Goal: Transaction & Acquisition: Book appointment/travel/reservation

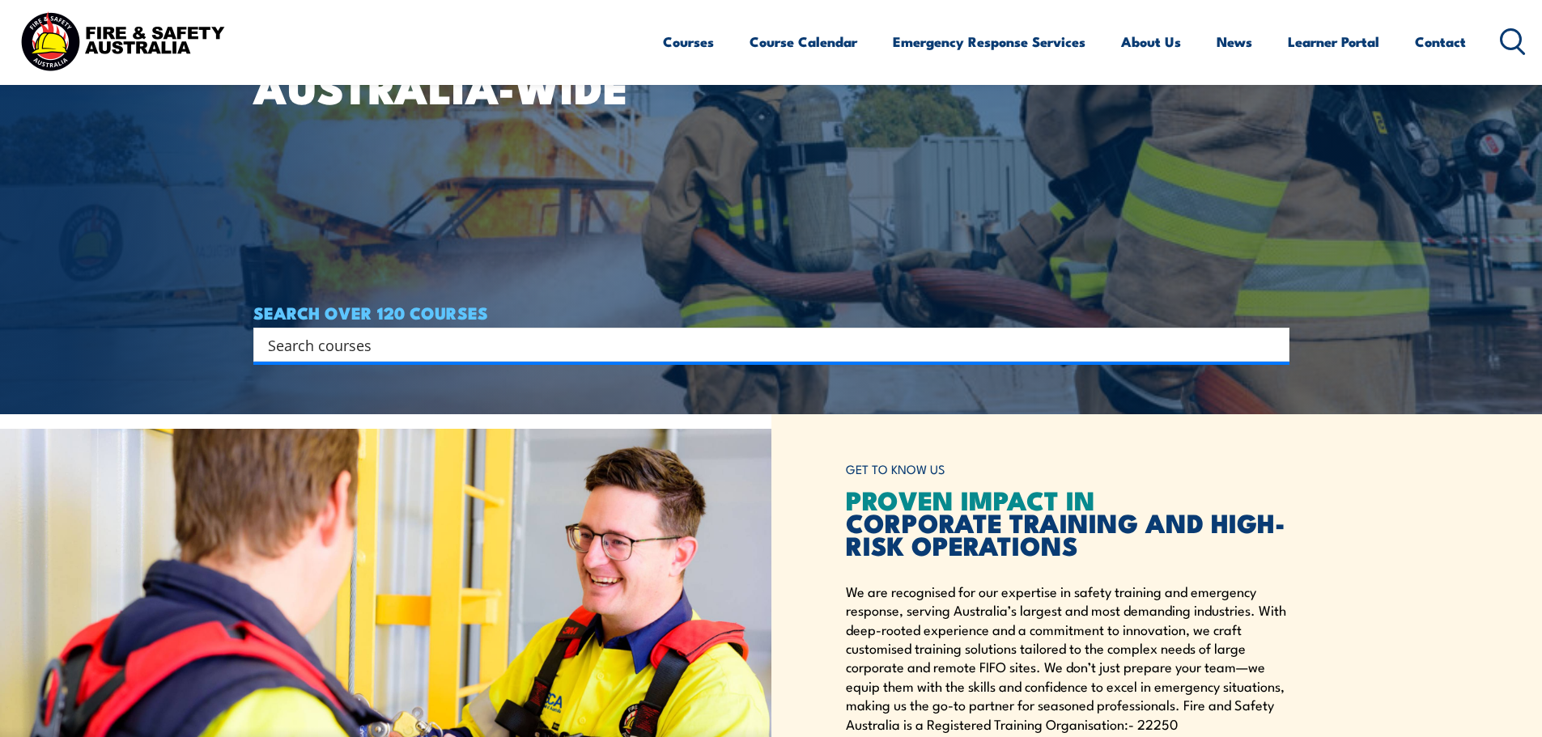
scroll to position [324, 0]
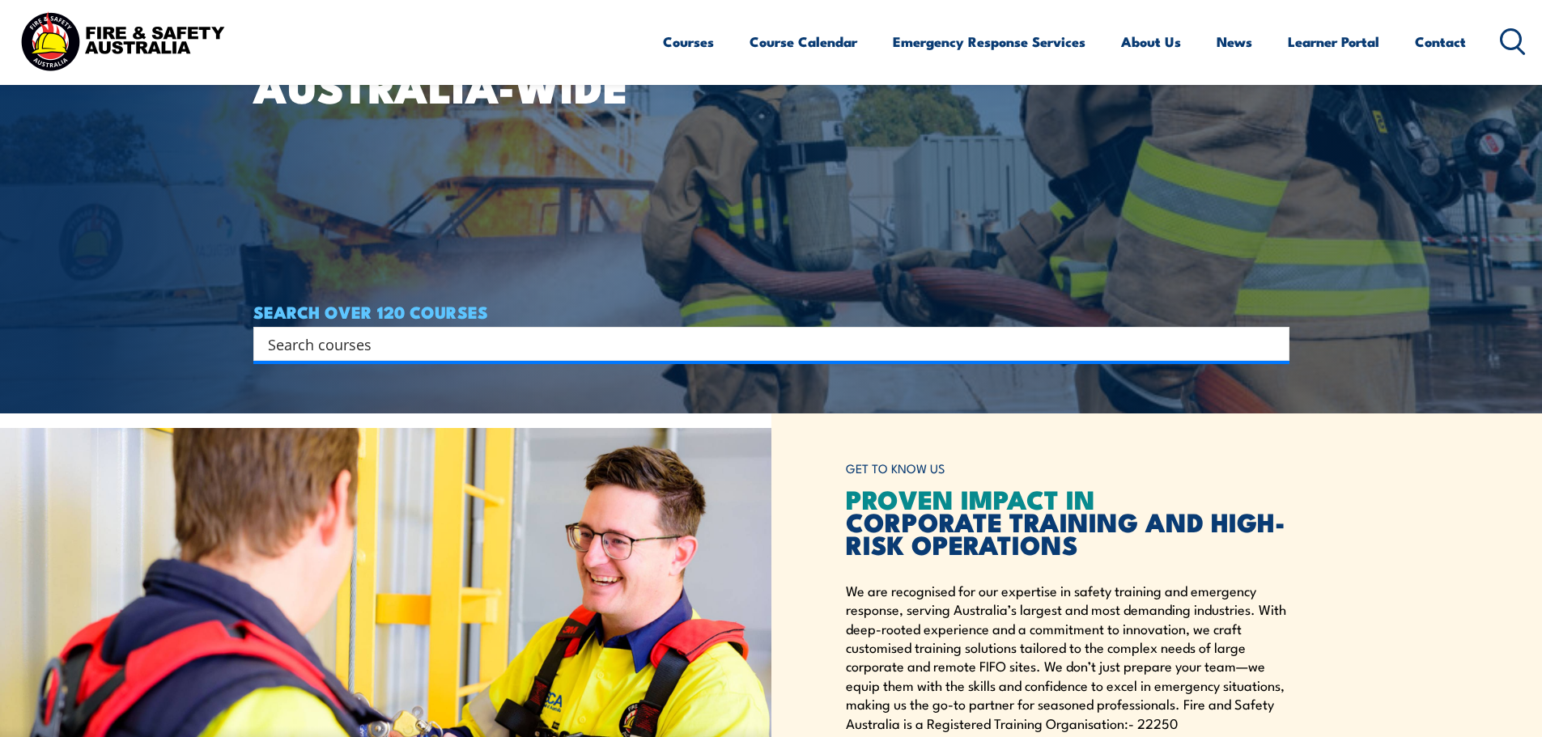
click at [493, 355] on input "Search input" at bounding box center [761, 344] width 986 height 24
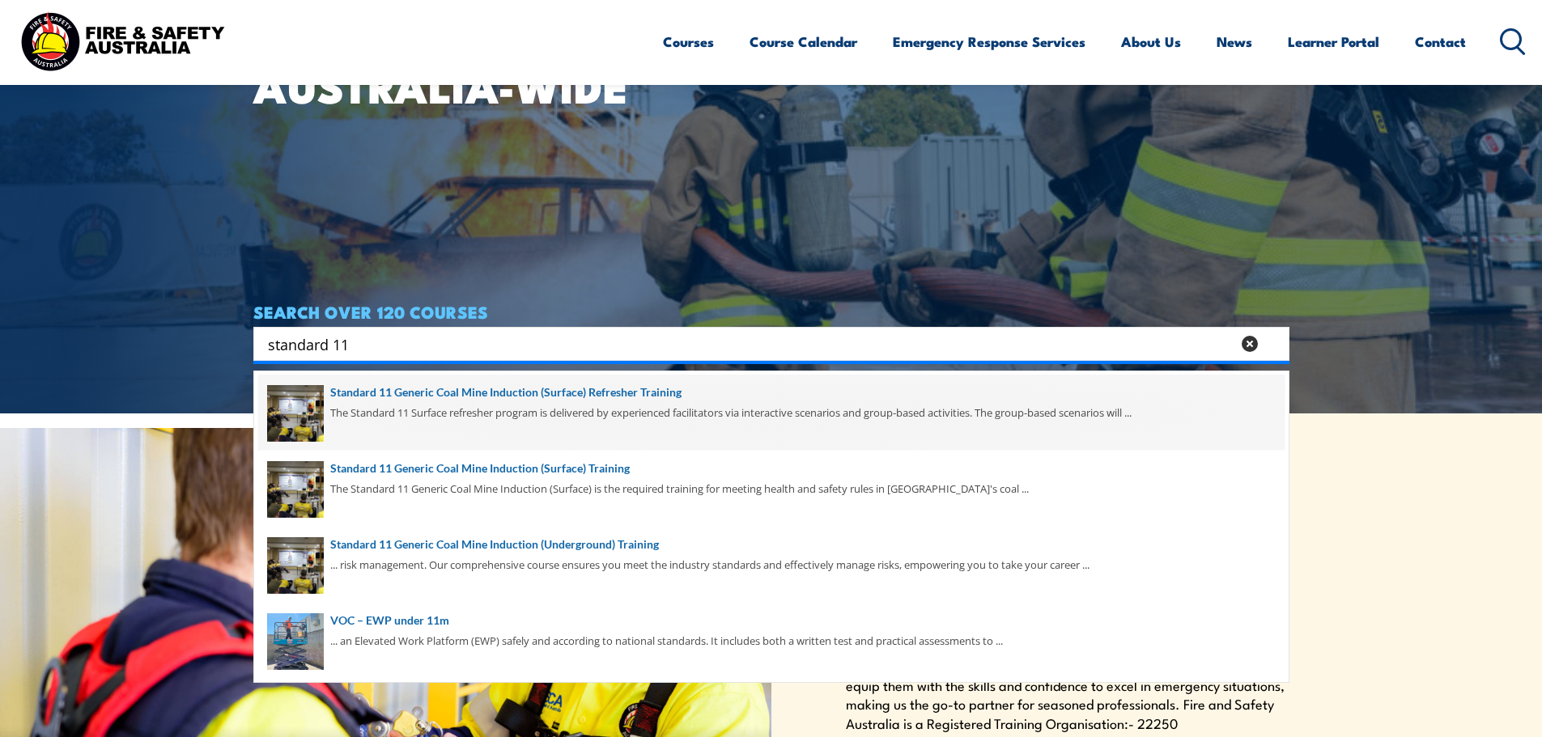
type input "standard 11"
click at [537, 404] on span at bounding box center [771, 413] width 1026 height 76
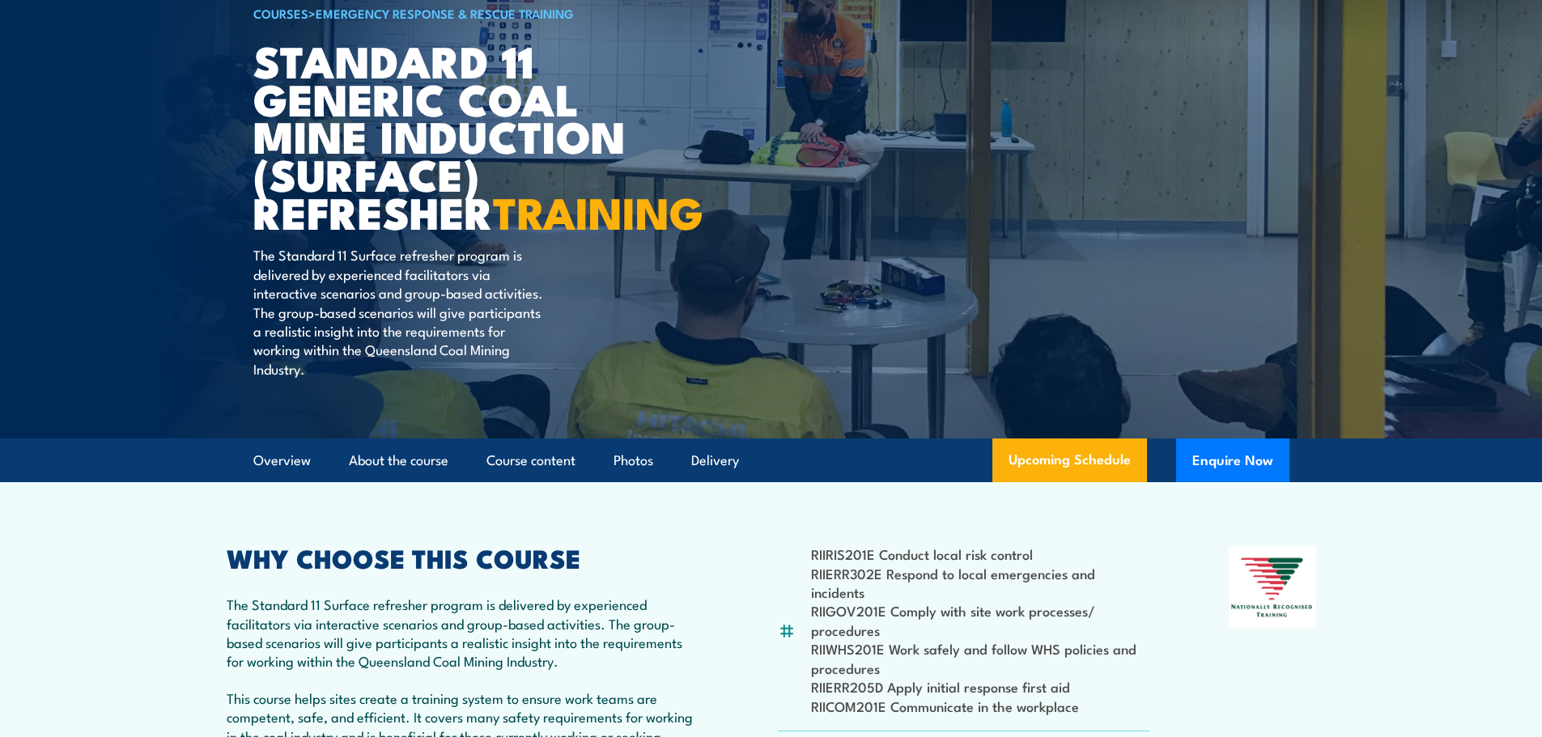
scroll to position [550, 0]
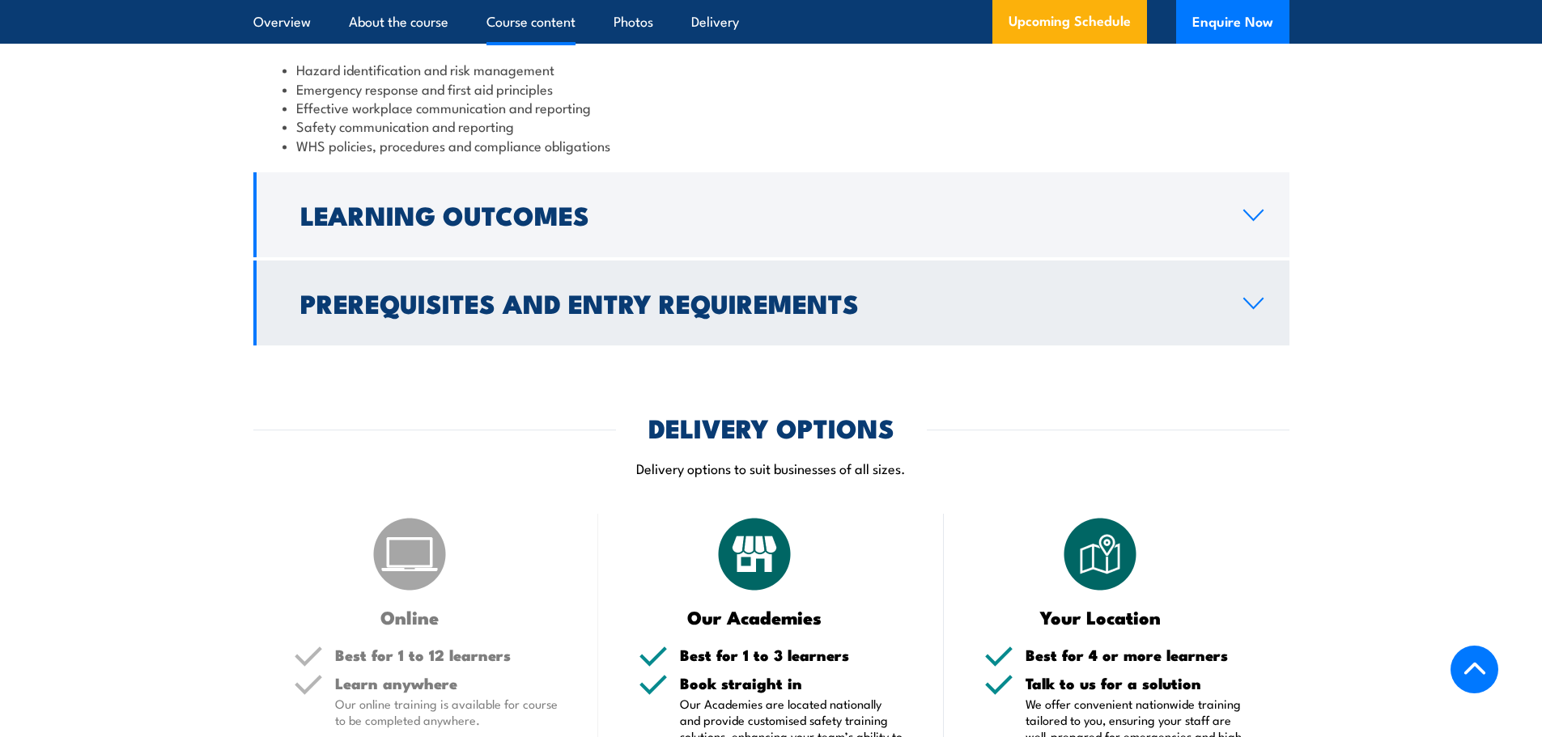
click at [540, 310] on h2 "Prerequisites and Entry Requirements" at bounding box center [758, 302] width 917 height 23
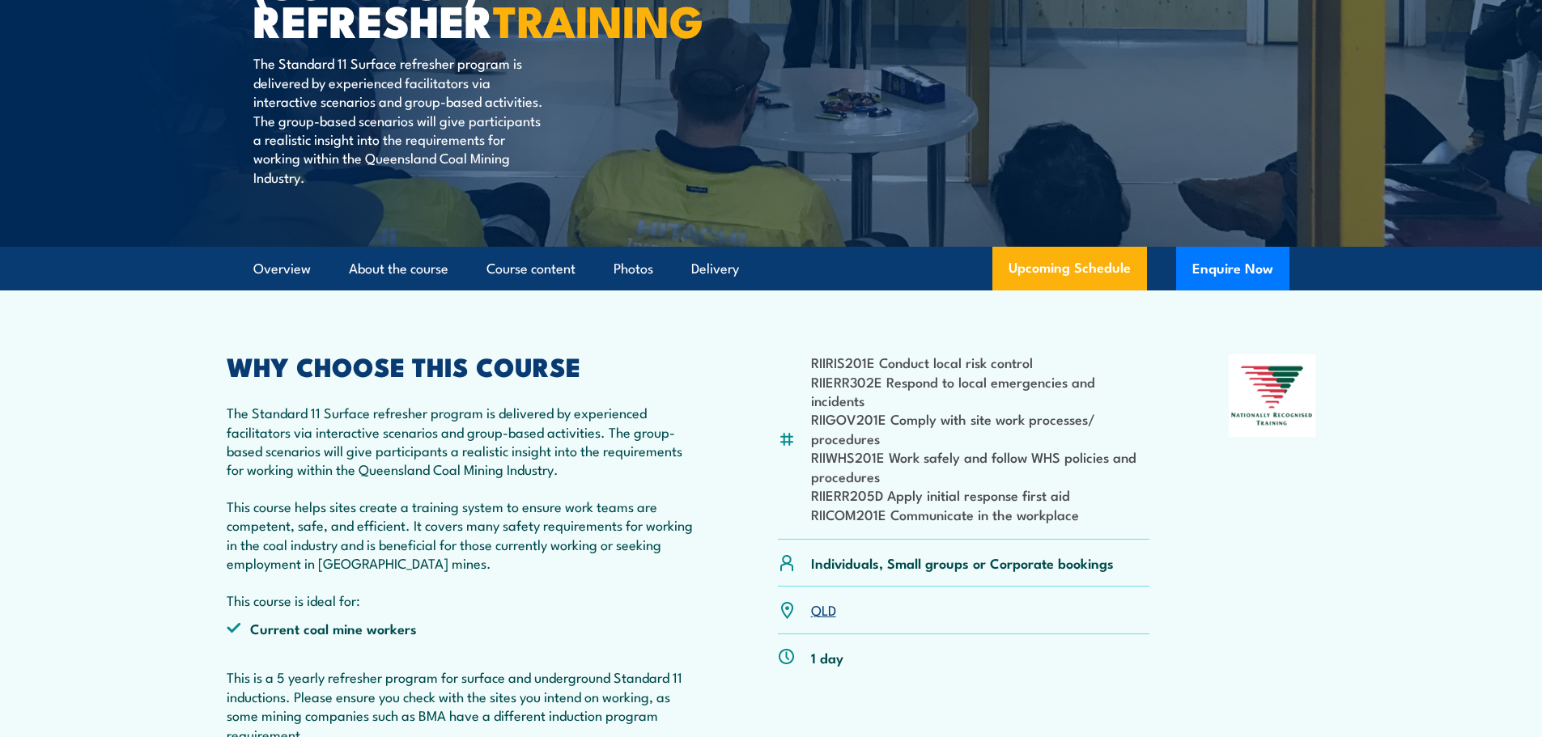
scroll to position [0, 0]
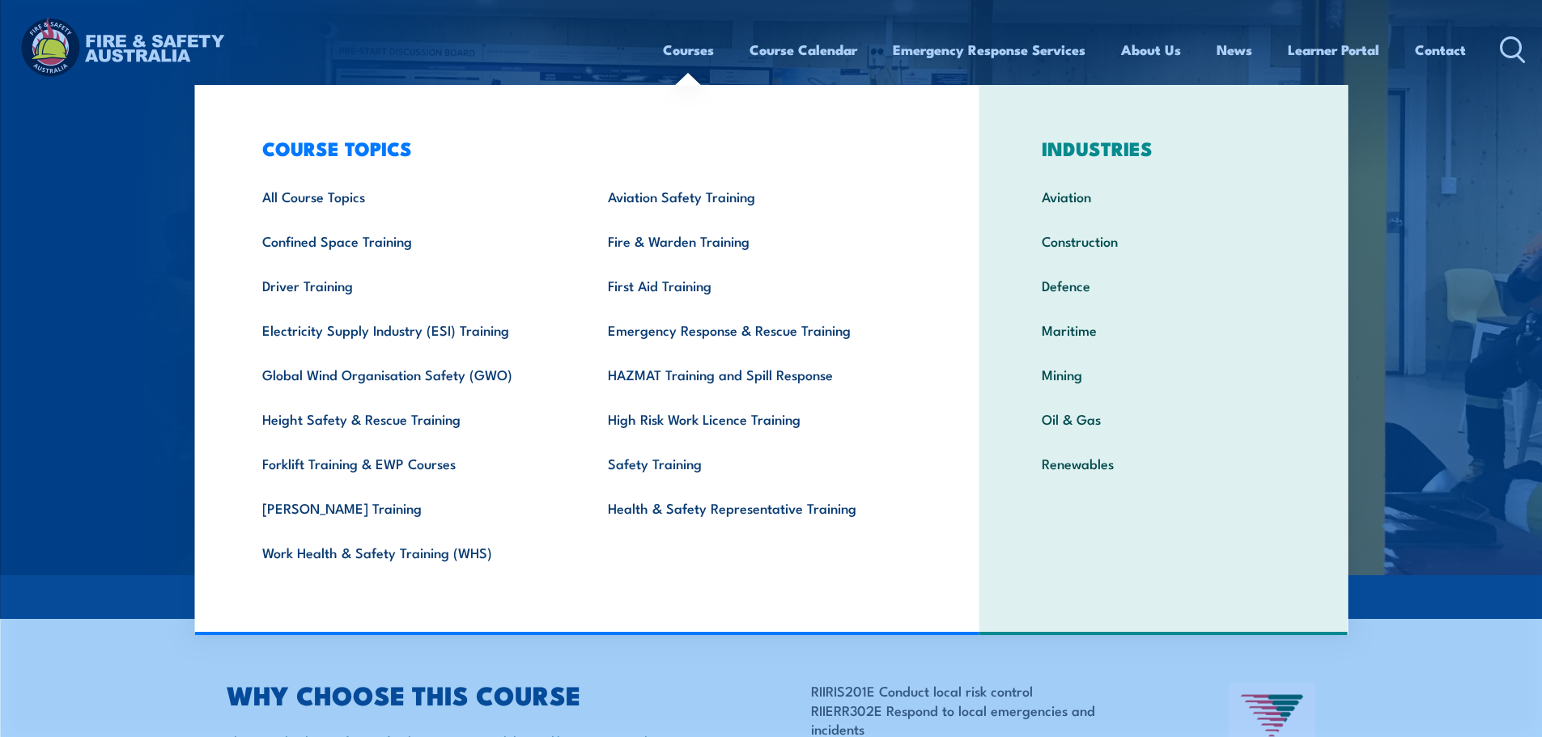
click at [678, 49] on link "Courses" at bounding box center [688, 49] width 51 height 43
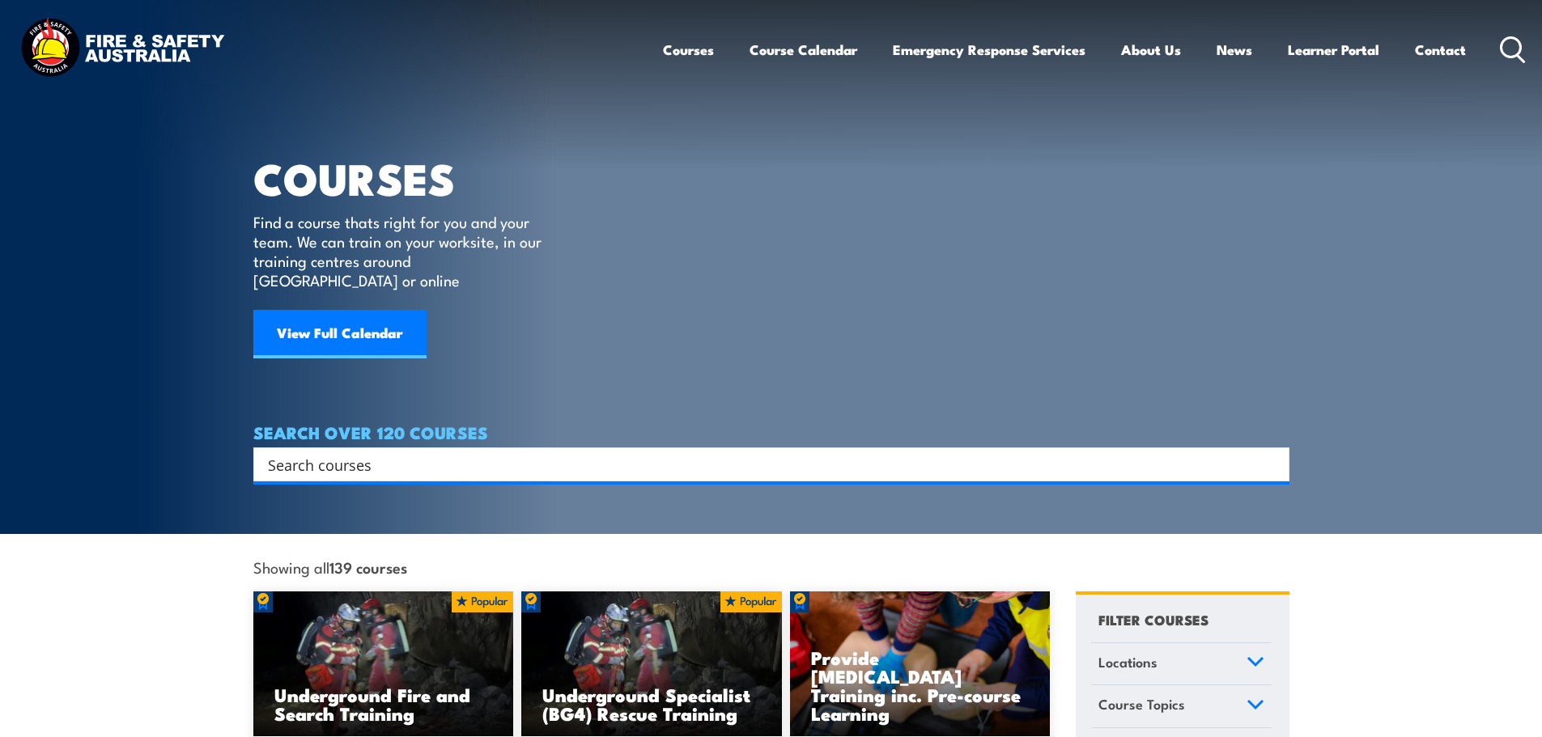
click at [728, 453] on input "Search input" at bounding box center [761, 465] width 986 height 24
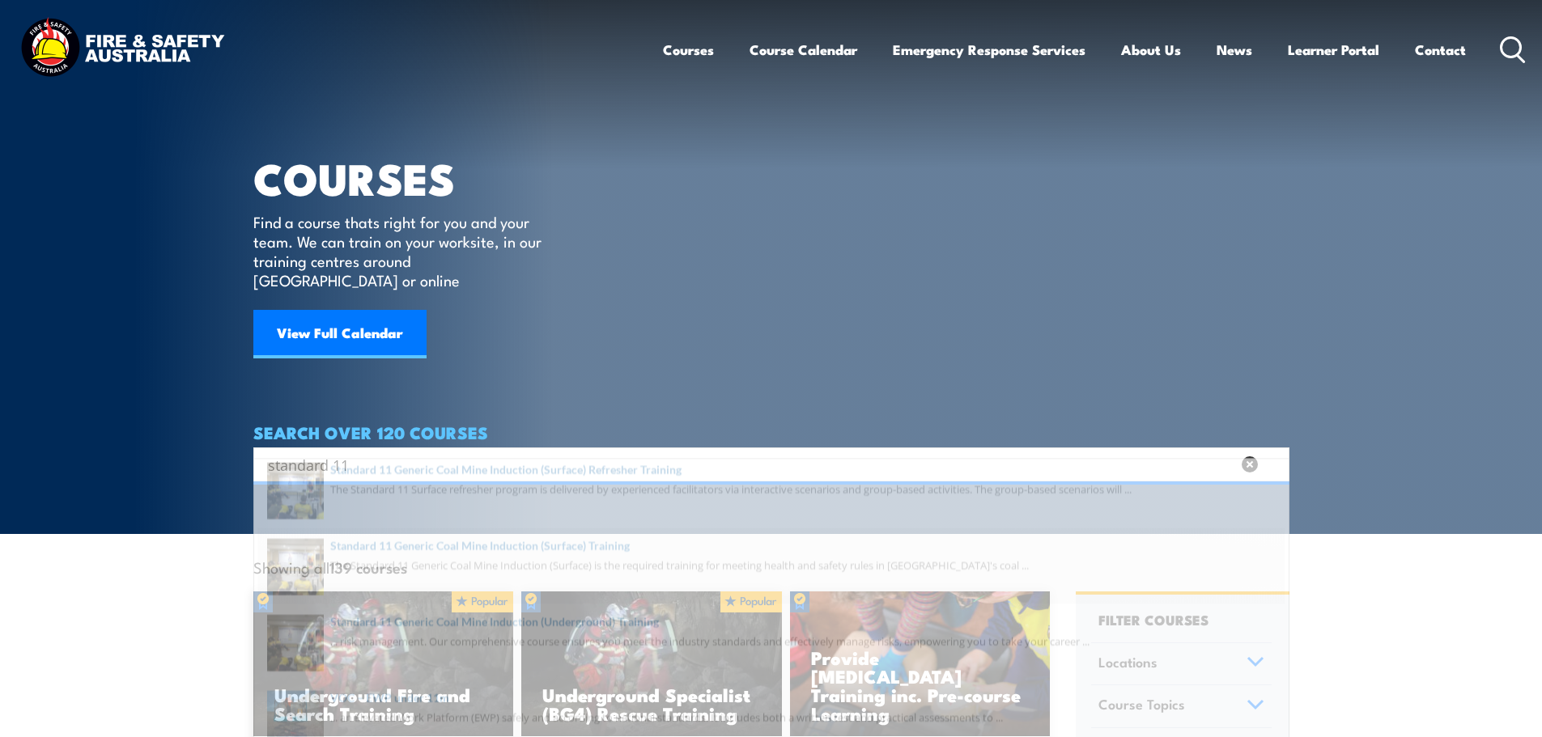
type input "standard 11"
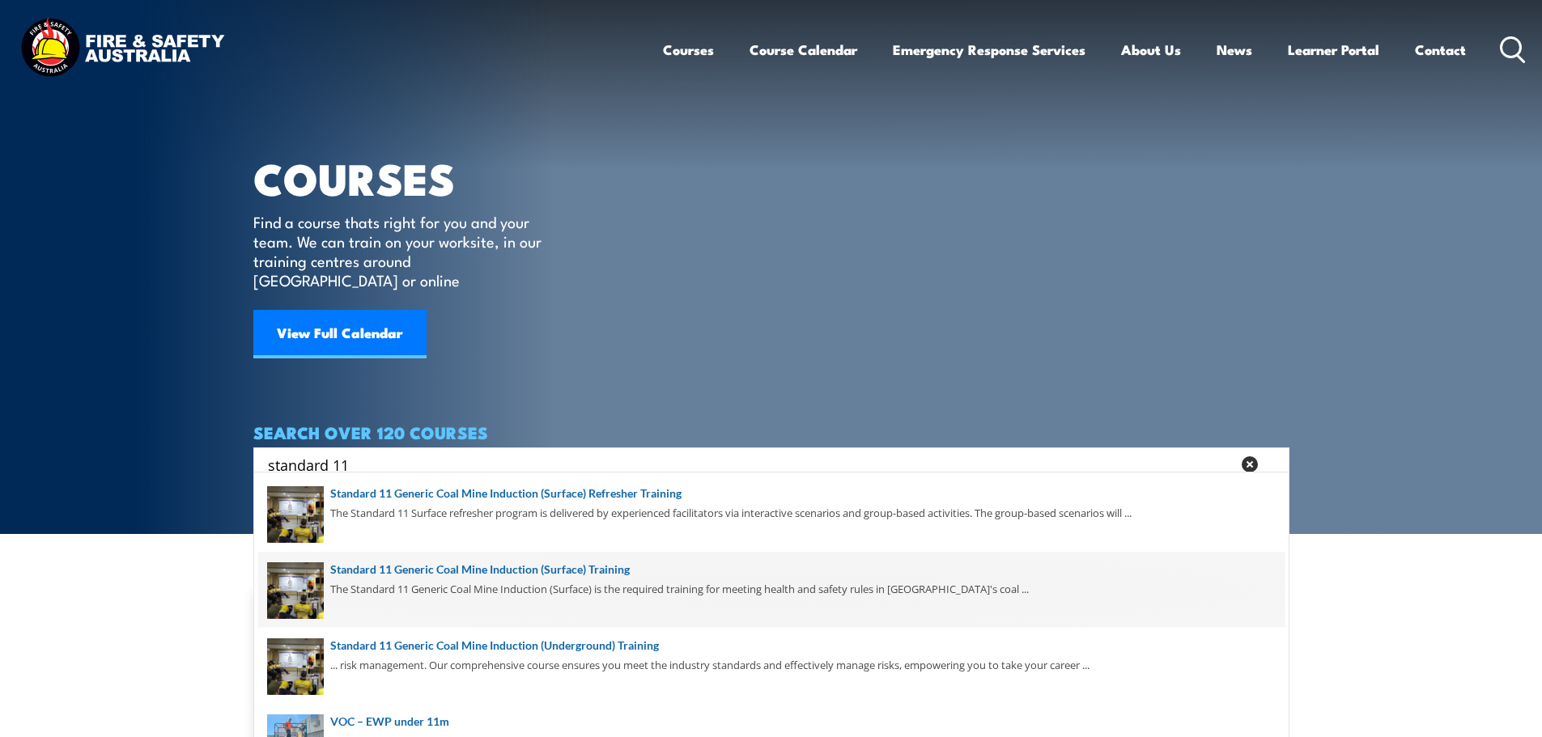
click at [627, 589] on span at bounding box center [771, 590] width 1026 height 76
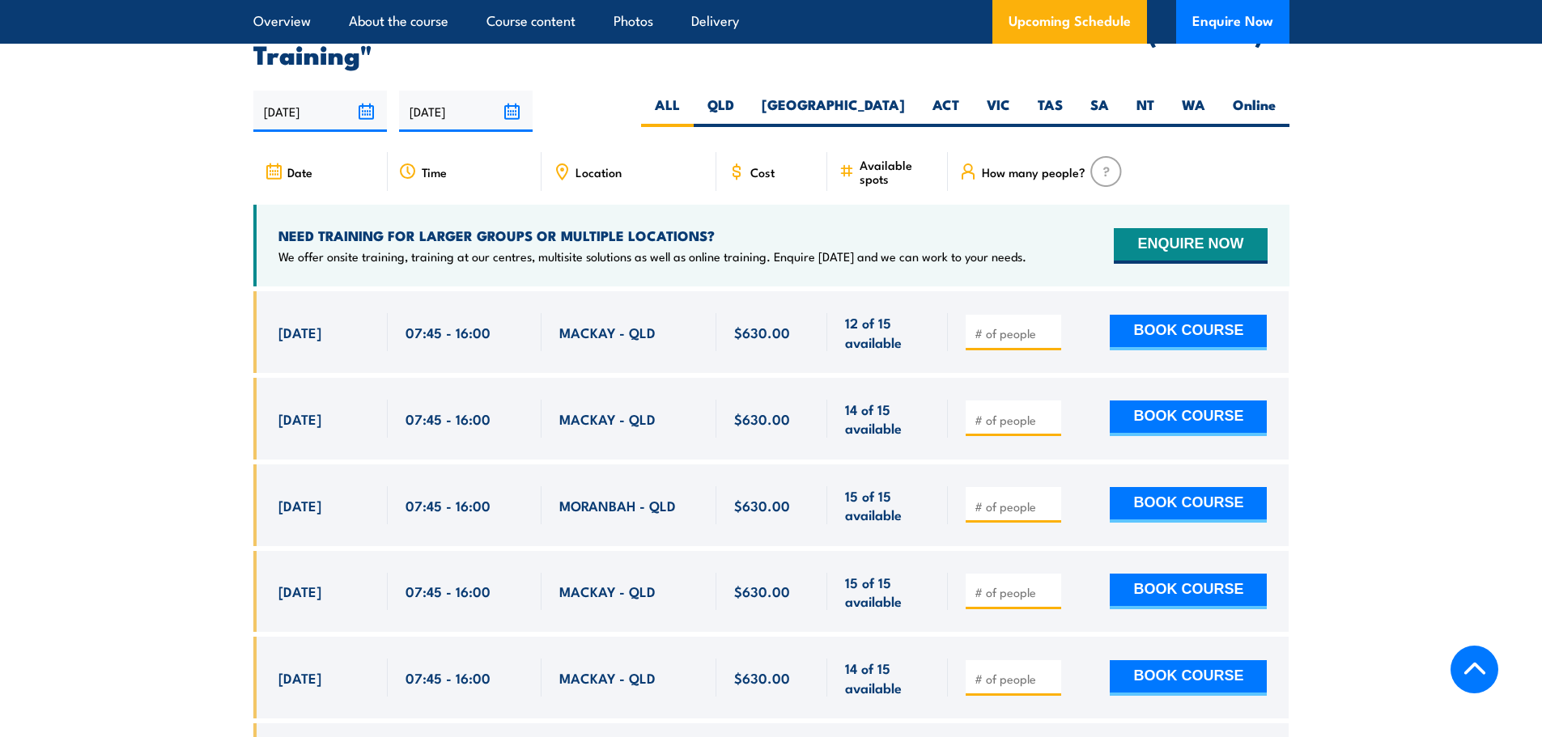
scroll to position [2995, 0]
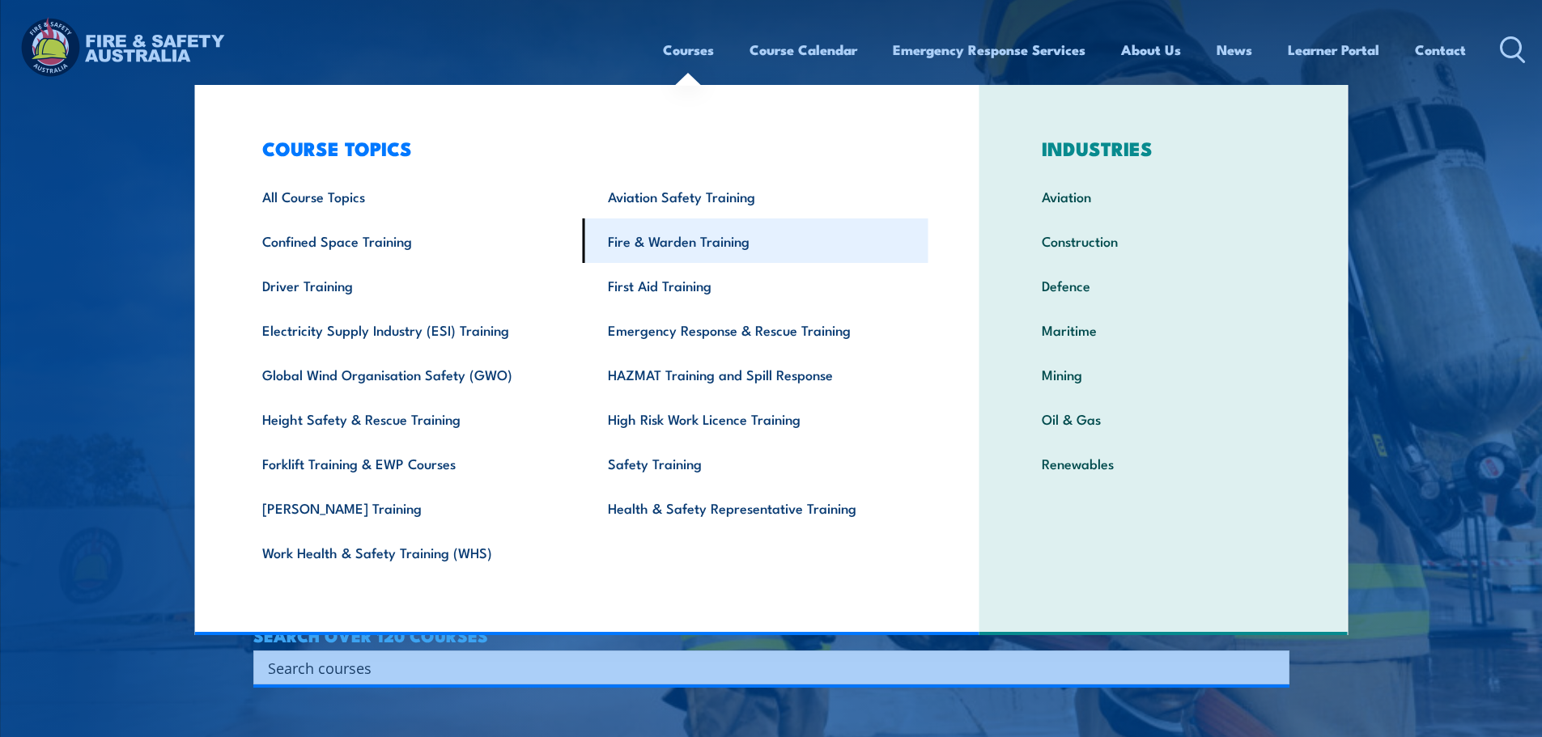
click at [643, 245] on link "Fire & Warden Training" at bounding box center [756, 241] width 346 height 45
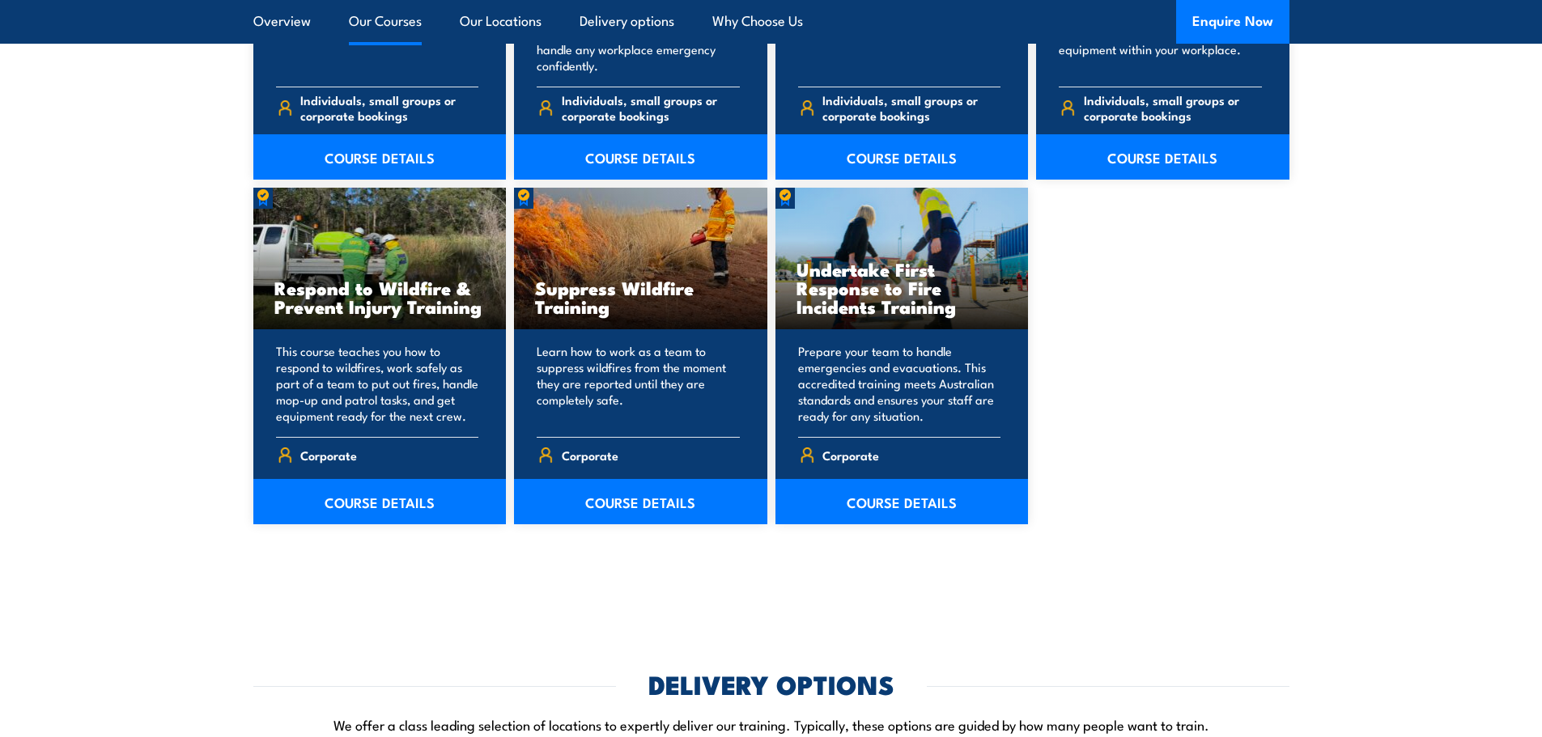
scroll to position [2429, 0]
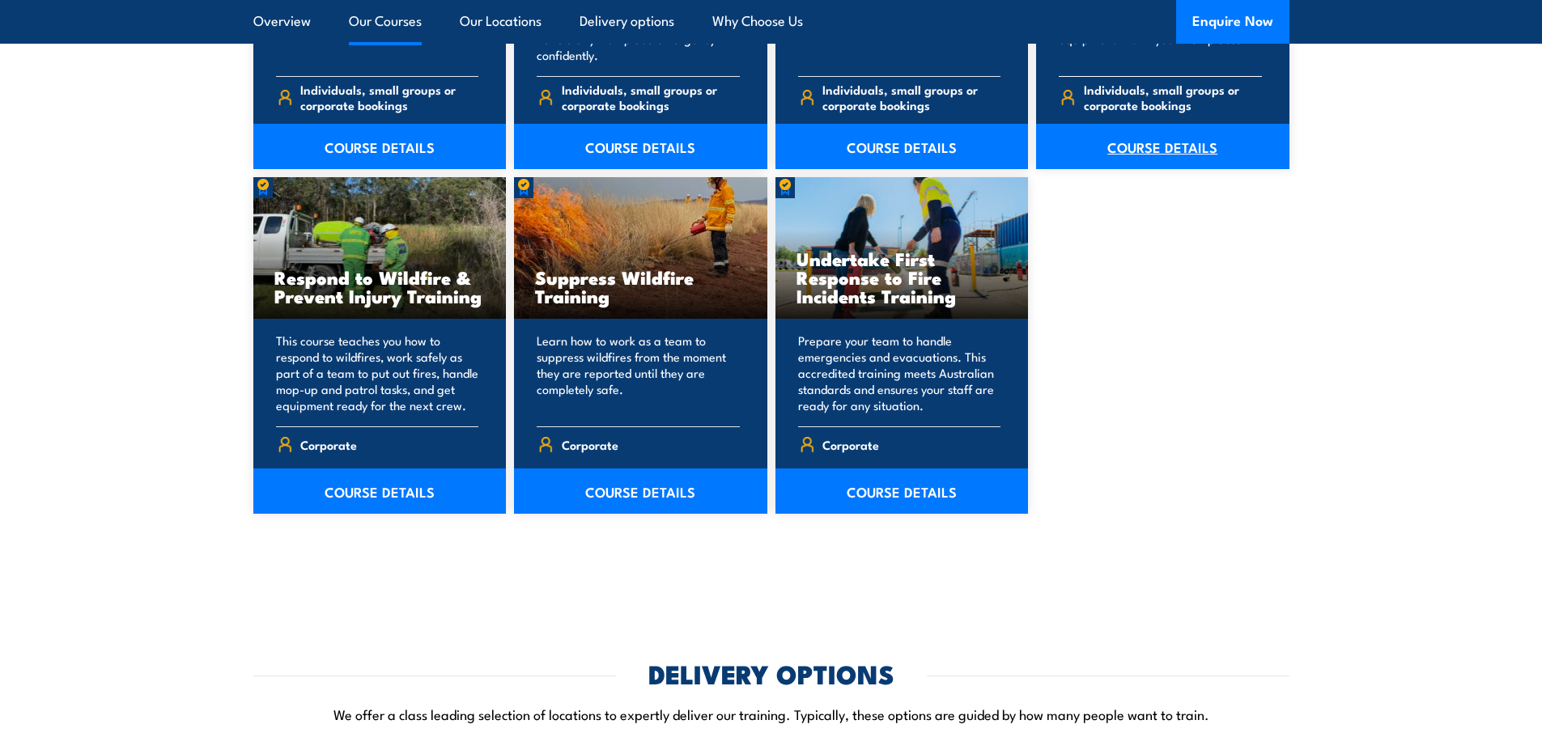
click at [1132, 157] on link "COURSE DETAILS" at bounding box center [1162, 146] width 253 height 45
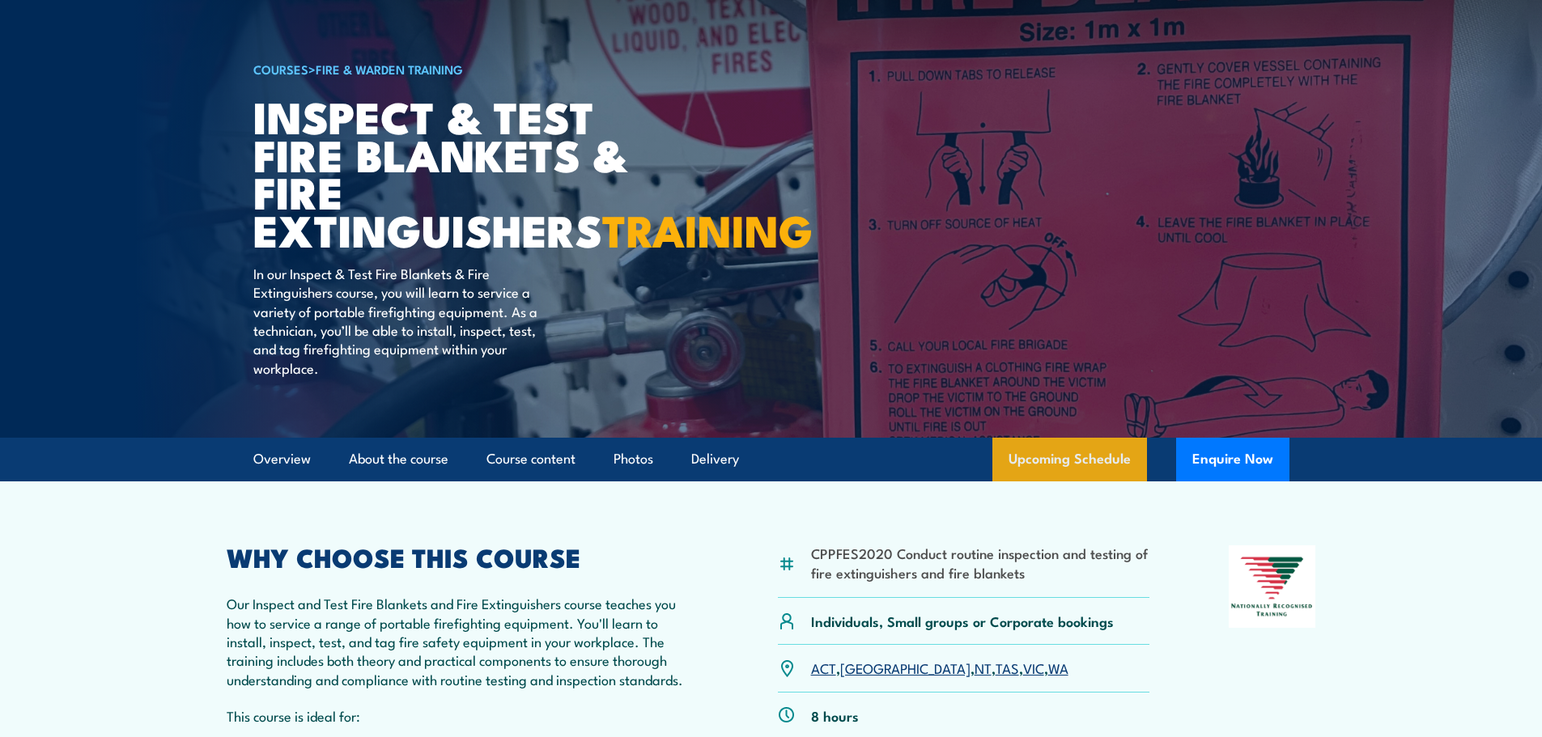
click at [1028, 482] on link "Upcoming Schedule" at bounding box center [1069, 460] width 155 height 44
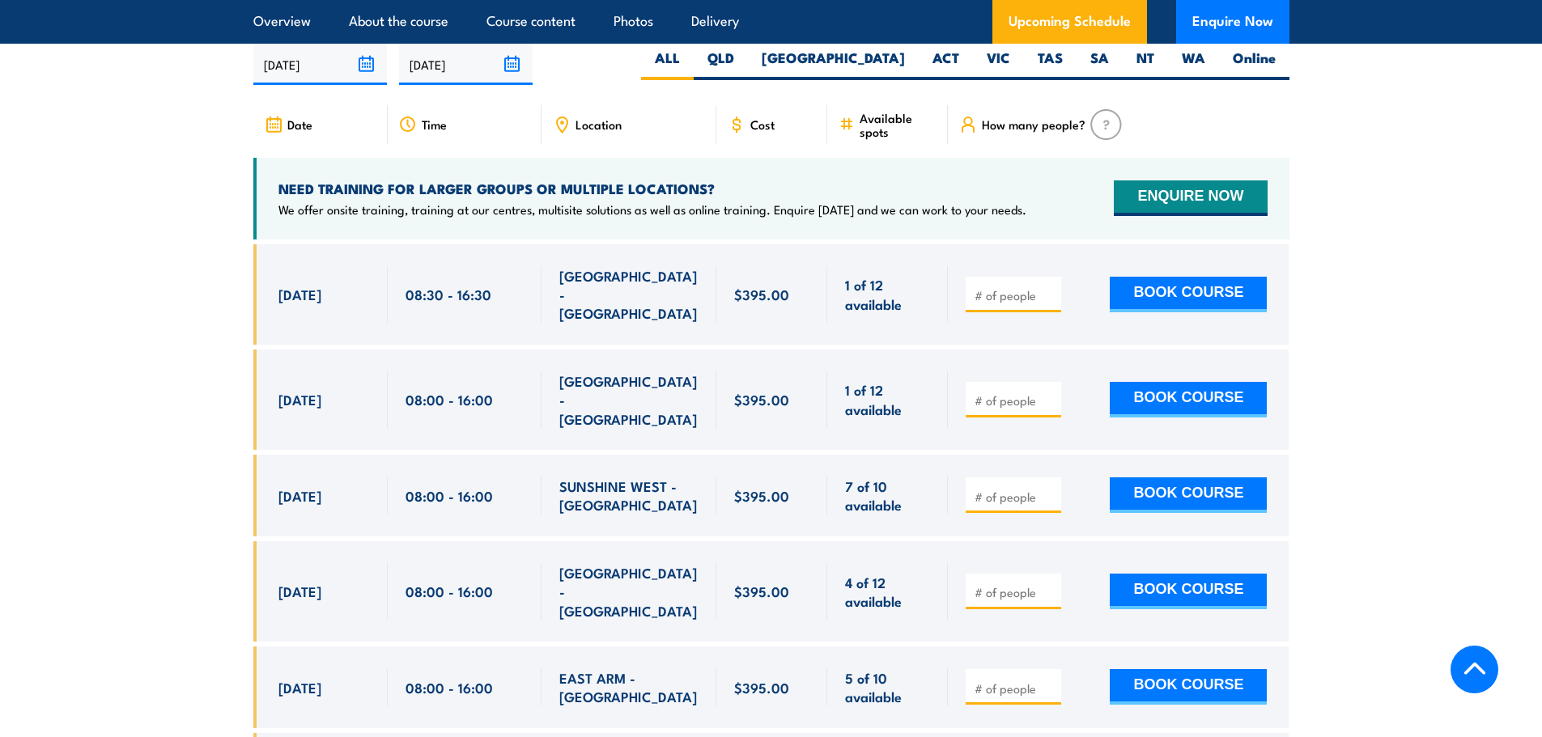
scroll to position [3007, 0]
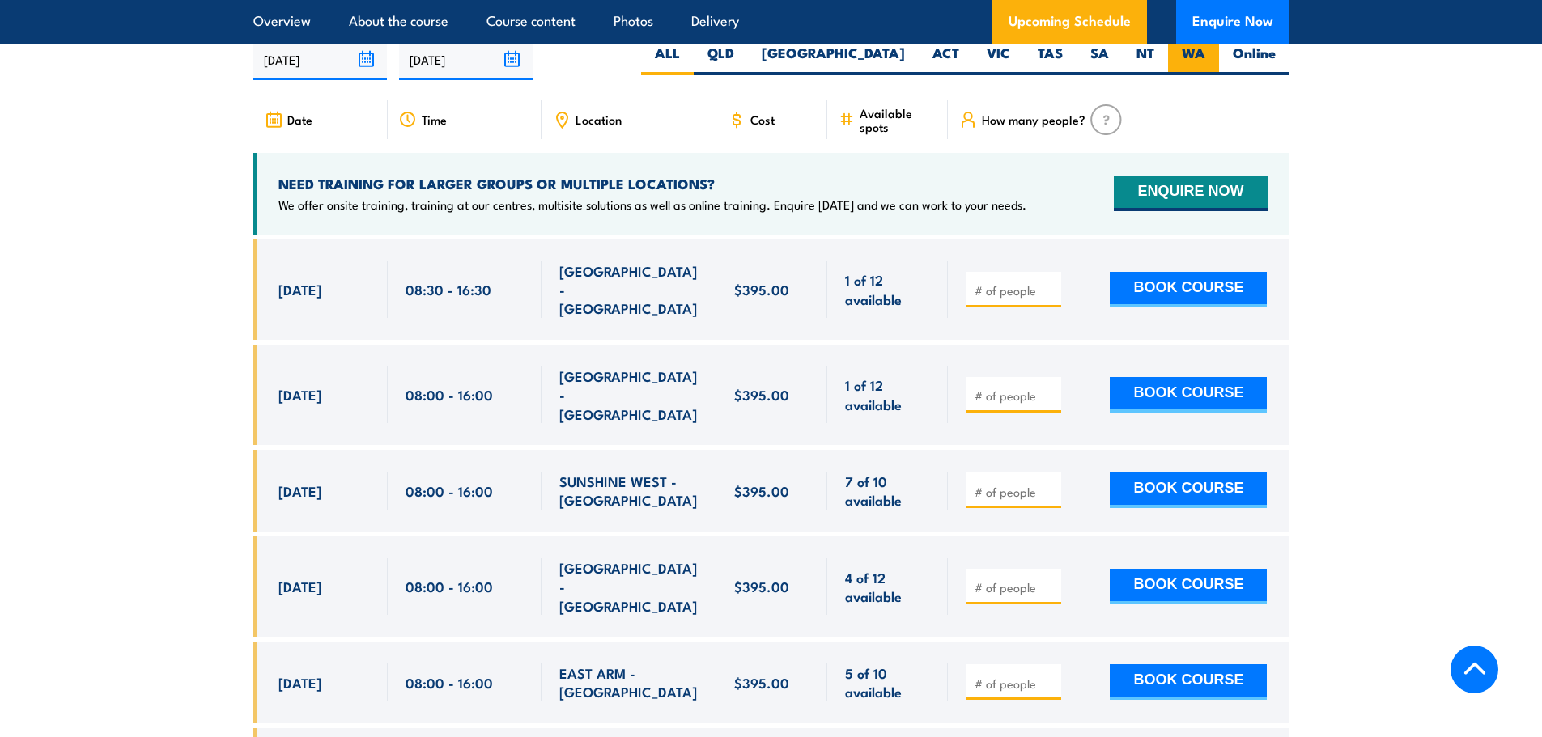
click at [1187, 75] on label "WA" at bounding box center [1193, 60] width 51 height 32
click at [1205, 54] on input "WA" at bounding box center [1210, 49] width 11 height 11
radio input "true"
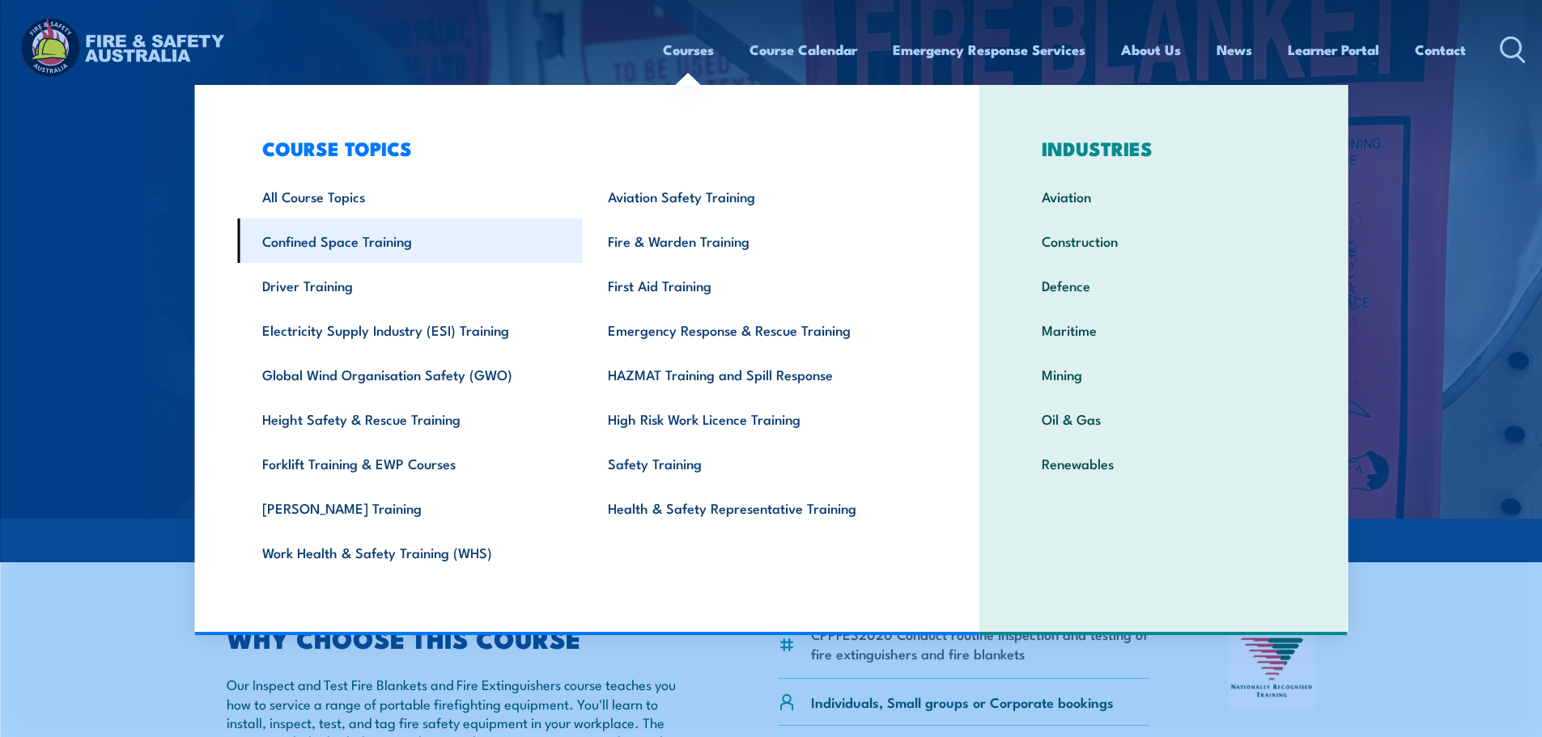
click at [389, 246] on link "Confined Space Training" at bounding box center [410, 241] width 346 height 45
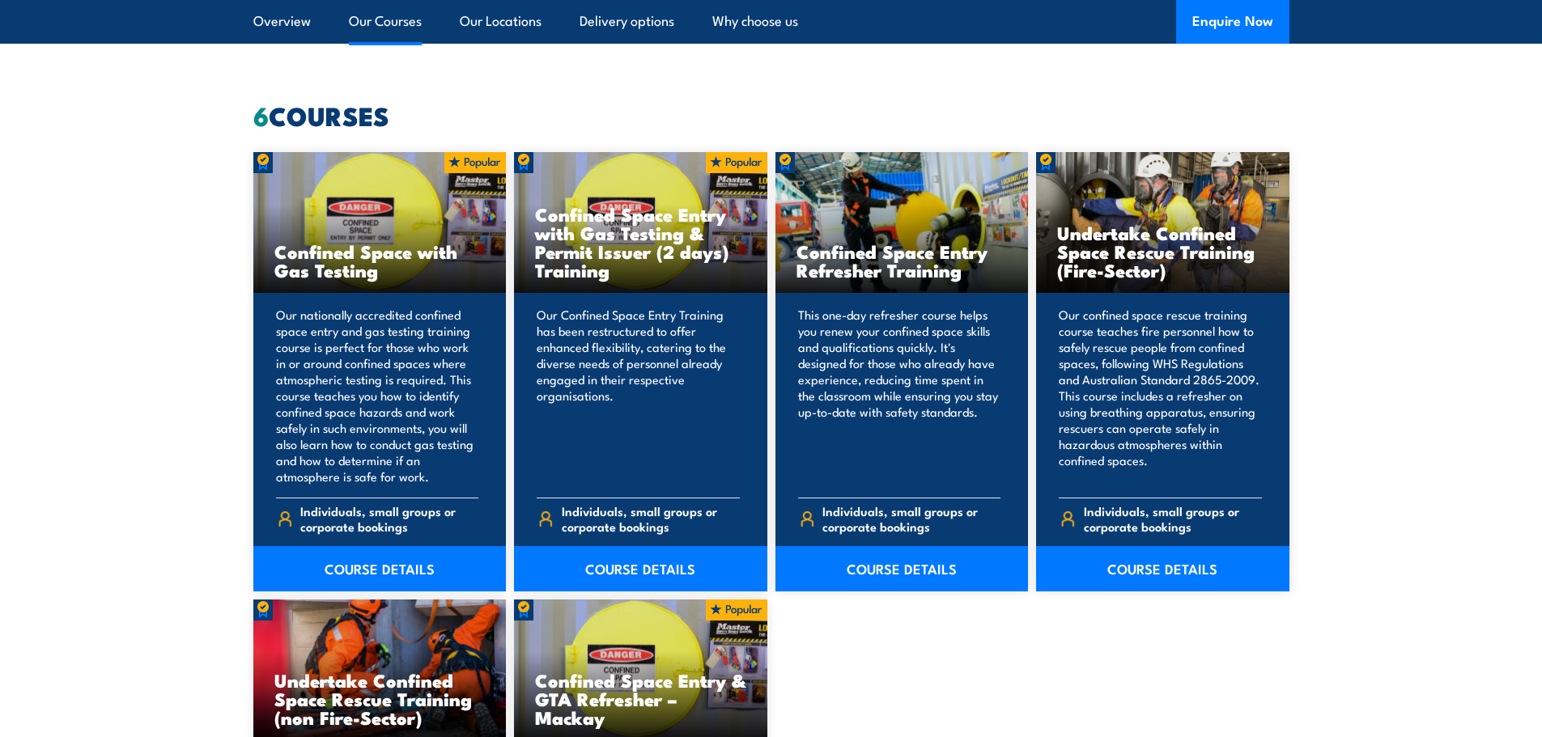
scroll to position [1295, 0]
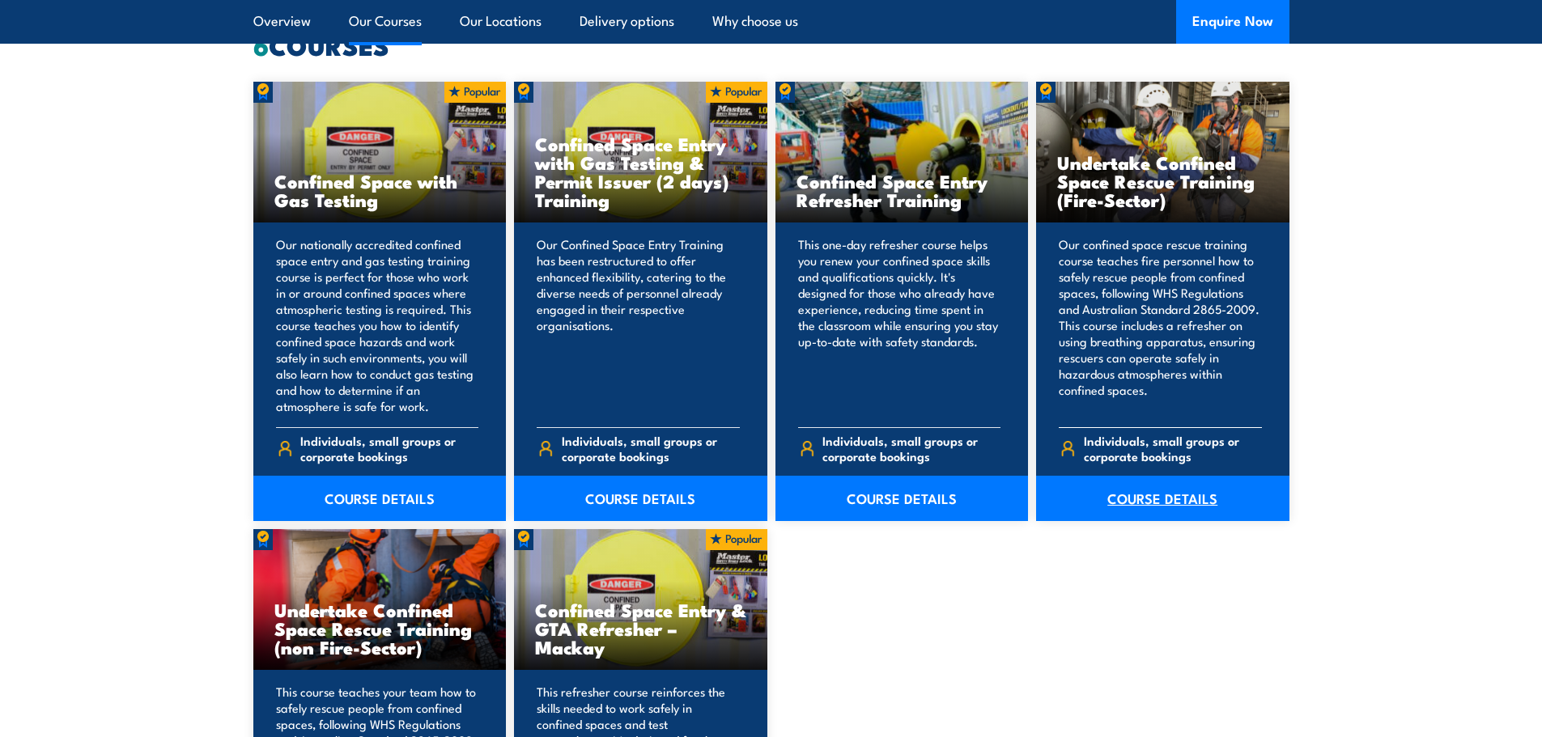
click at [1152, 501] on link "COURSE DETAILS" at bounding box center [1162, 498] width 253 height 45
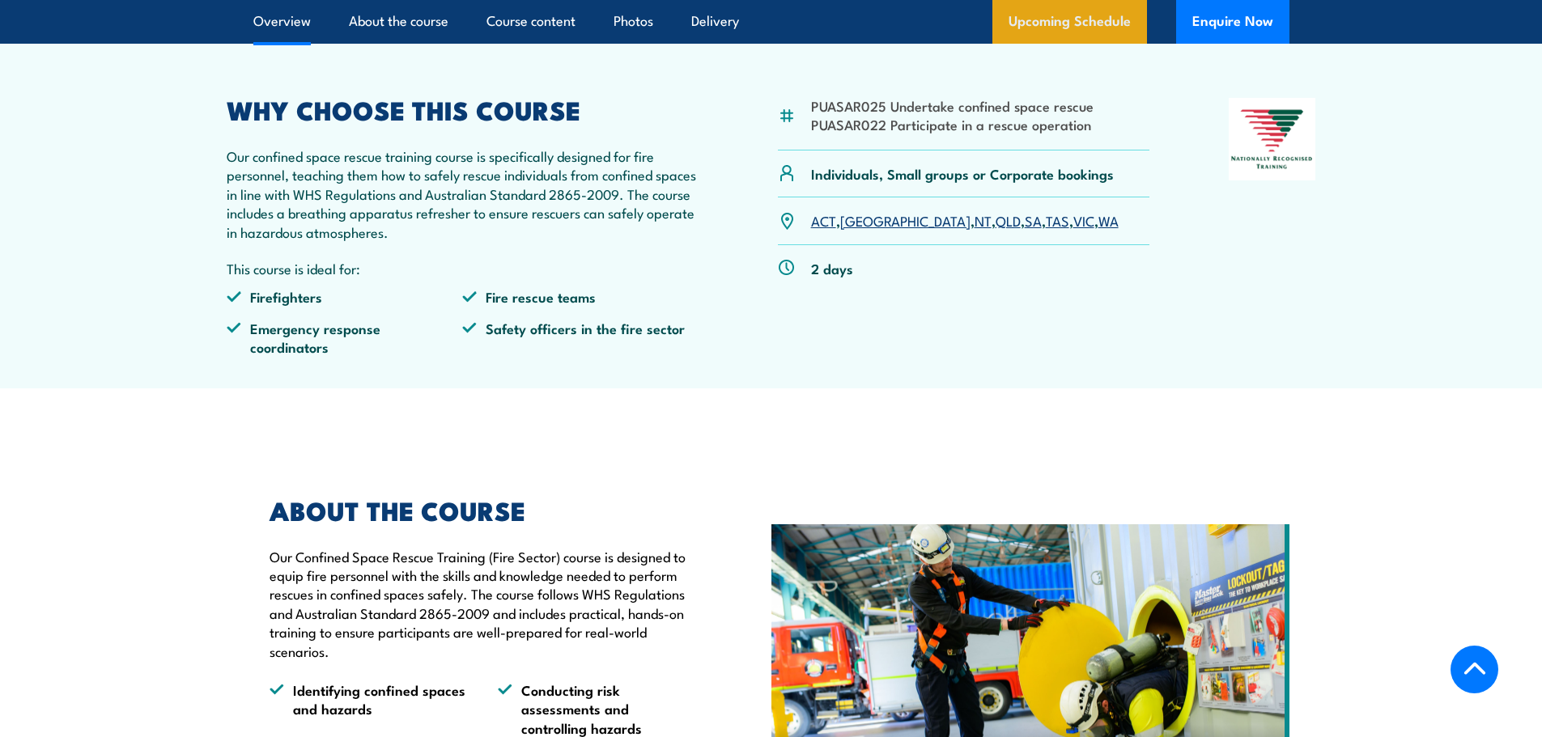
click at [1056, 35] on link "Upcoming Schedule" at bounding box center [1069, 22] width 155 height 44
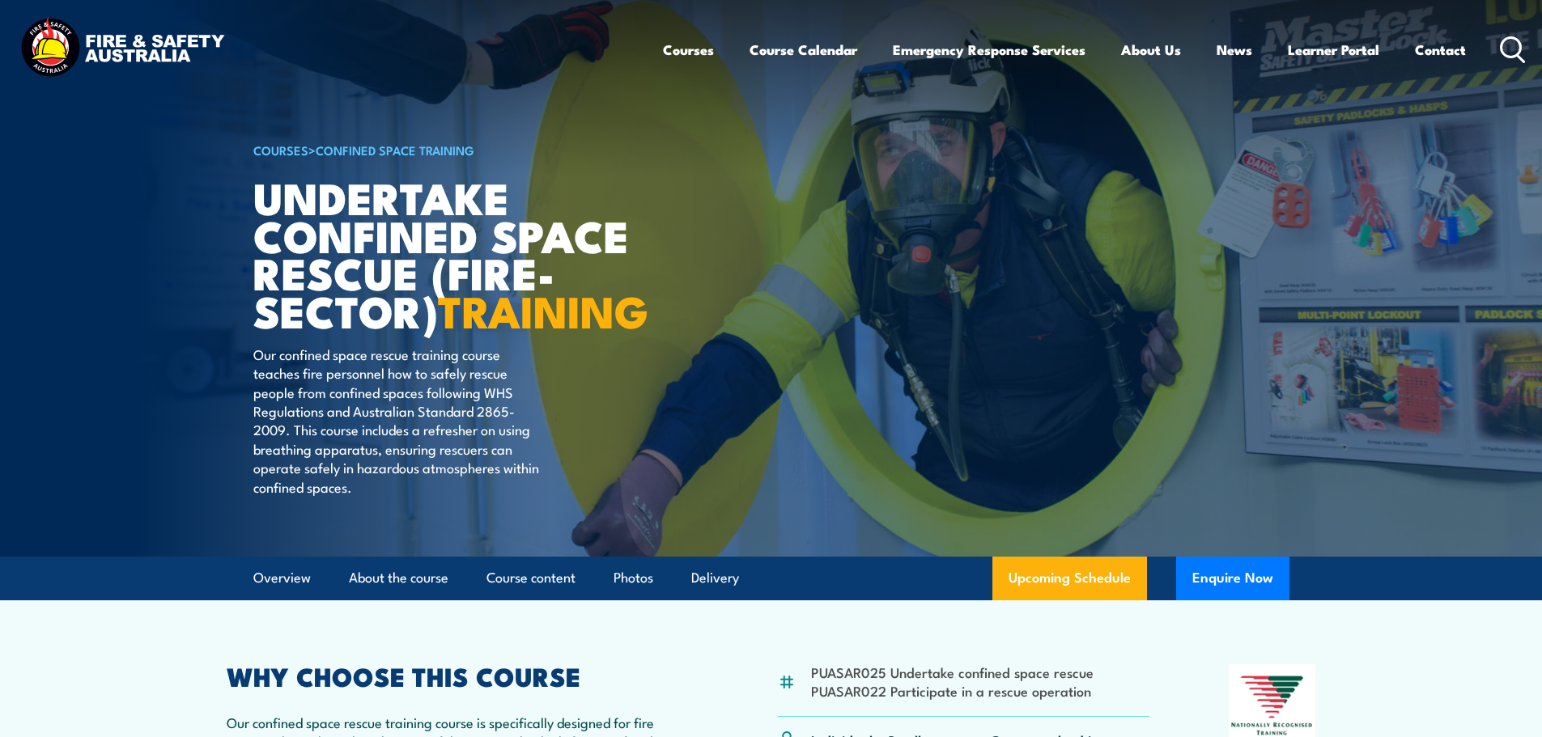
click at [1537, 50] on header "Courses Course Calendar Emergency Response Services Services Overview Emergency…" at bounding box center [771, 50] width 1542 height 100
click at [1526, 56] on header "Courses Course Calendar Emergency Response Services Services Overview Emergency…" at bounding box center [771, 50] width 1542 height 100
click at [1514, 49] on icon at bounding box center [1513, 49] width 26 height 27
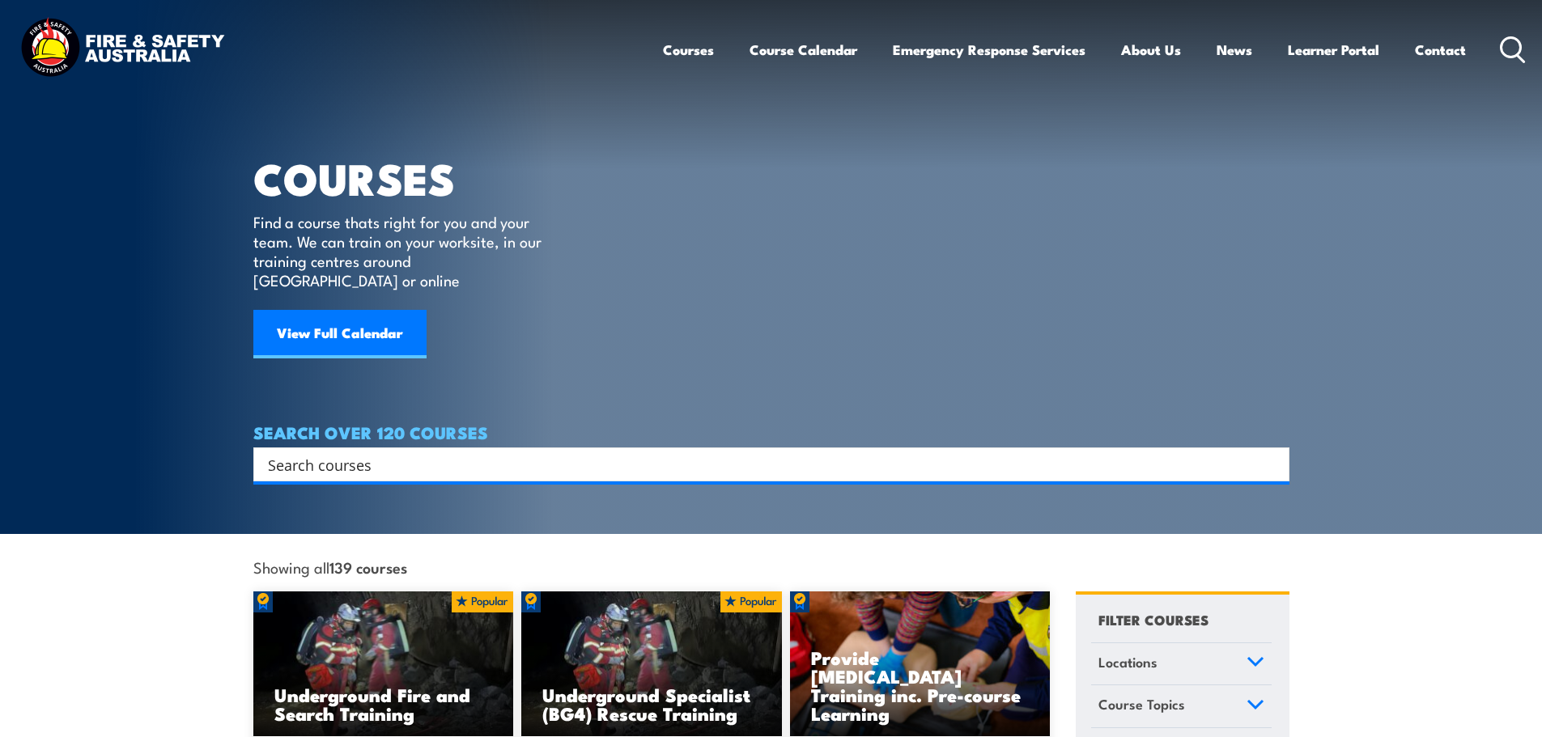
click at [724, 453] on input "Search input" at bounding box center [761, 465] width 986 height 24
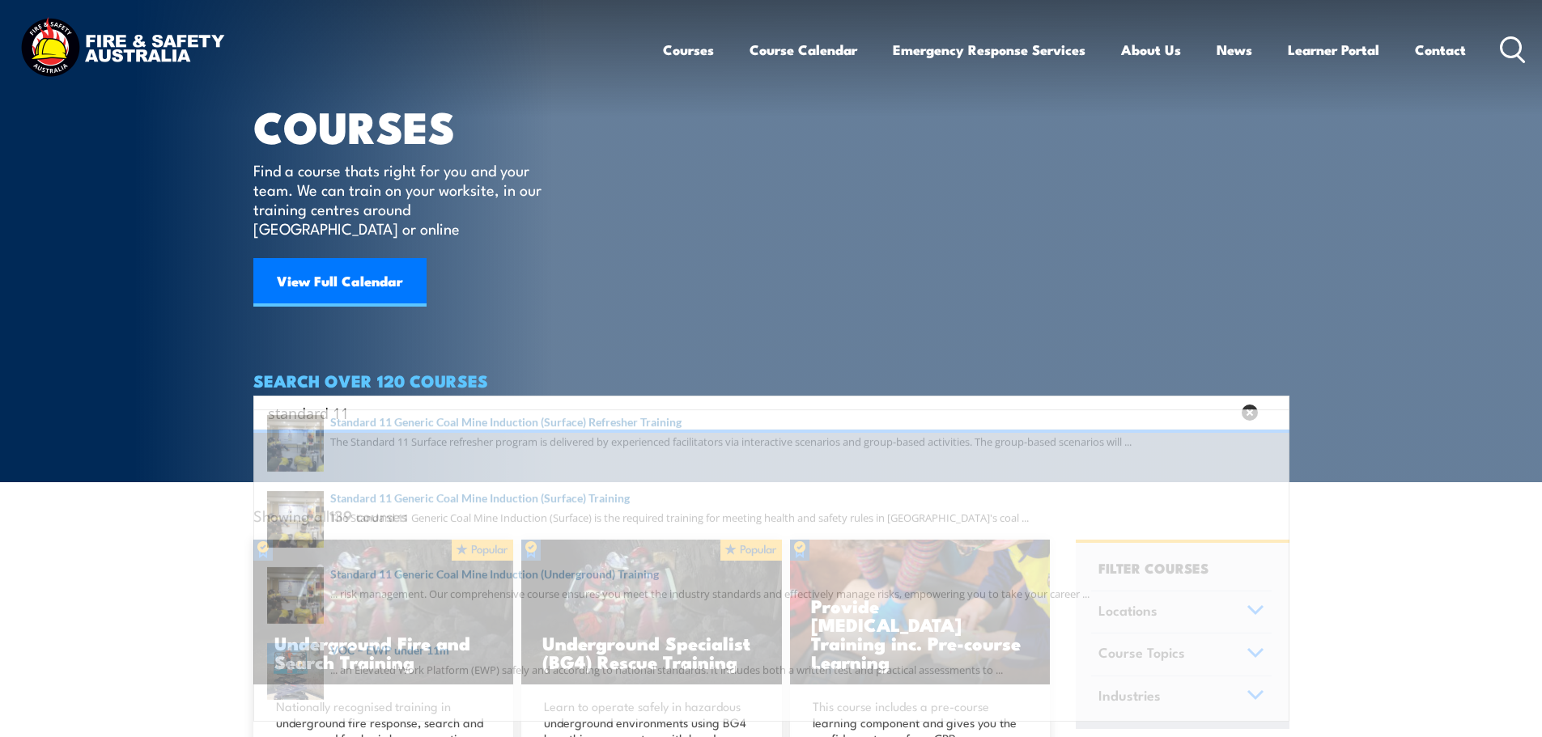
scroll to position [81, 0]
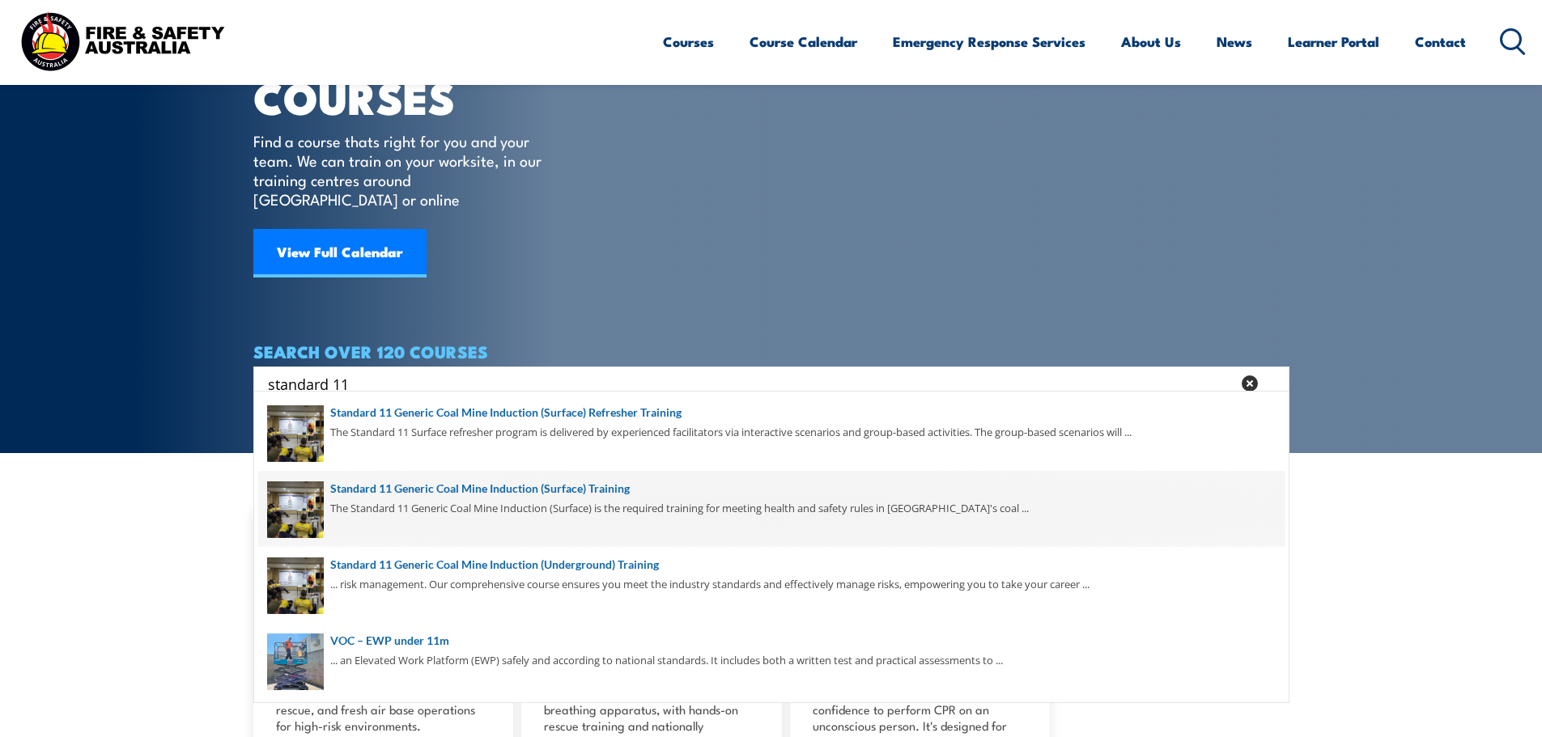
type input "standard 11"
click at [631, 499] on span at bounding box center [771, 509] width 1026 height 76
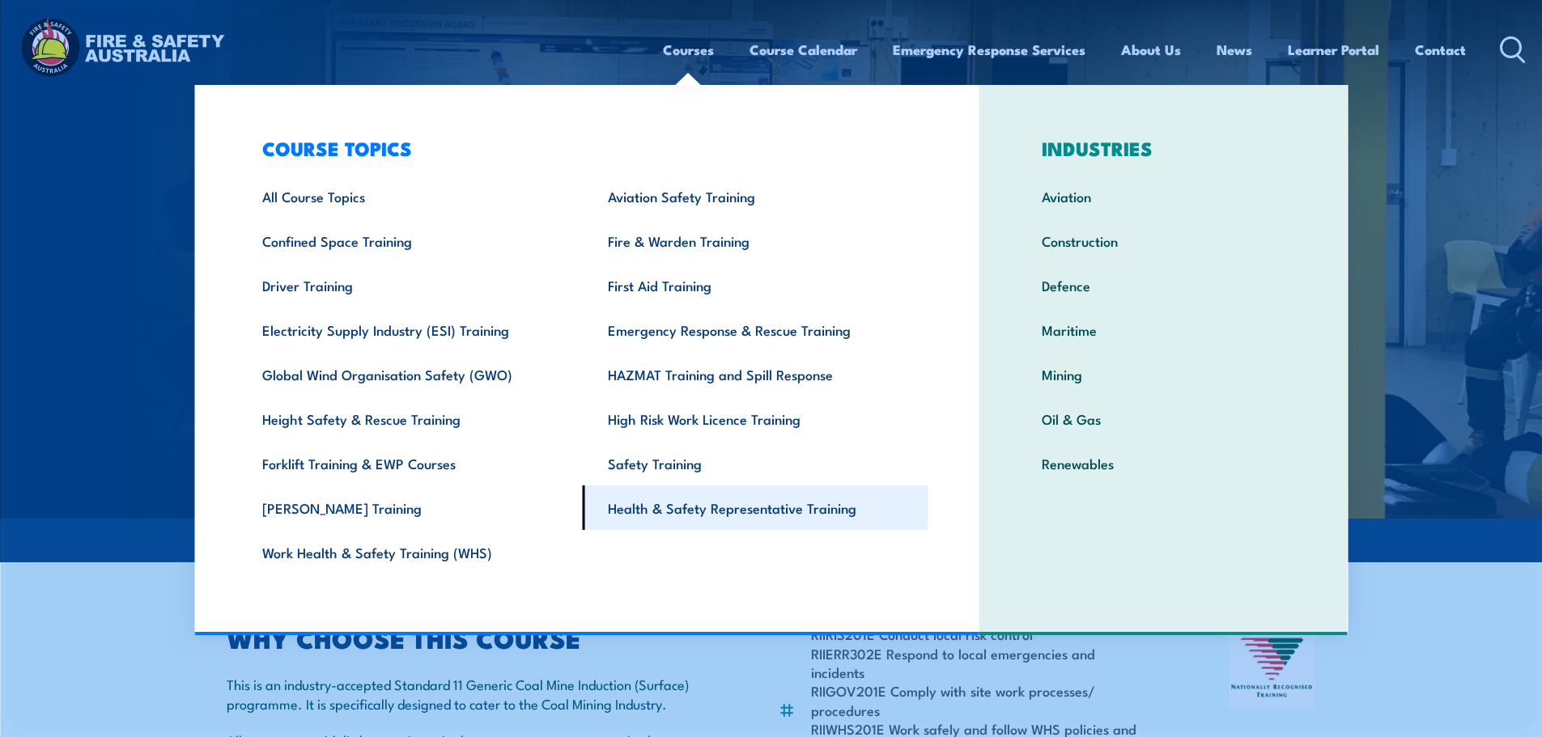
click at [643, 497] on link "Health & Safety Representative Training" at bounding box center [756, 508] width 346 height 45
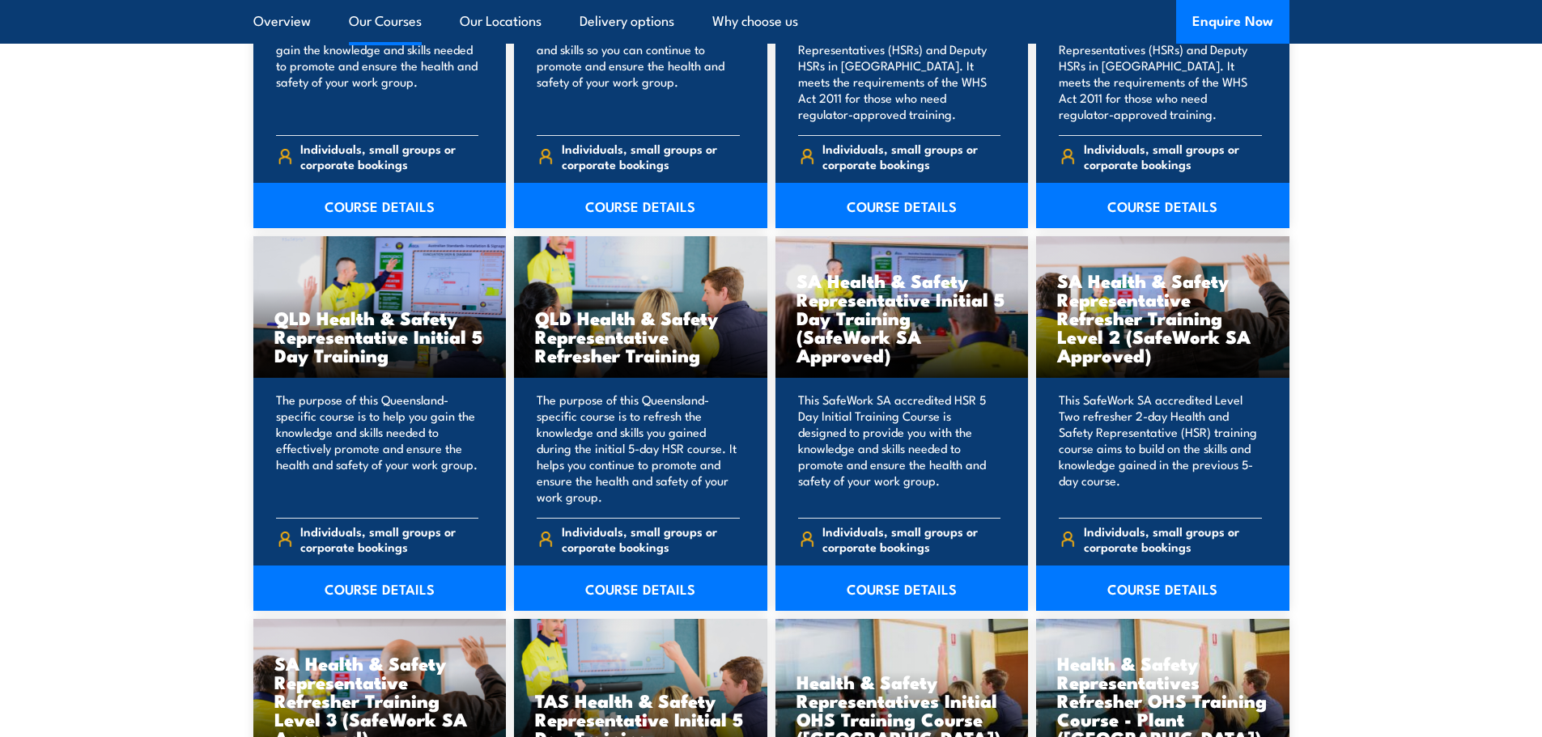
scroll to position [1943, 0]
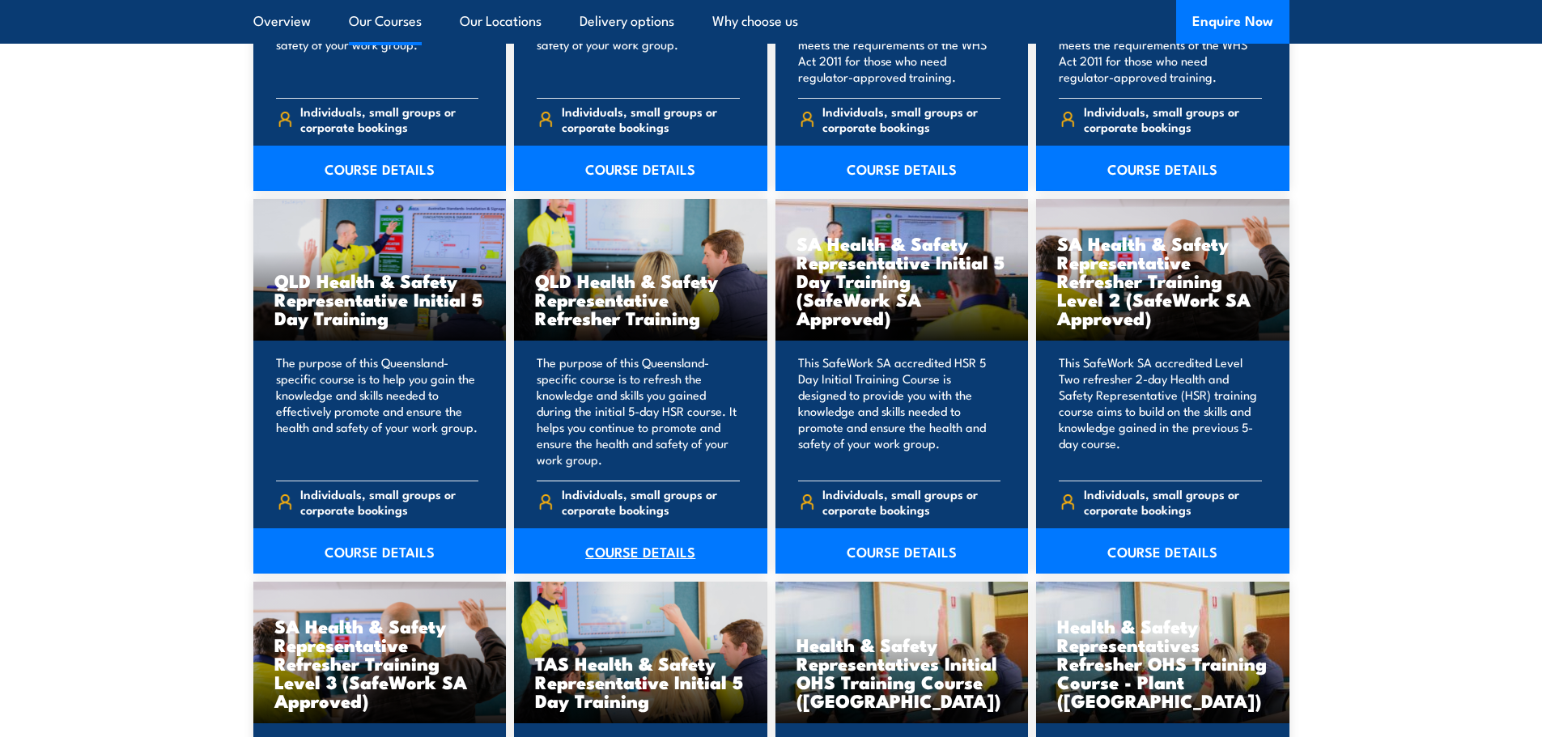
click at [657, 551] on link "COURSE DETAILS" at bounding box center [640, 551] width 253 height 45
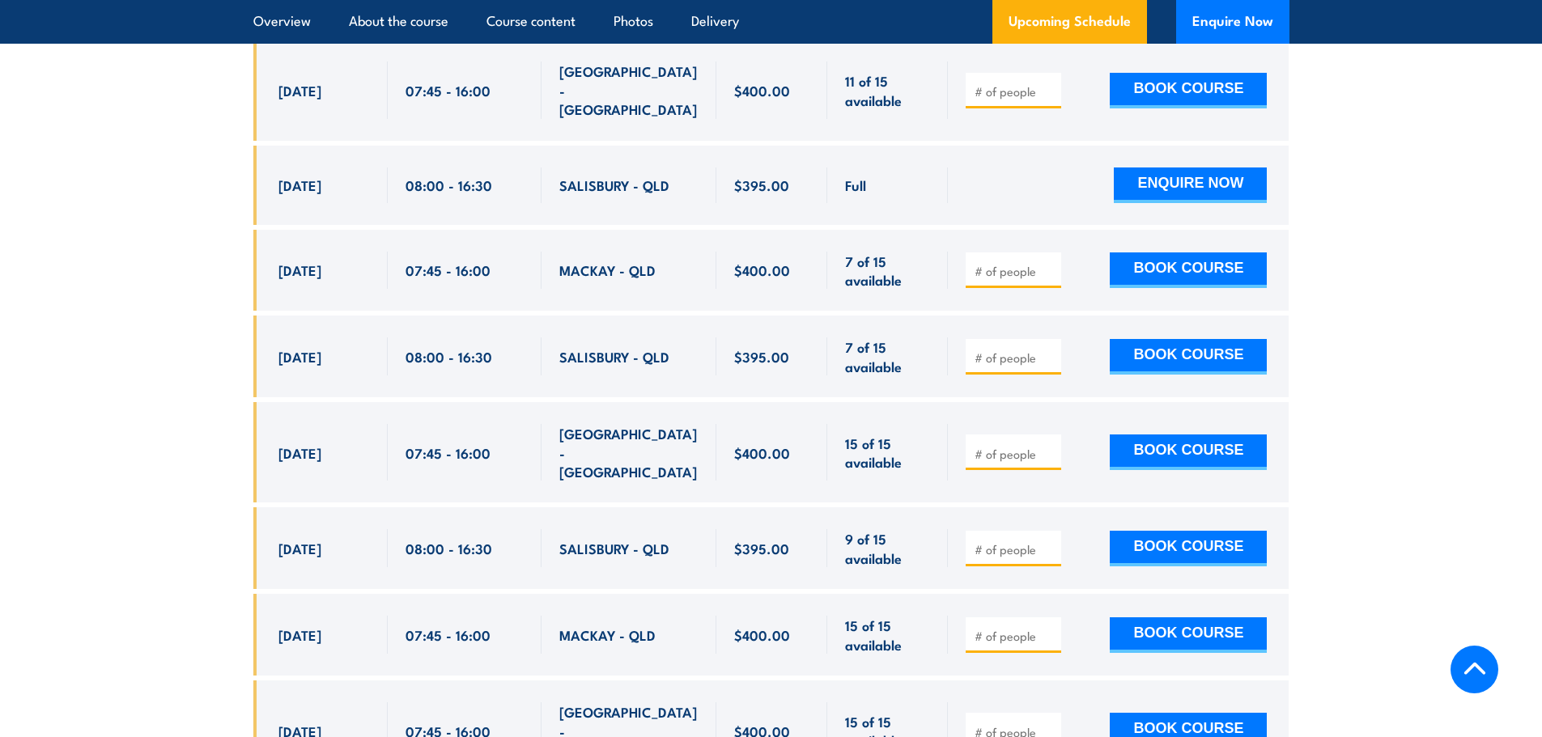
scroll to position [3157, 0]
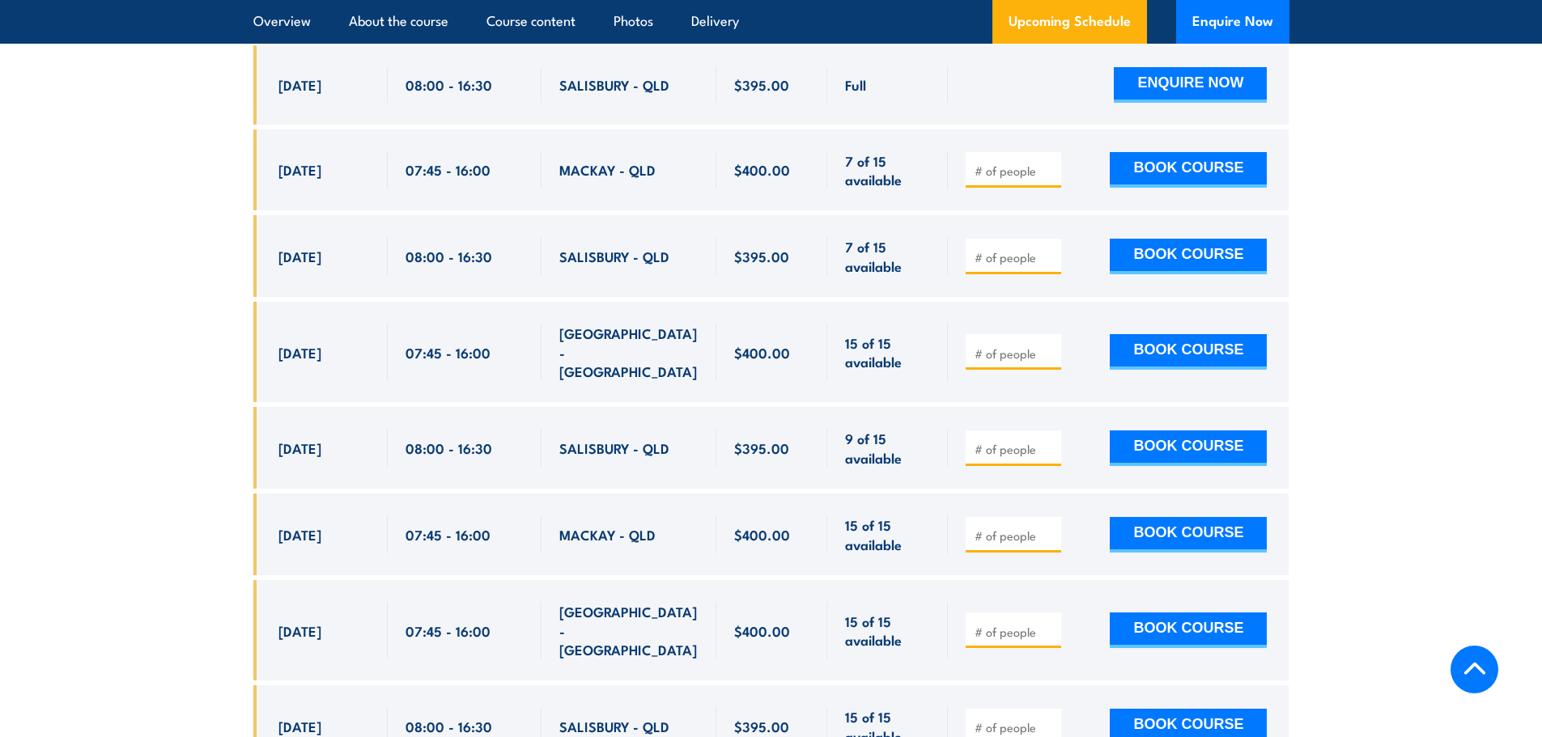
click at [1001, 334] on div at bounding box center [1014, 352] width 96 height 36
click at [1018, 346] on input "number" at bounding box center [1015, 354] width 81 height 16
type input "1"
click at [1110, 334] on button "BOOK COURSE" at bounding box center [1188, 352] width 157 height 36
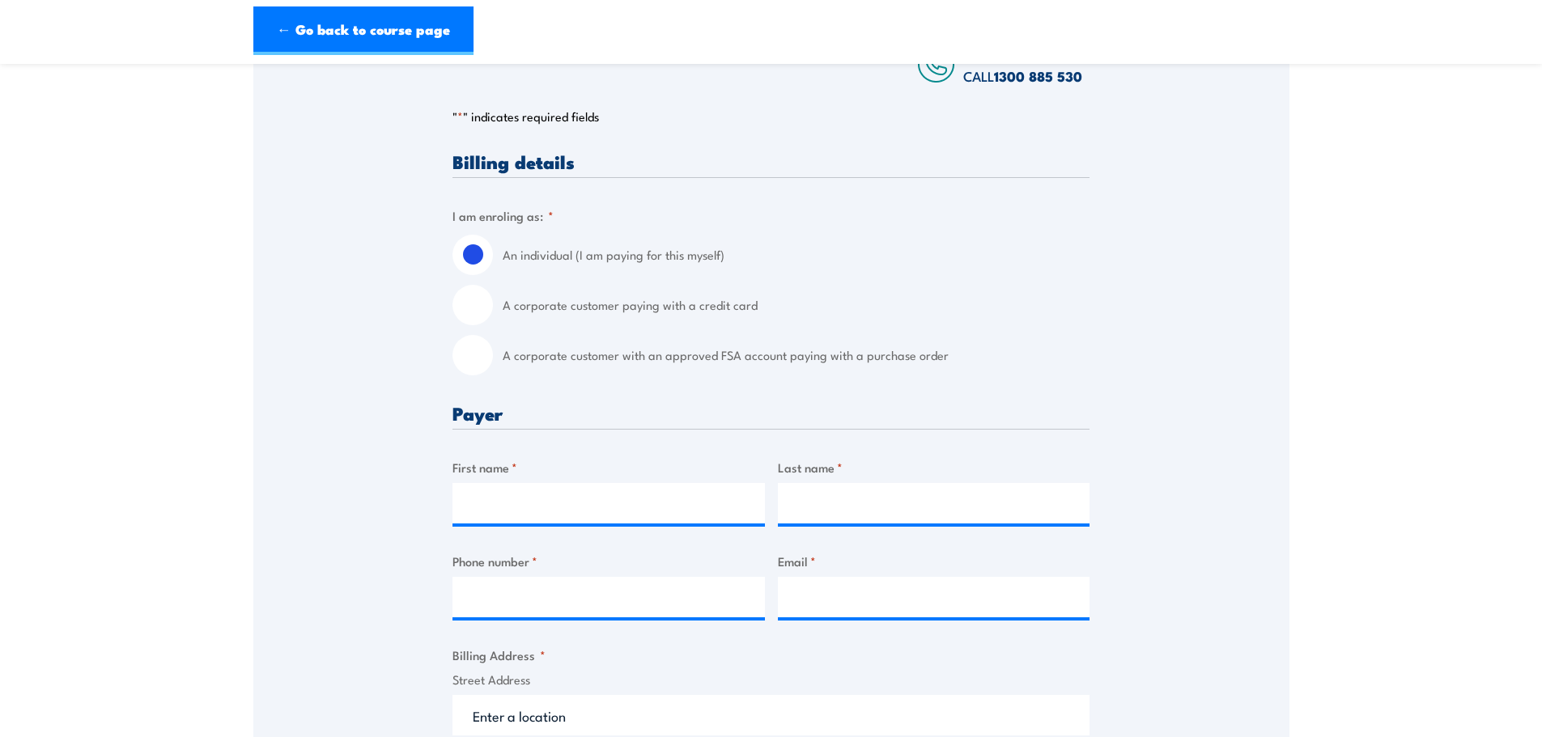
scroll to position [324, 0]
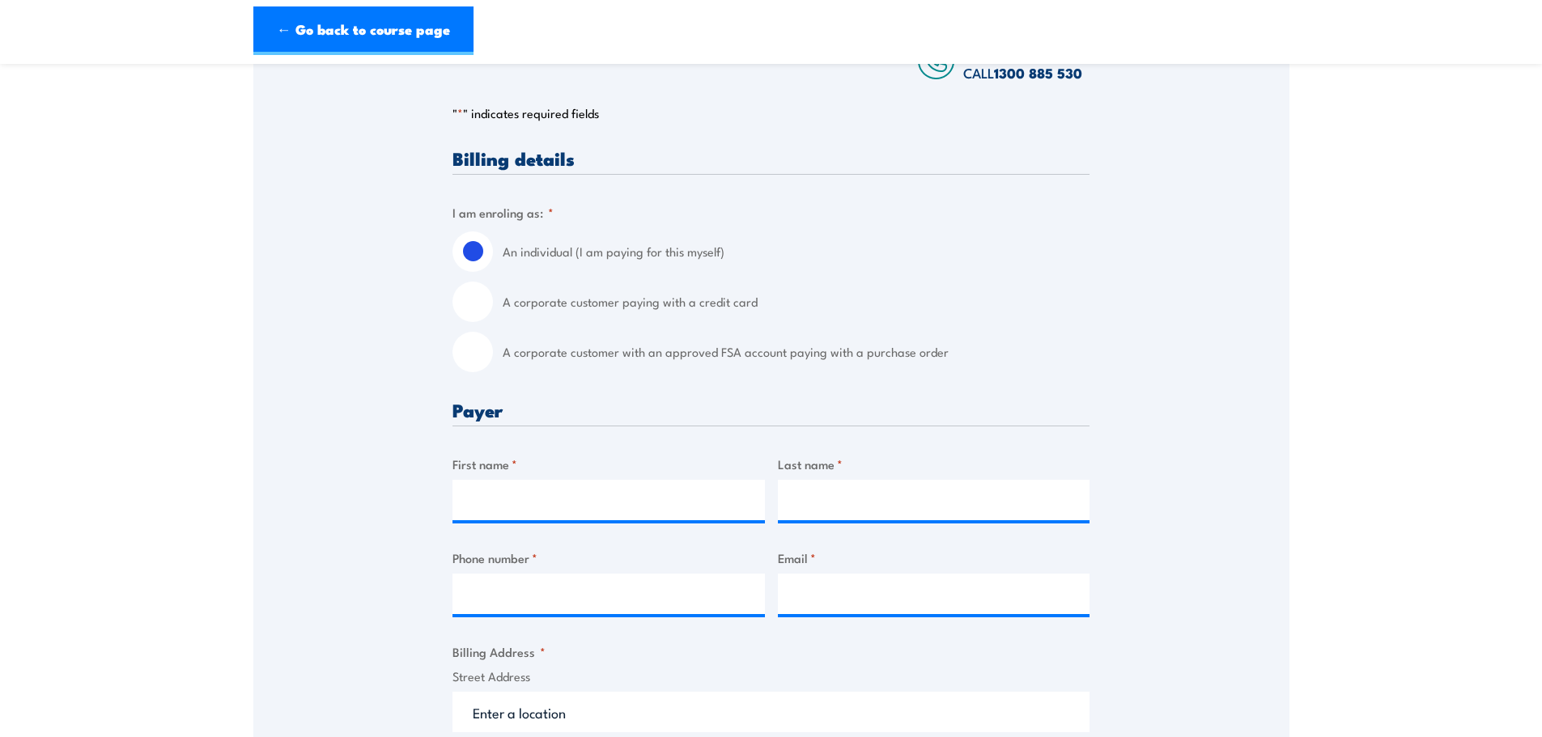
click at [643, 309] on label "A corporate customer paying with a credit card" at bounding box center [796, 302] width 587 height 40
click at [493, 309] on input "A corporate customer paying with a credit card" at bounding box center [473, 302] width 40 height 40
radio input "true"
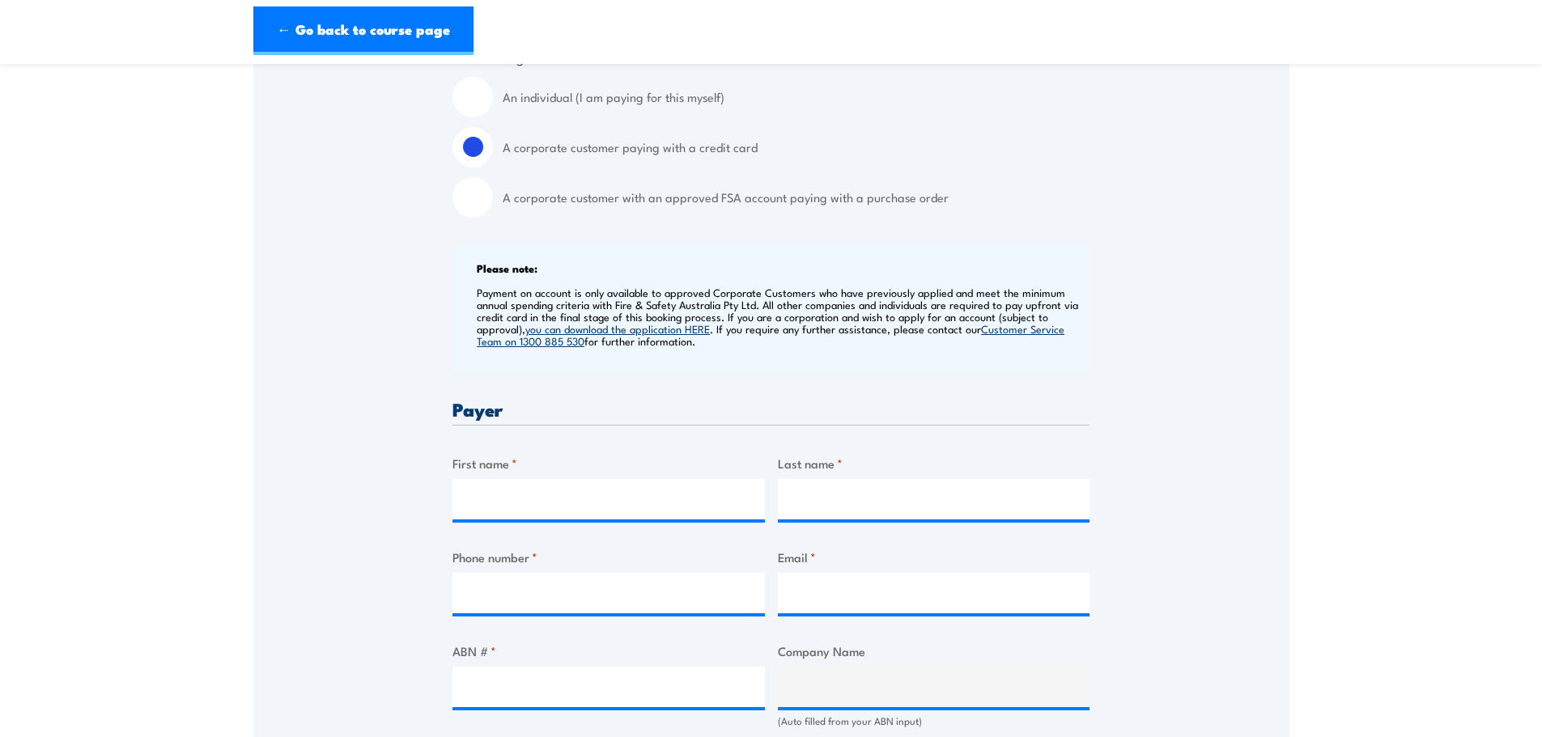
scroll to position [486, 0]
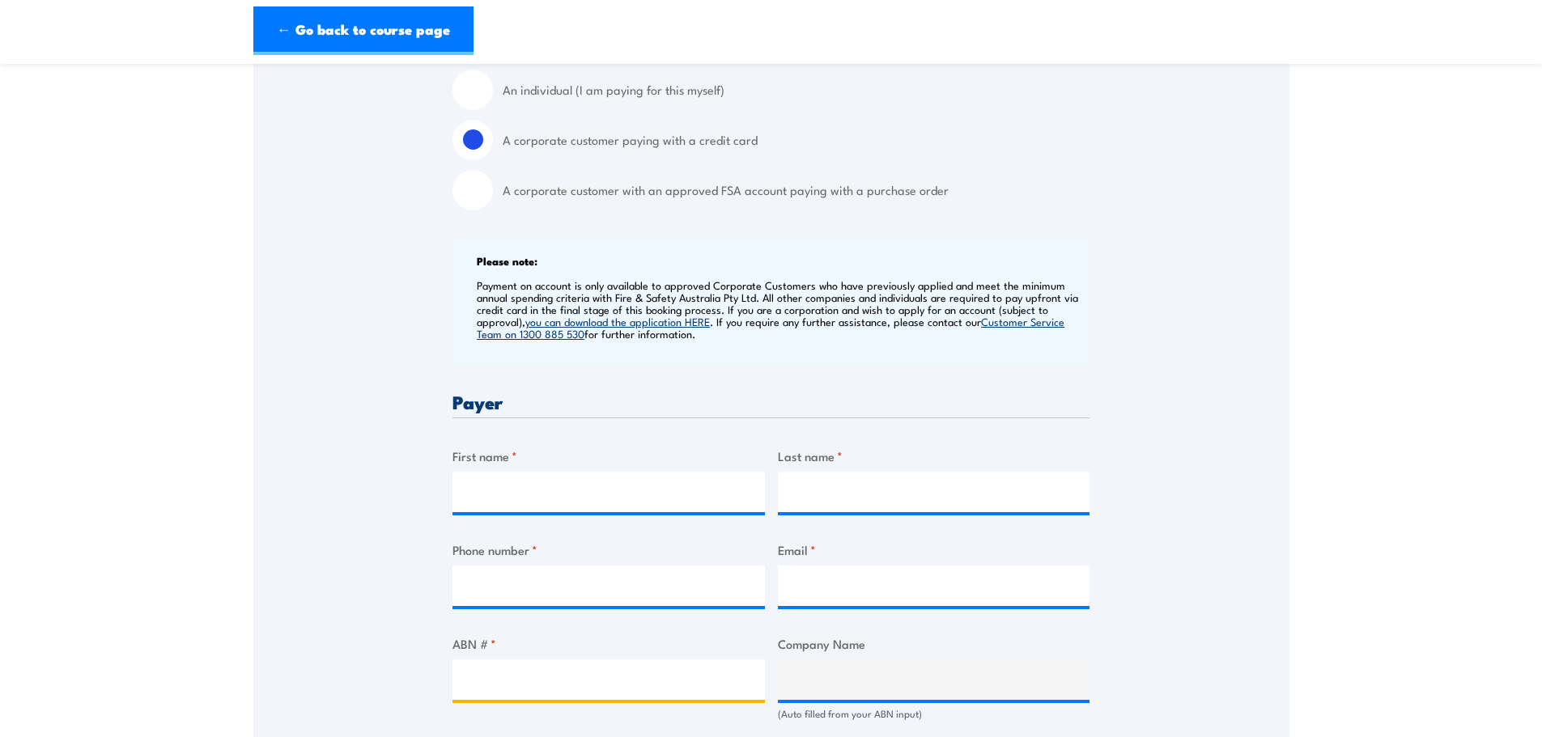
click at [538, 671] on input "ABN # *" at bounding box center [609, 680] width 312 height 40
paste input "[URL][DOMAIN_NAME]"
type input "[URL][DOMAIN_NAME]"
click at [716, 674] on input "[URL][DOMAIN_NAME]" at bounding box center [609, 680] width 312 height 40
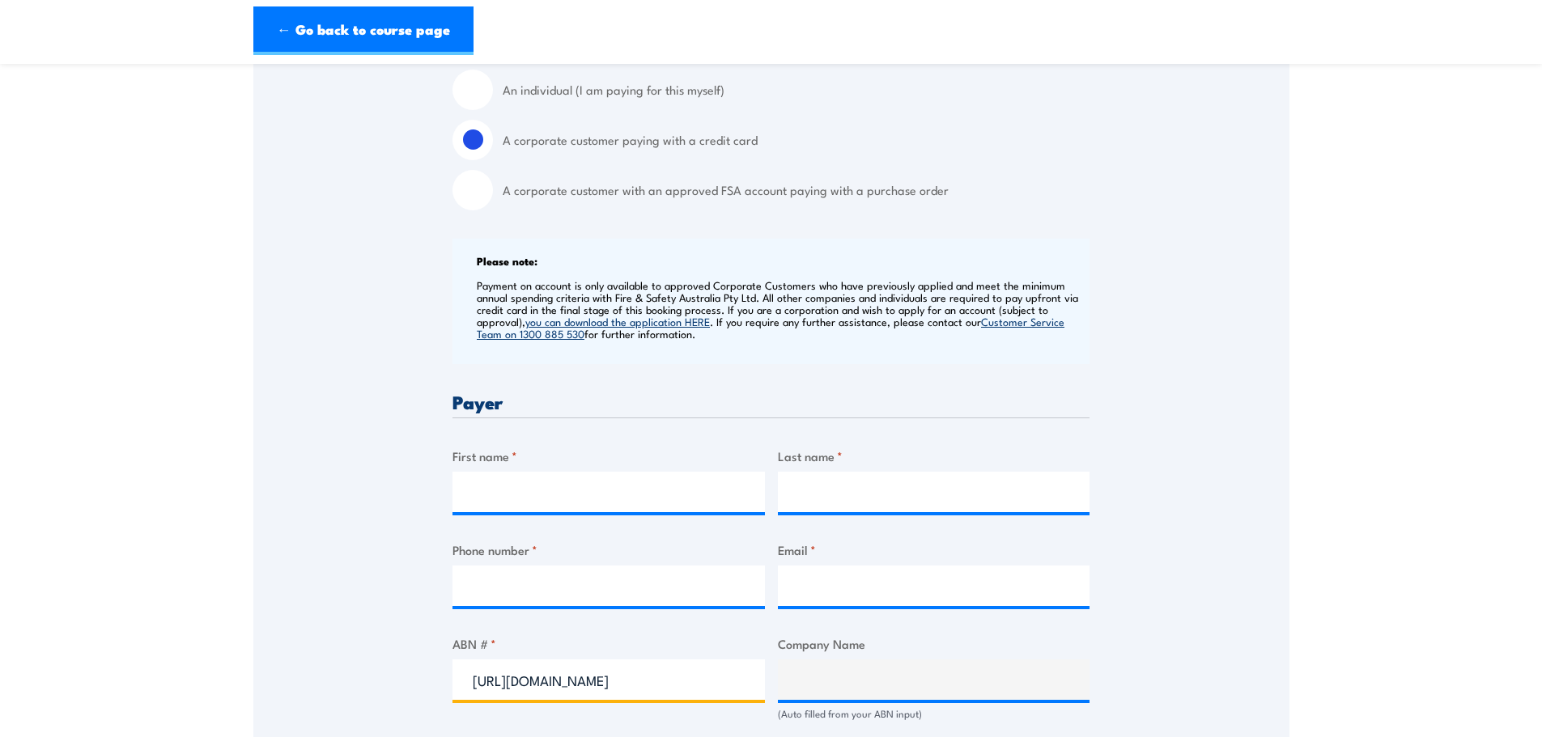
scroll to position [0, 0]
drag, startPoint x: 725, startPoint y: 678, endPoint x: 0, endPoint y: 610, distance: 728.5
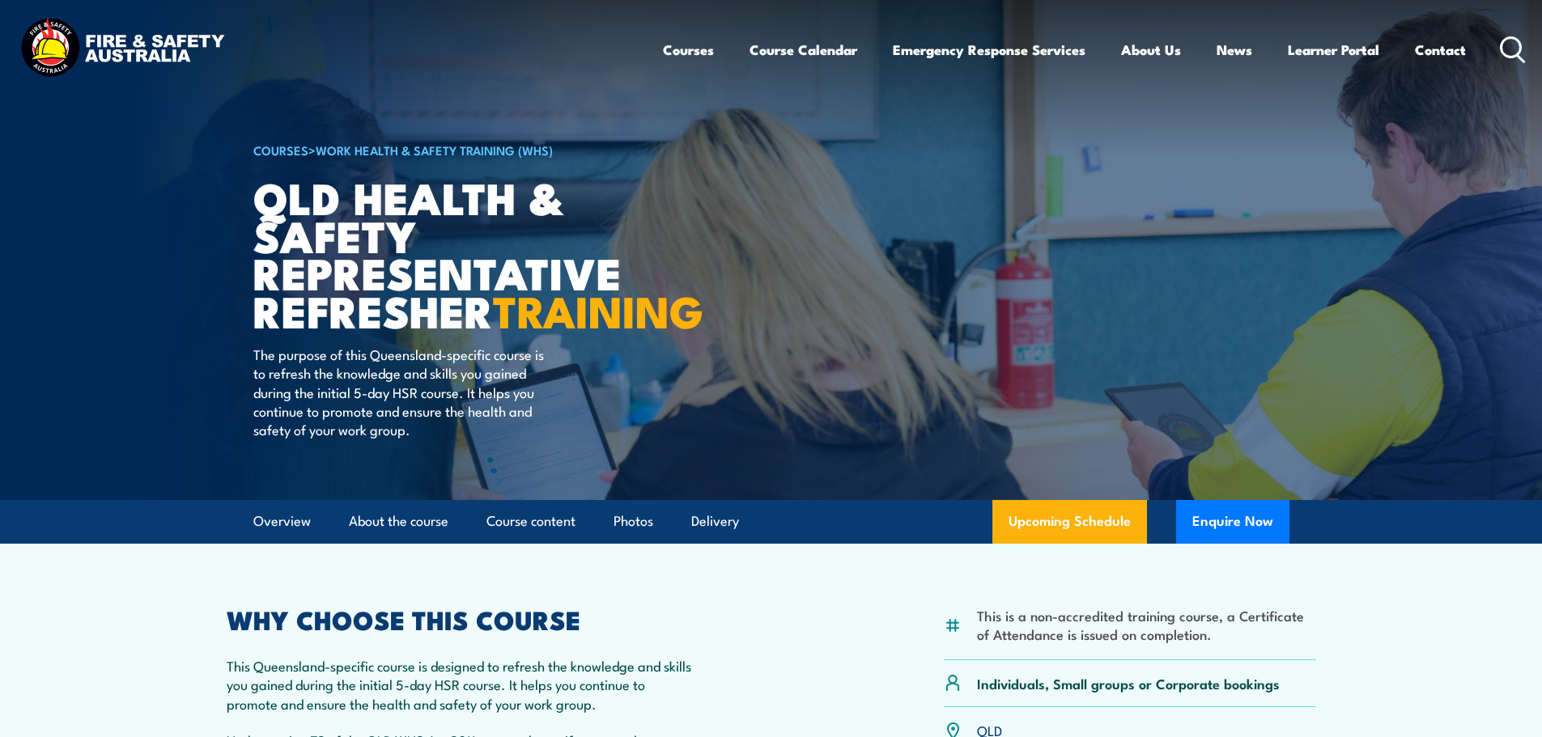
click at [1511, 63] on div "Courses Course Calendar Emergency Response Services Services Overview Emergency…" at bounding box center [1095, 50] width 864 height 70
click at [1521, 32] on div "Courses Course Calendar Emergency Response Services Services Overview Emergency…" at bounding box center [1095, 50] width 864 height 70
click at [1512, 45] on icon at bounding box center [1513, 49] width 26 height 27
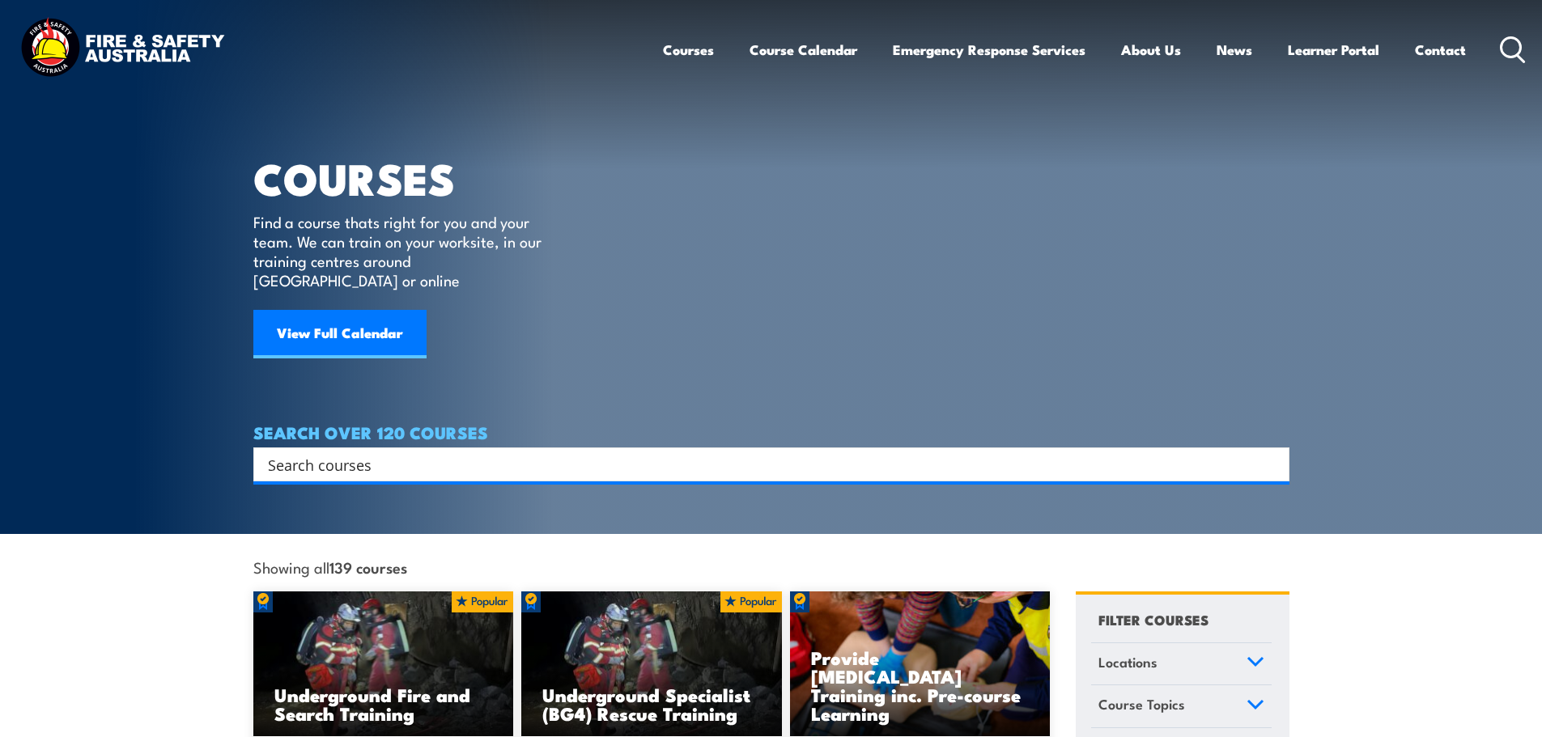
click at [921, 453] on input "Search input" at bounding box center [761, 465] width 986 height 24
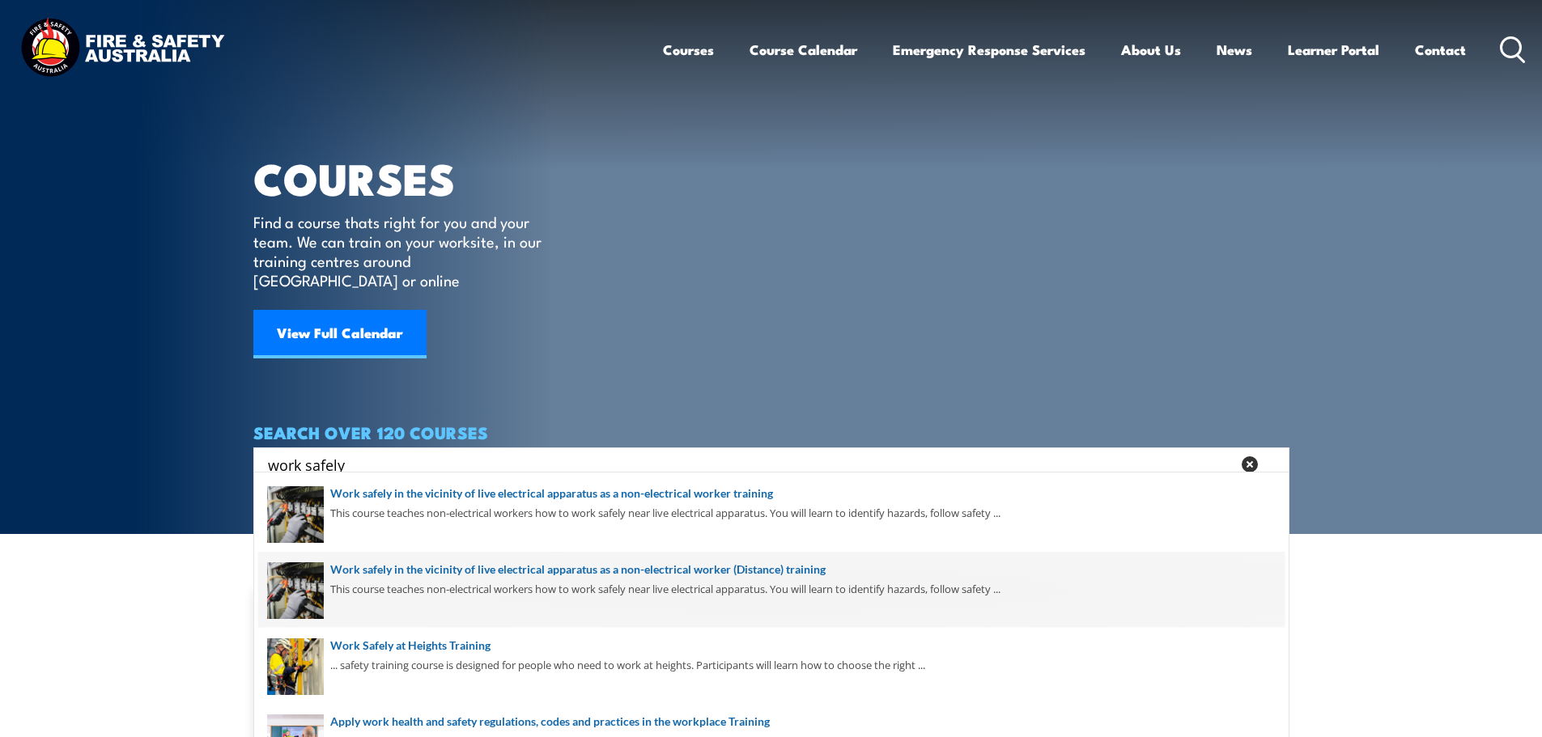
type input "work safely"
click at [817, 584] on span at bounding box center [771, 590] width 1026 height 76
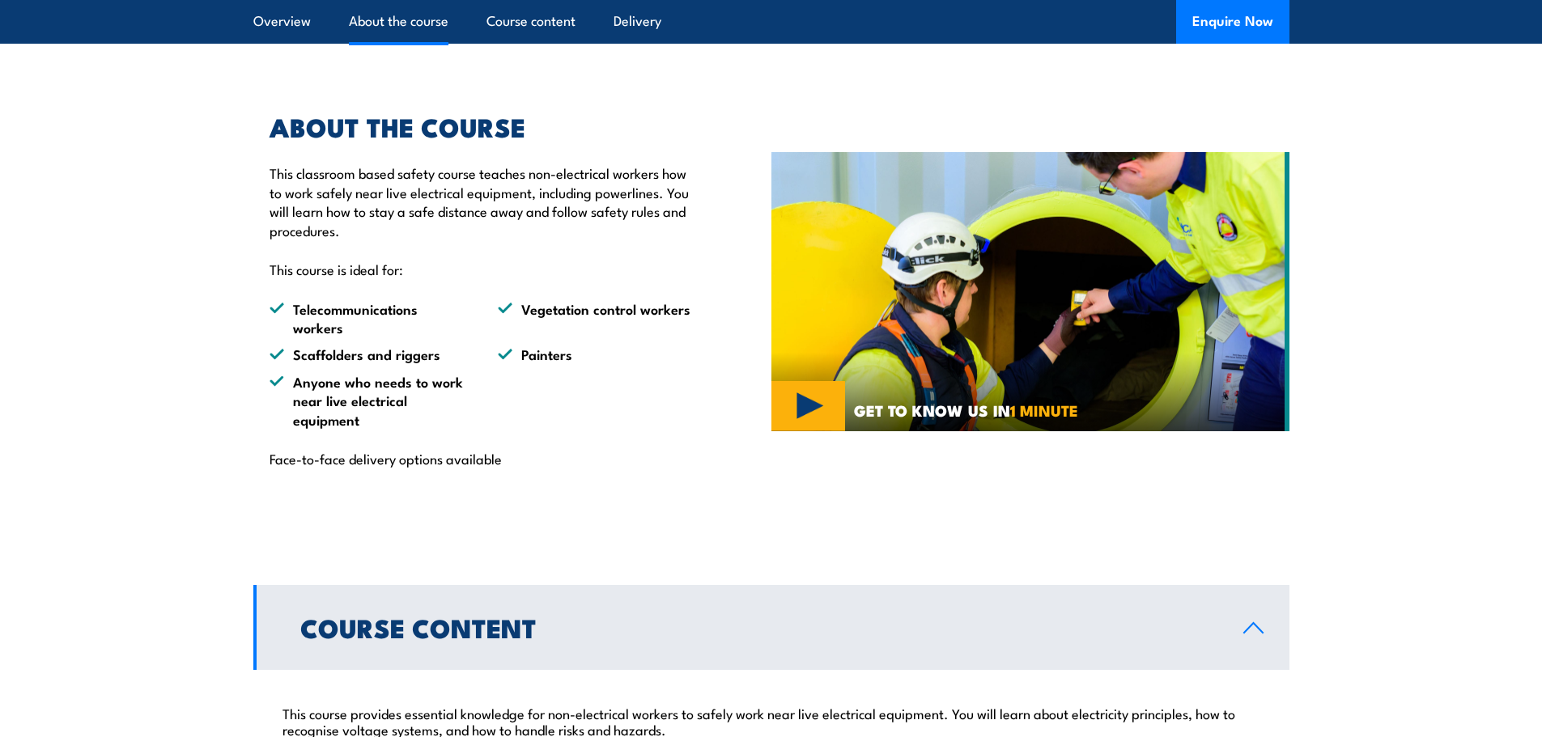
scroll to position [567, 0]
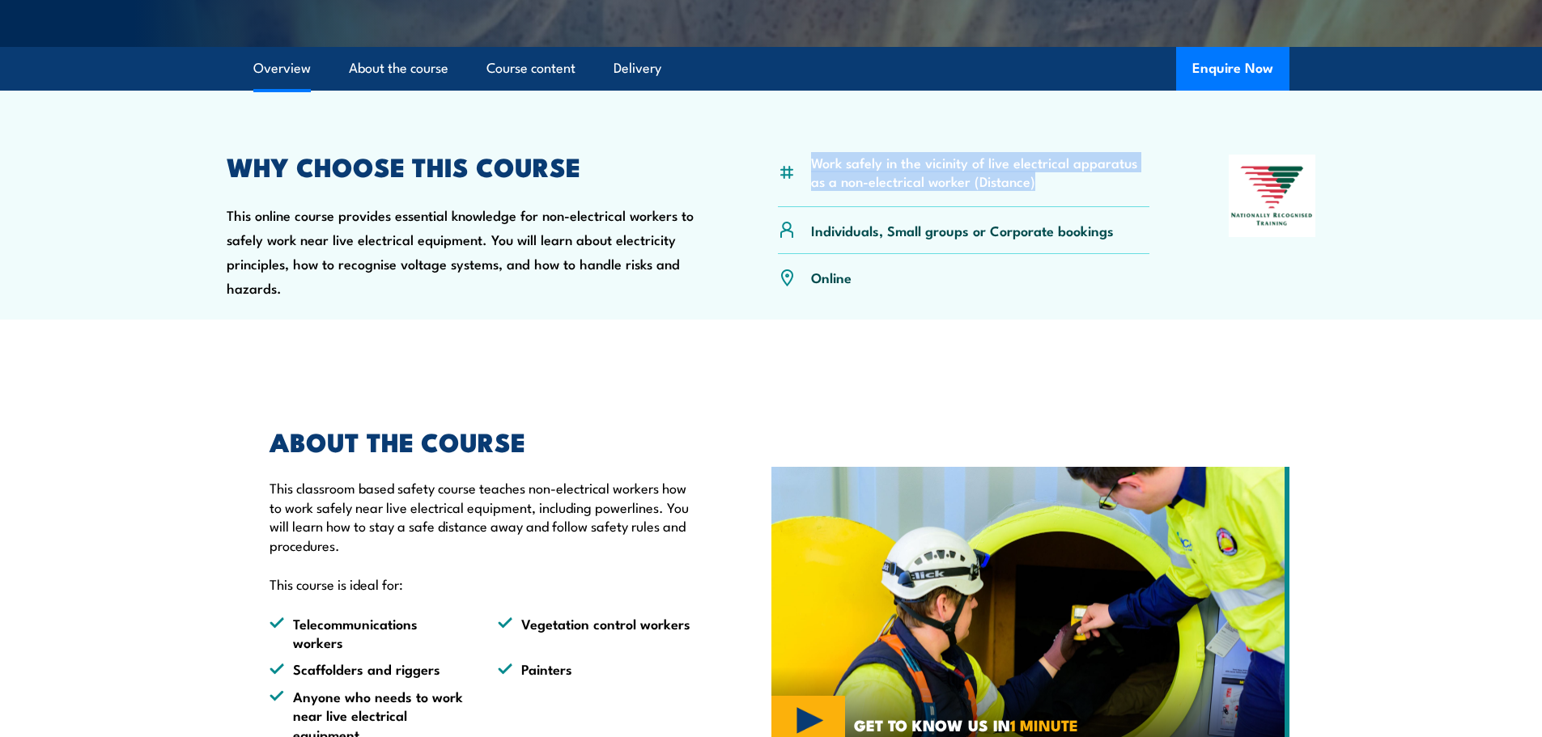
drag, startPoint x: 814, startPoint y: 198, endPoint x: 1055, endPoint y: 223, distance: 242.5
click at [1055, 191] on li "Work safely in the vicinity of live electrical apparatus as a non-electrical wo…" at bounding box center [980, 172] width 339 height 38
copy li "Work safely in the vicinity of live electrical apparatus as a non-electrical wo…"
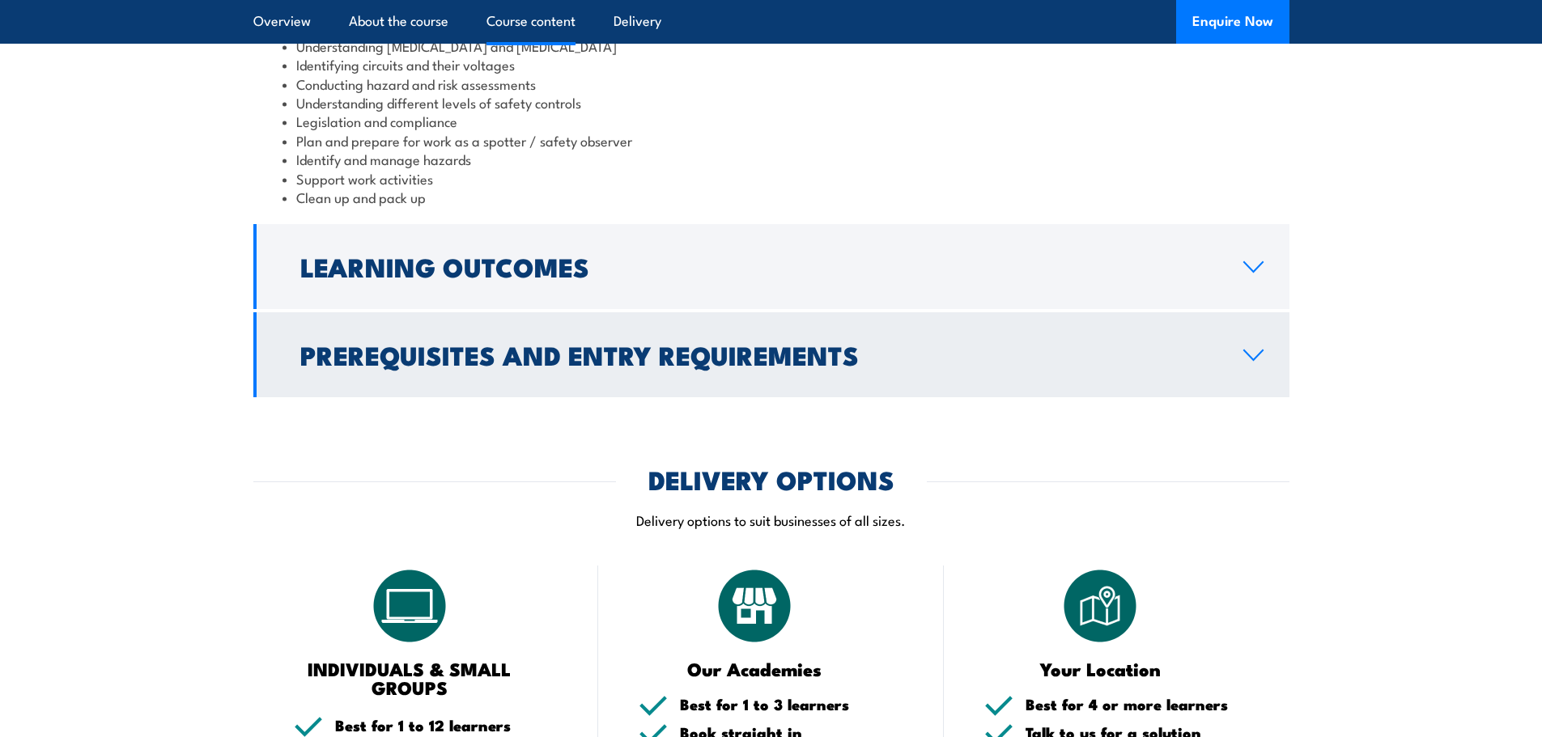
scroll to position [1700, 0]
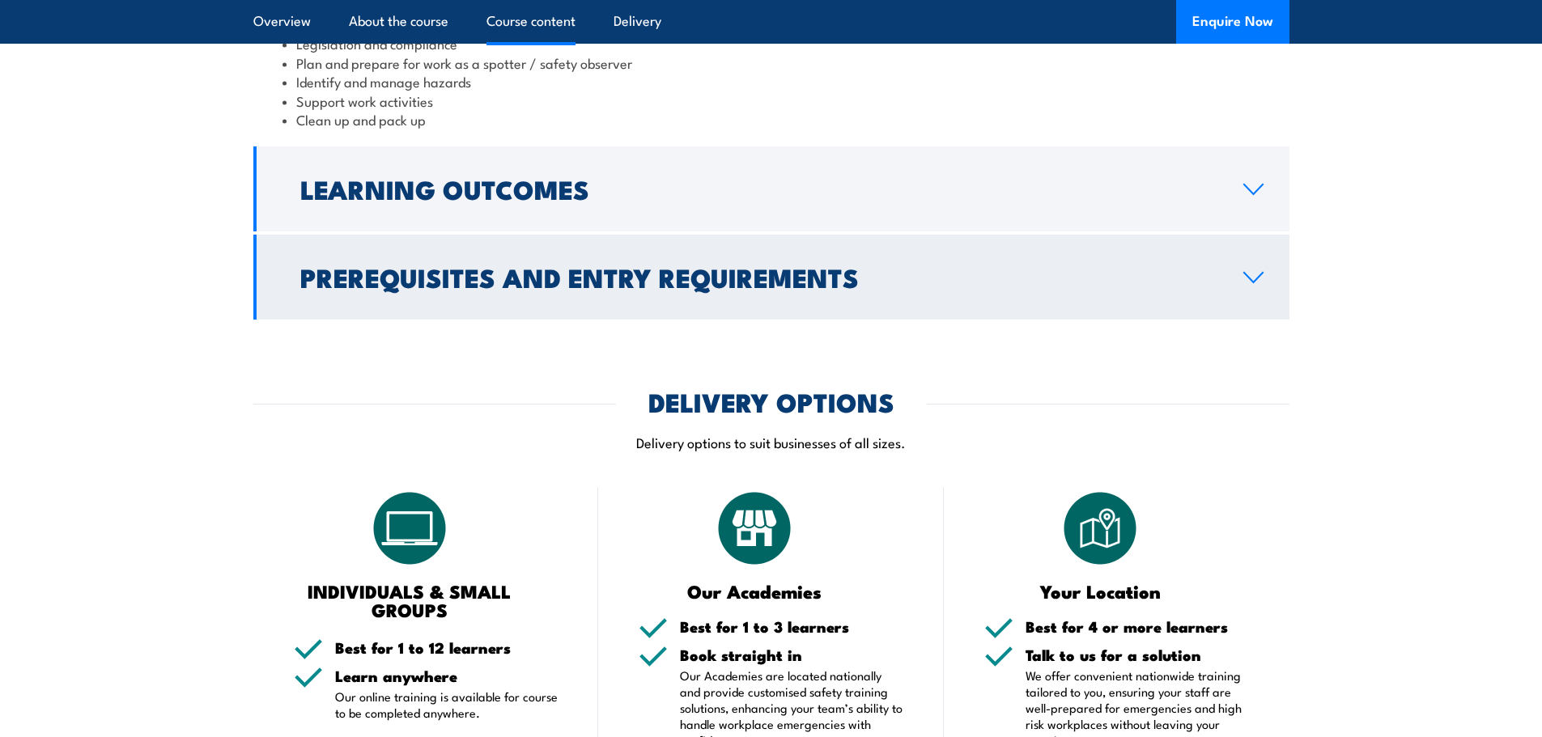
click at [537, 288] on h2 "Prerequisites and Entry Requirements" at bounding box center [758, 277] width 917 height 23
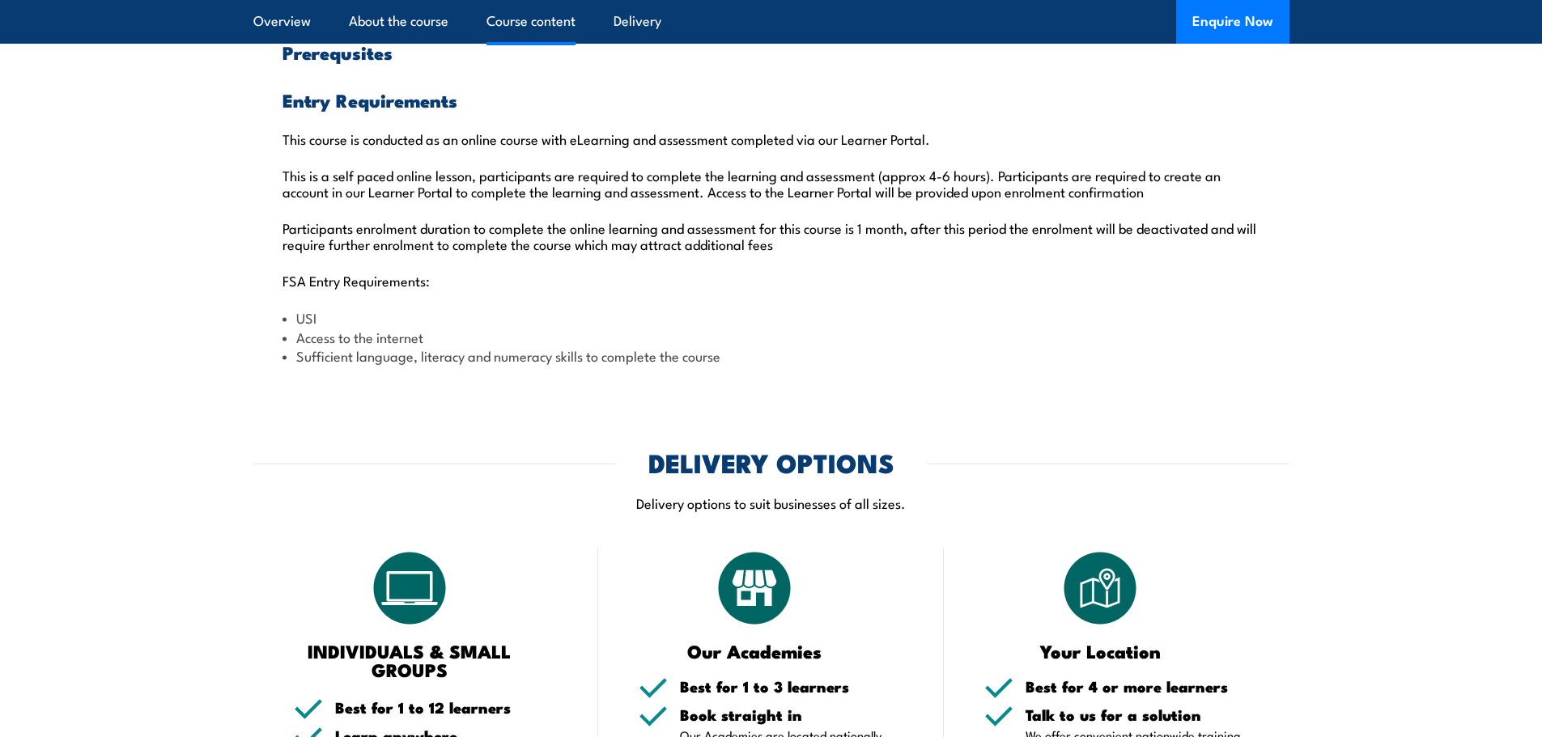
scroll to position [1613, 0]
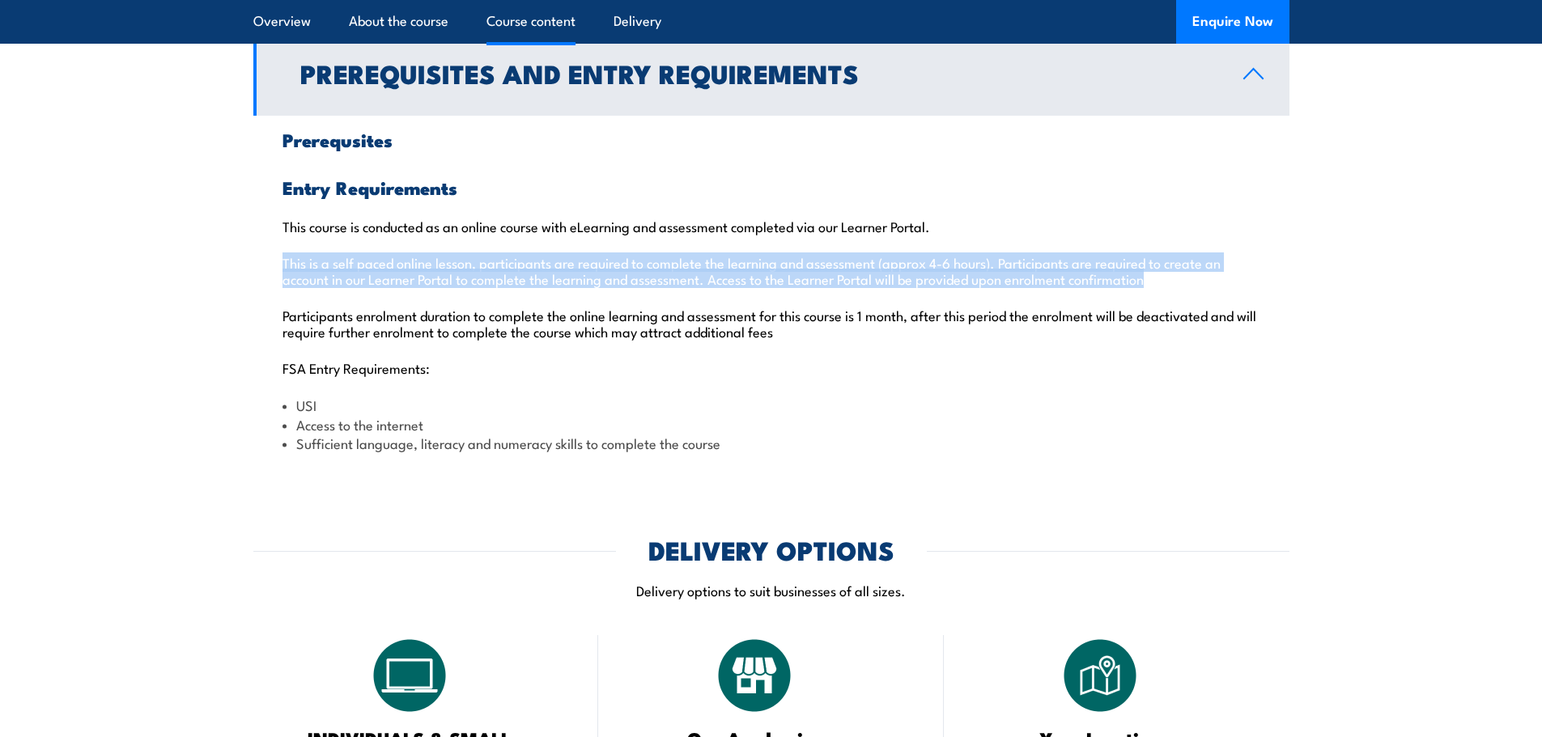
drag, startPoint x: 283, startPoint y: 295, endPoint x: 1166, endPoint y: 321, distance: 882.8
click at [1166, 287] on p "This is a self paced online lesson, participants are required to complete the l…" at bounding box center [772, 270] width 978 height 32
copy p "This is a self paced online lesson, participants are required to complete the l…"
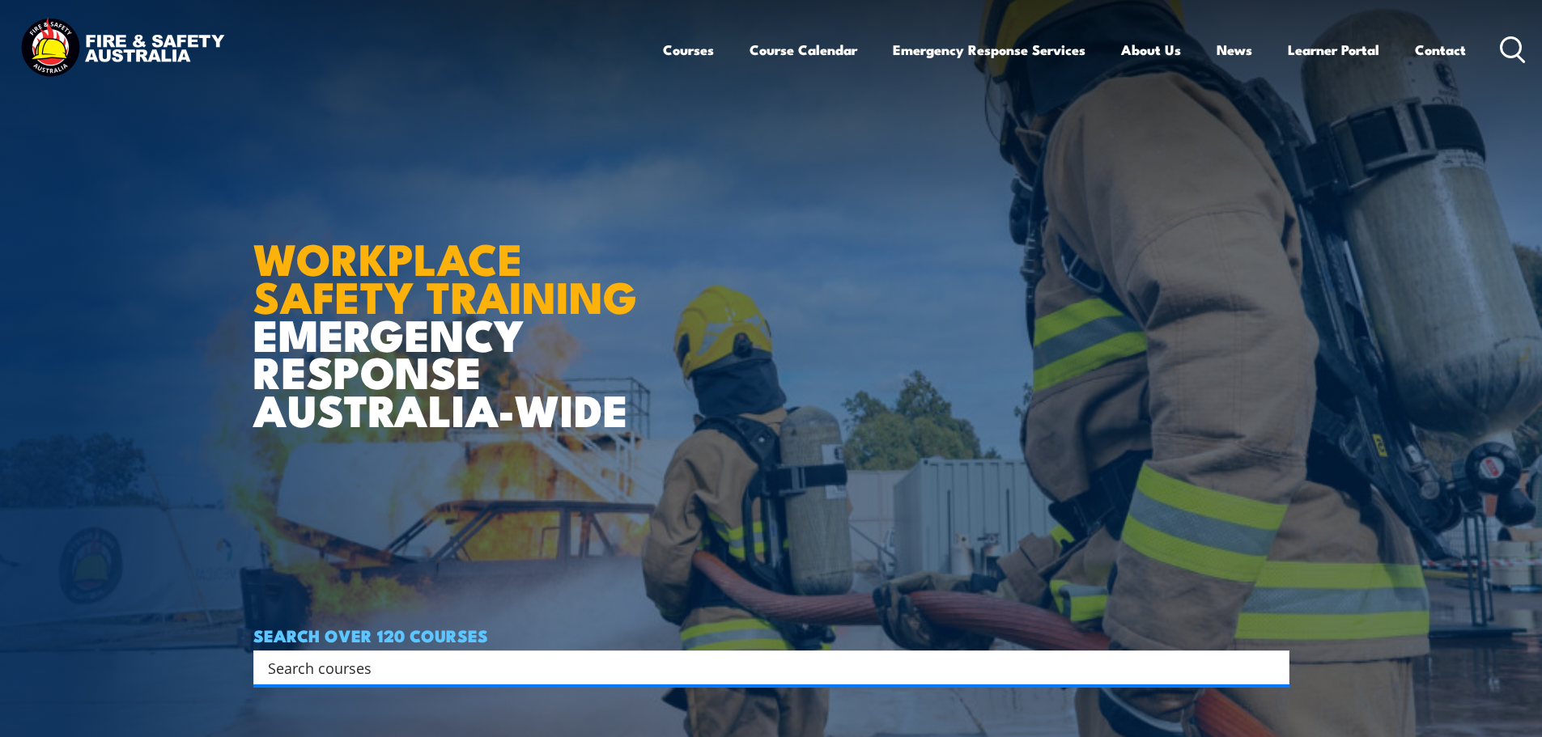
click at [1514, 42] on icon at bounding box center [1513, 49] width 26 height 27
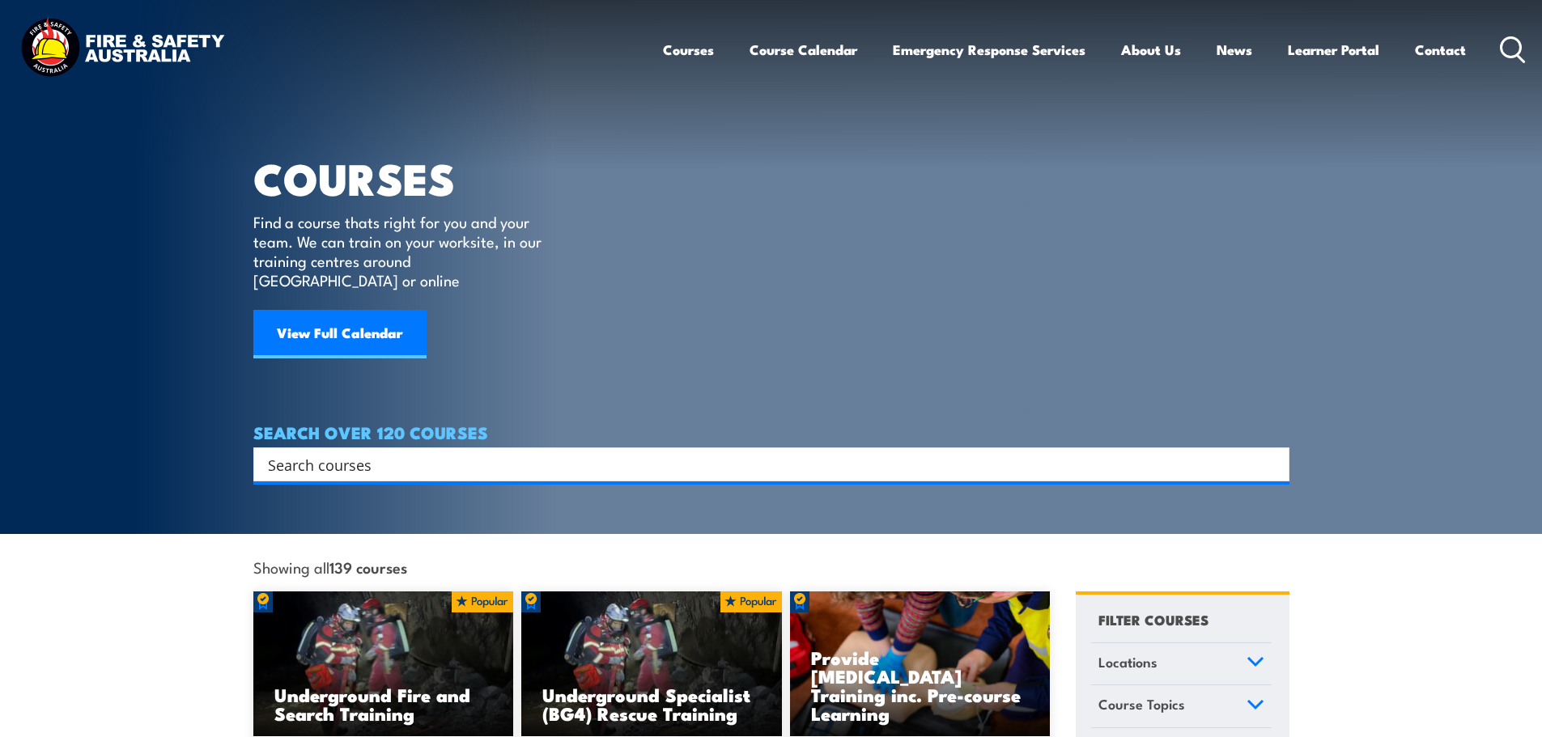
click at [819, 453] on input "Search input" at bounding box center [761, 465] width 986 height 24
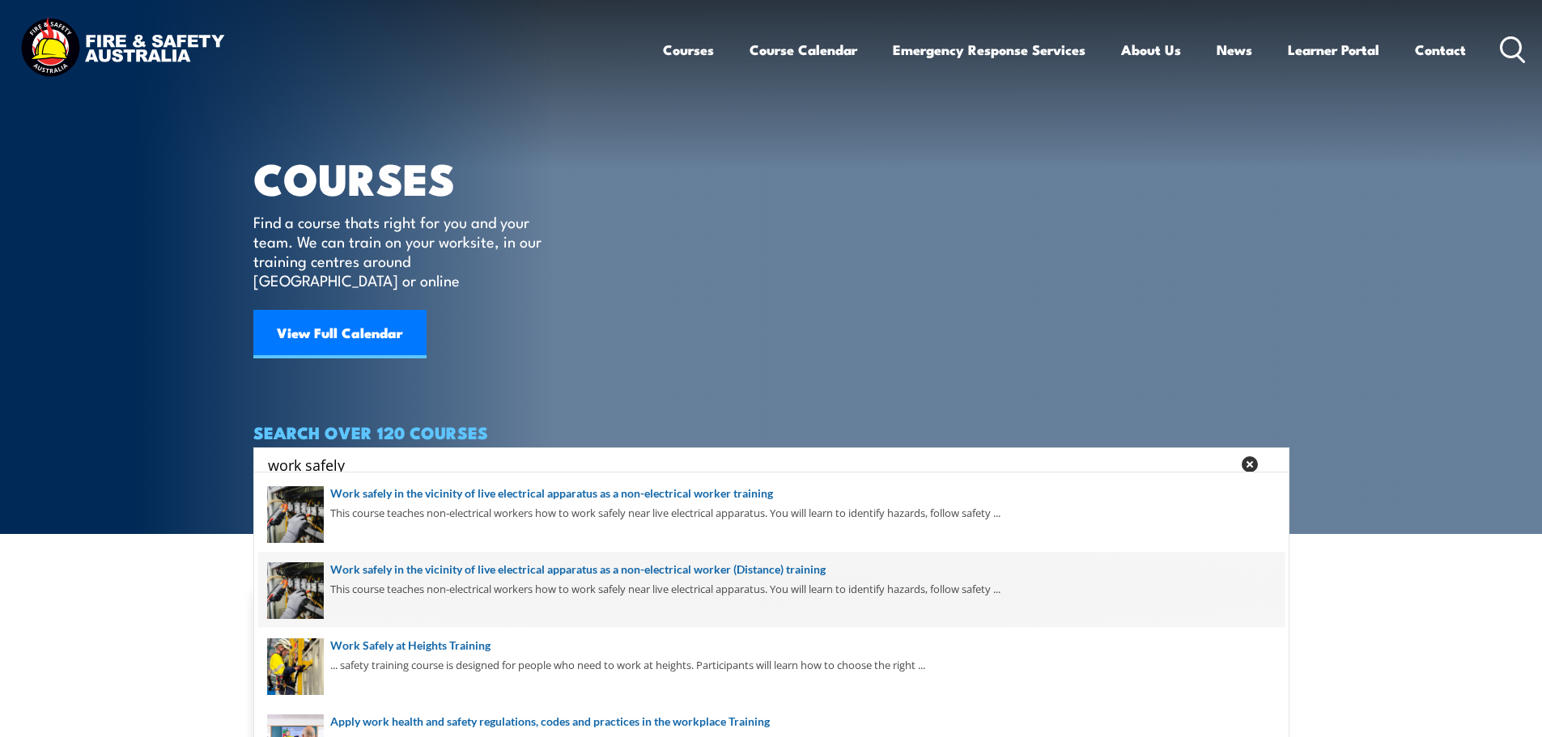
type input "work safely"
click at [776, 580] on span at bounding box center [771, 590] width 1026 height 76
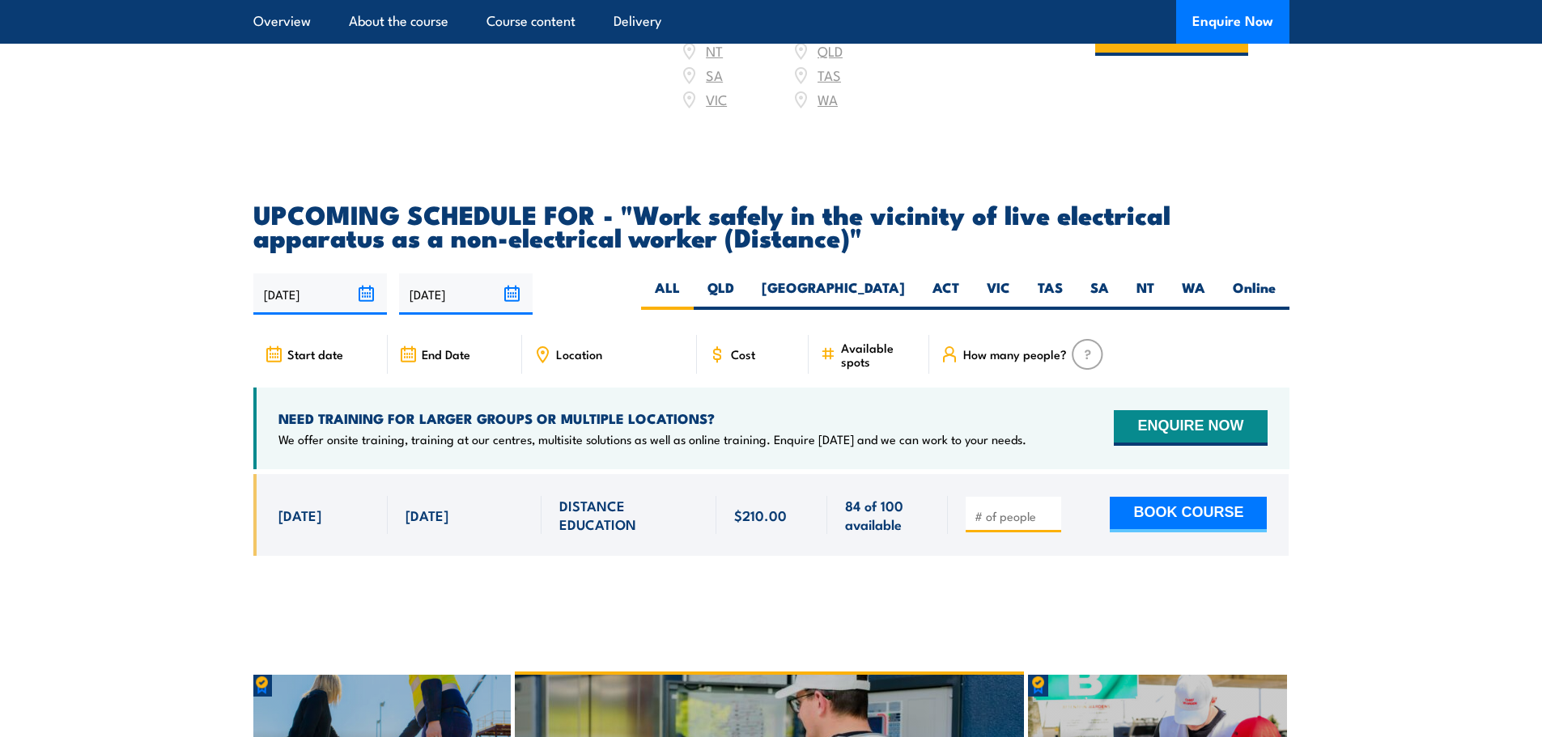
scroll to position [2510, 0]
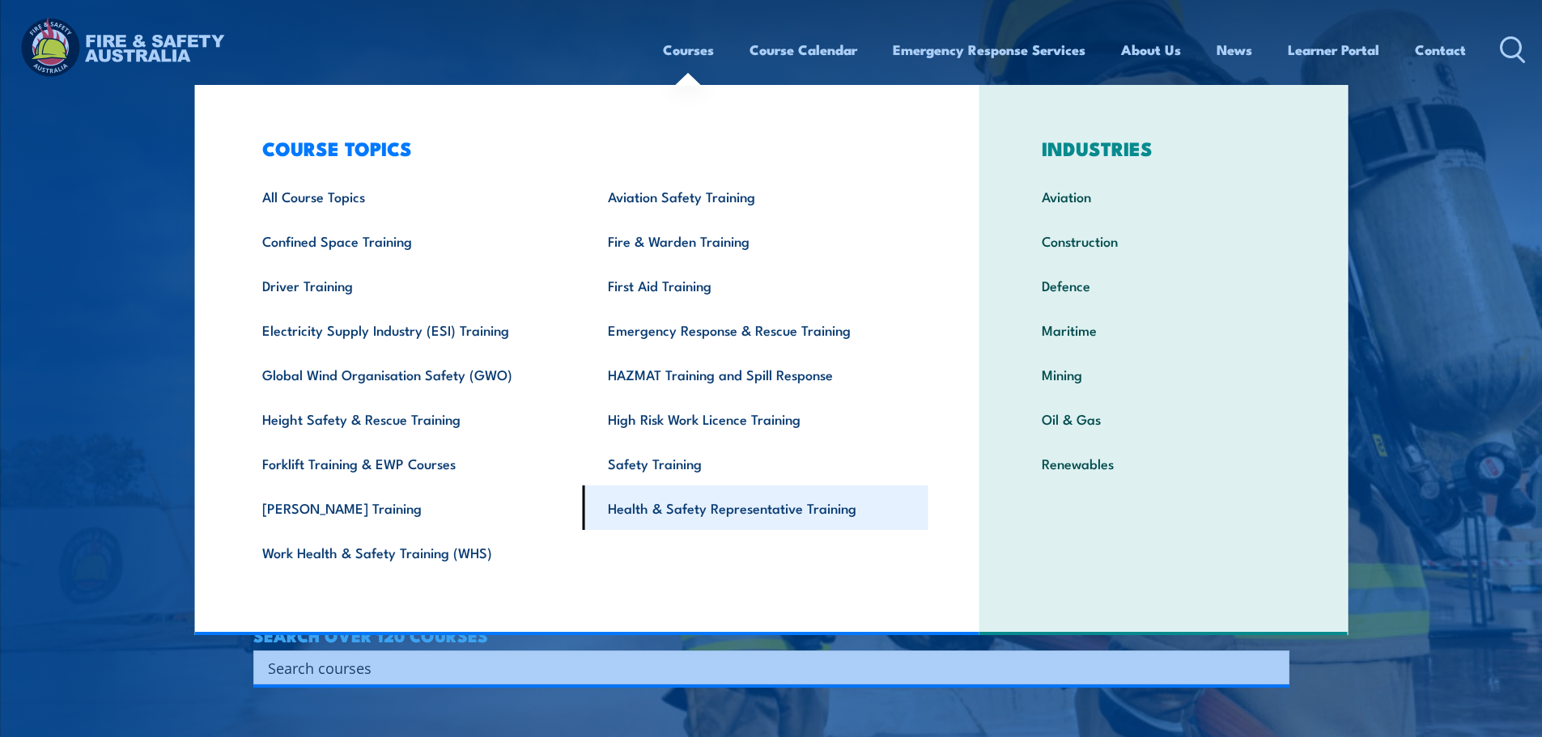
click at [648, 508] on link "Health & Safety Representative Training" at bounding box center [756, 508] width 346 height 45
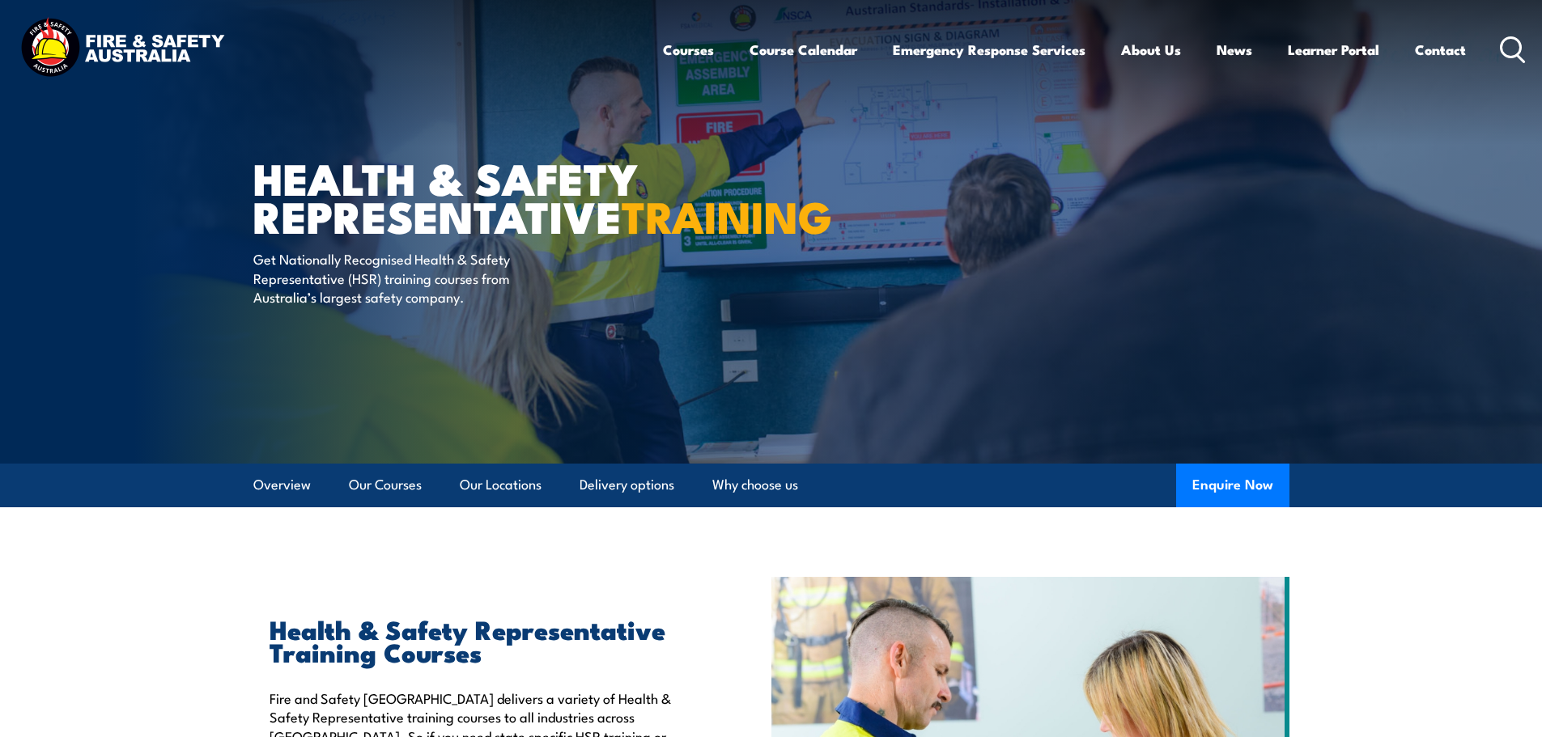
click at [1528, 51] on header "Courses Course Calendar Emergency Response Services Services Overview Emergency…" at bounding box center [771, 50] width 1542 height 100
click at [1513, 56] on circle at bounding box center [1511, 46] width 19 height 19
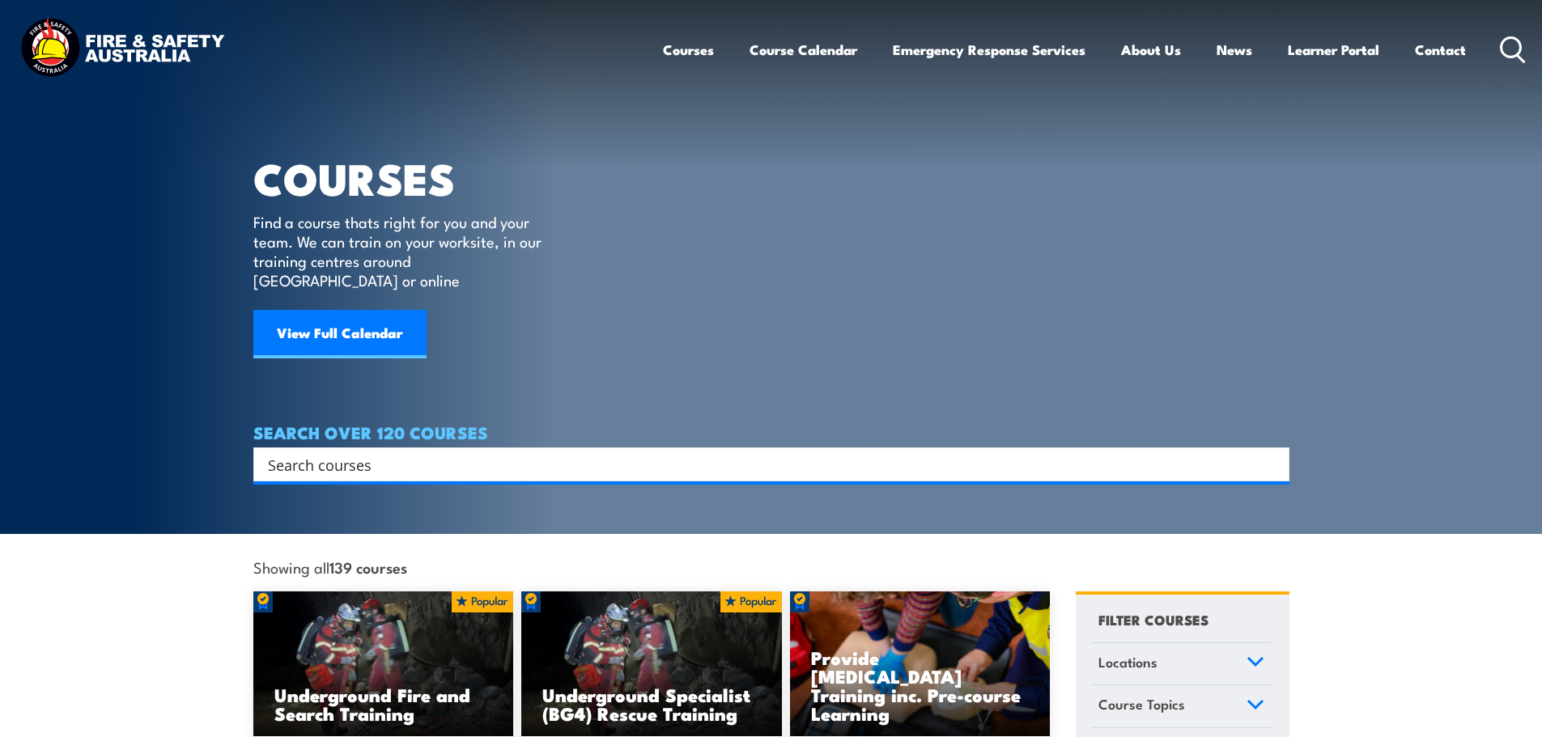
click at [665, 453] on input "Search input" at bounding box center [761, 465] width 986 height 24
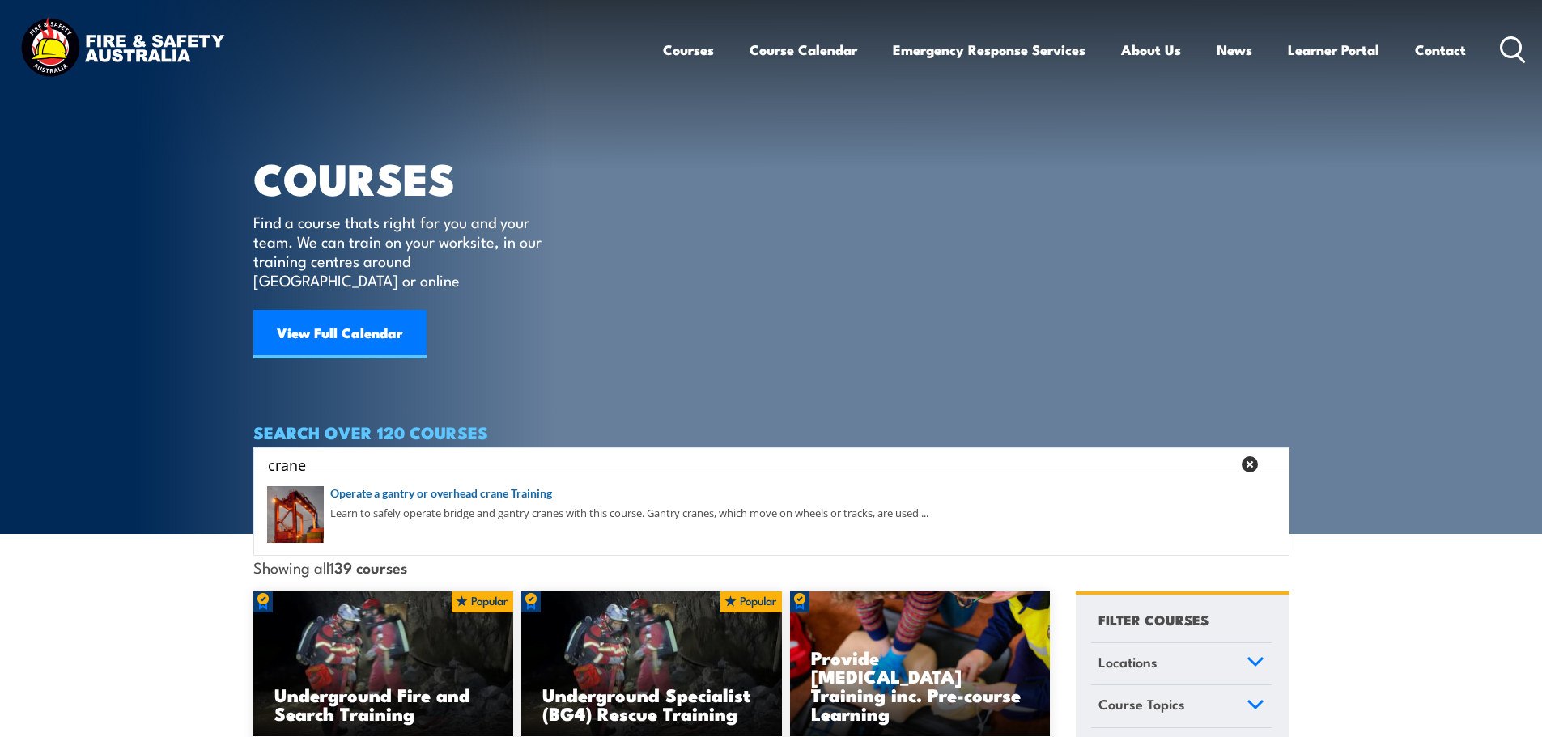
type input "crane"
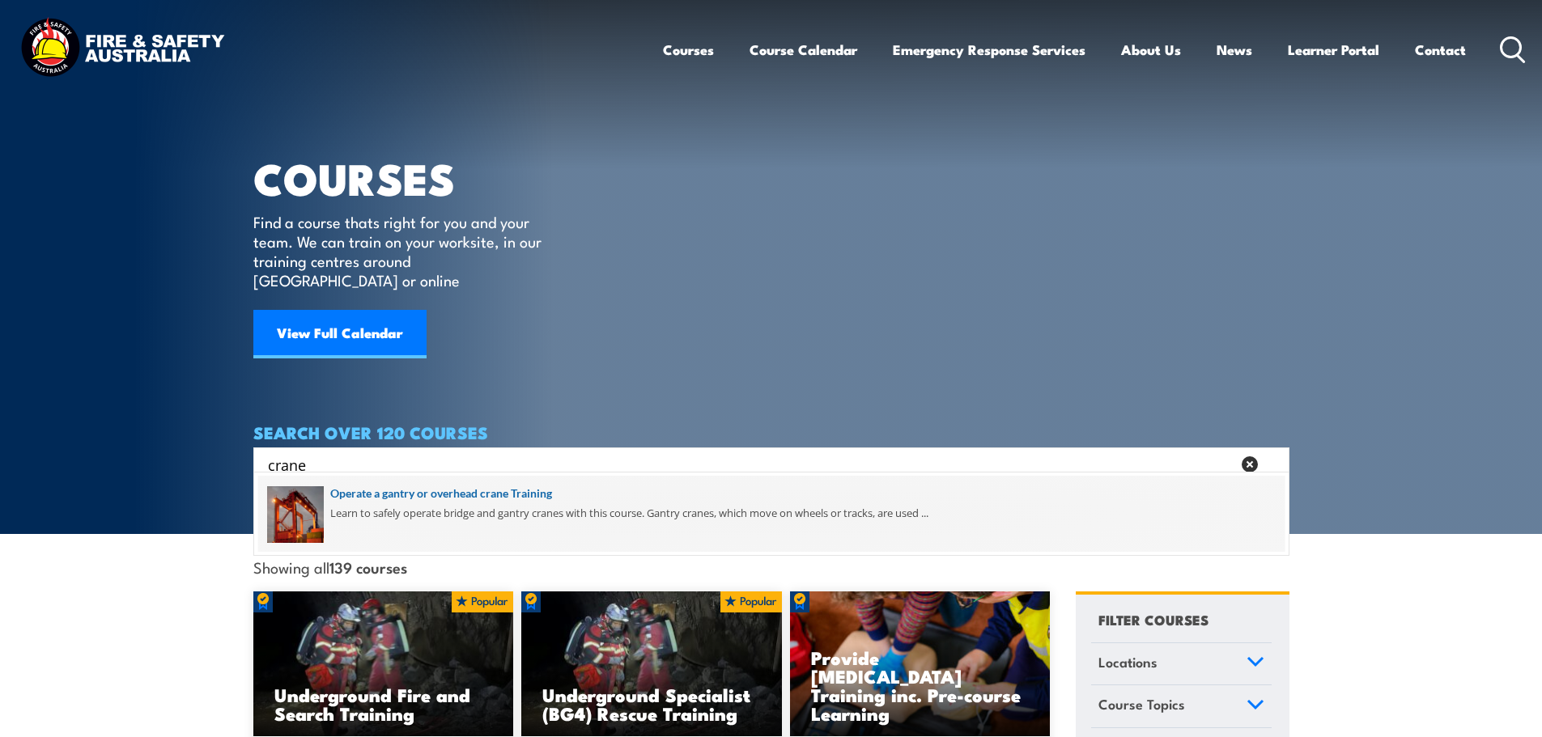
click at [511, 488] on span at bounding box center [771, 514] width 1026 height 76
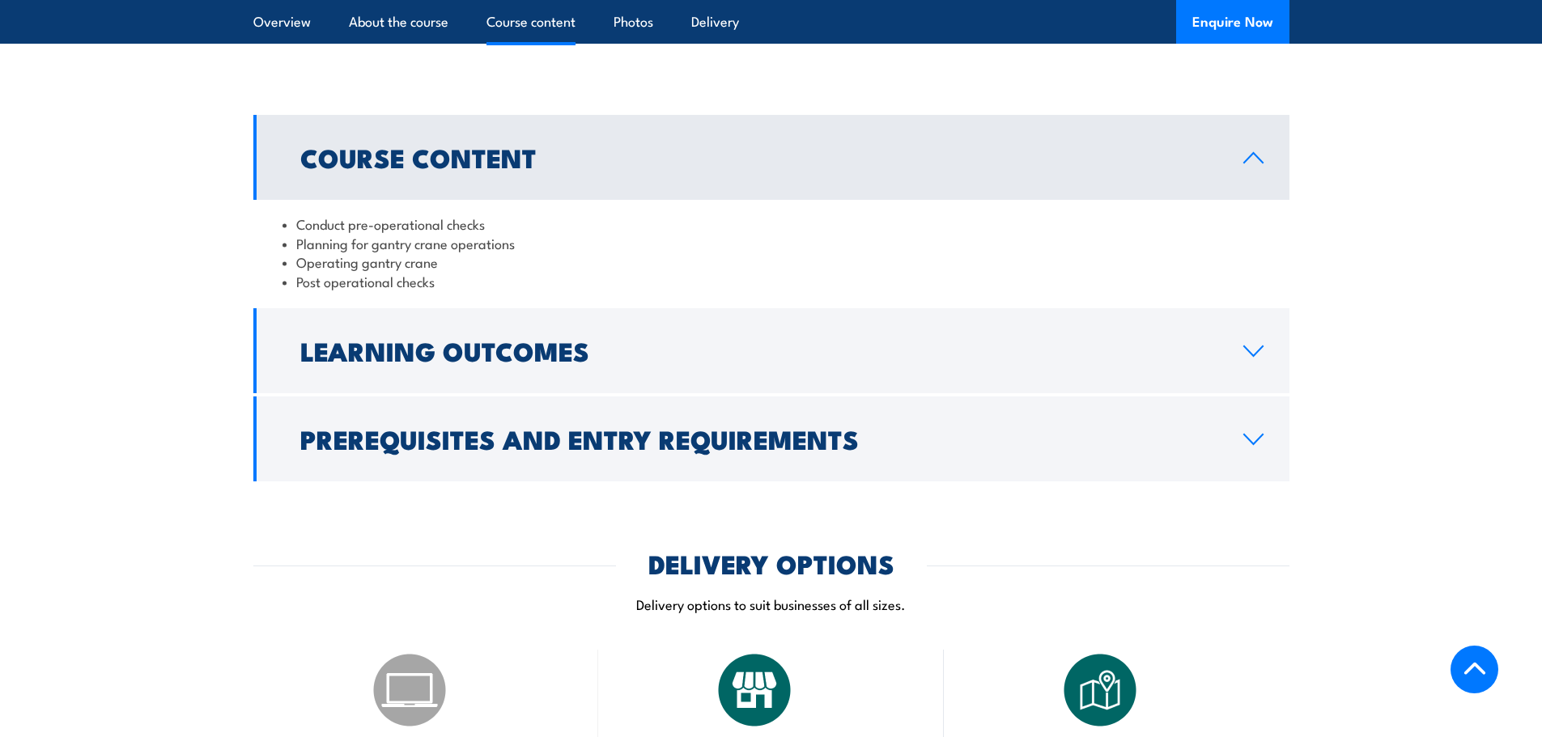
scroll to position [1275, 0]
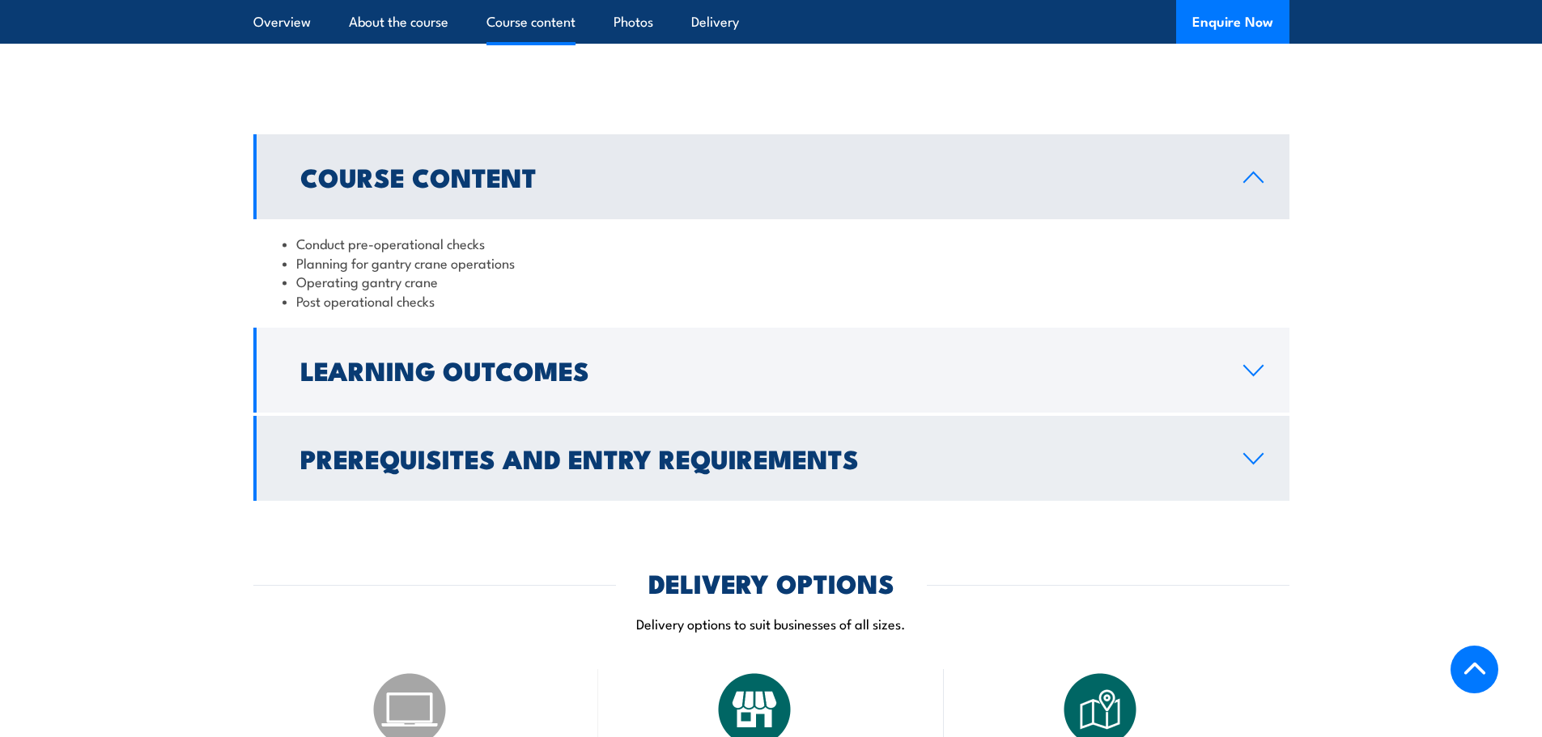
click at [700, 447] on h2 "Prerequisites and Entry Requirements" at bounding box center [758, 458] width 917 height 23
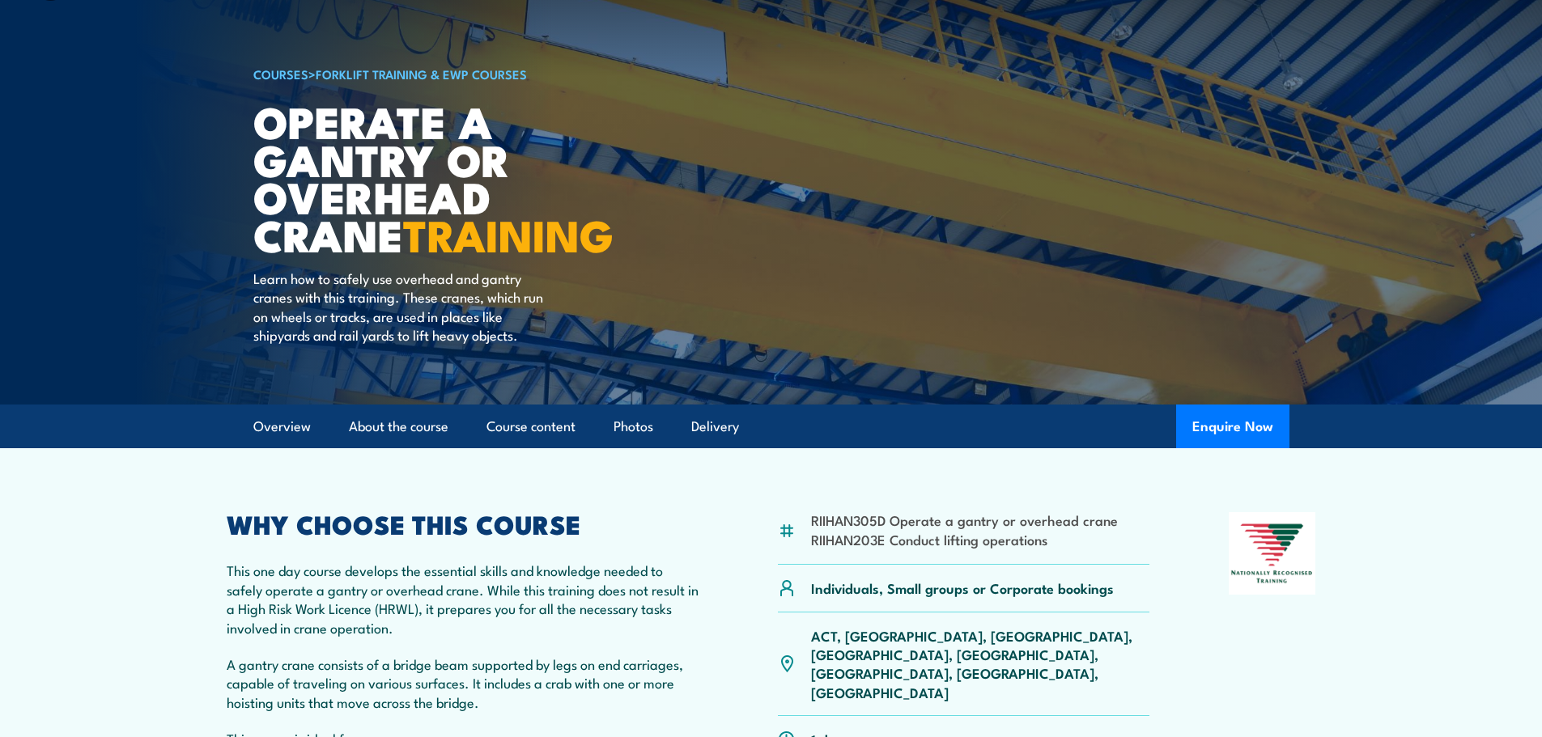
scroll to position [0, 0]
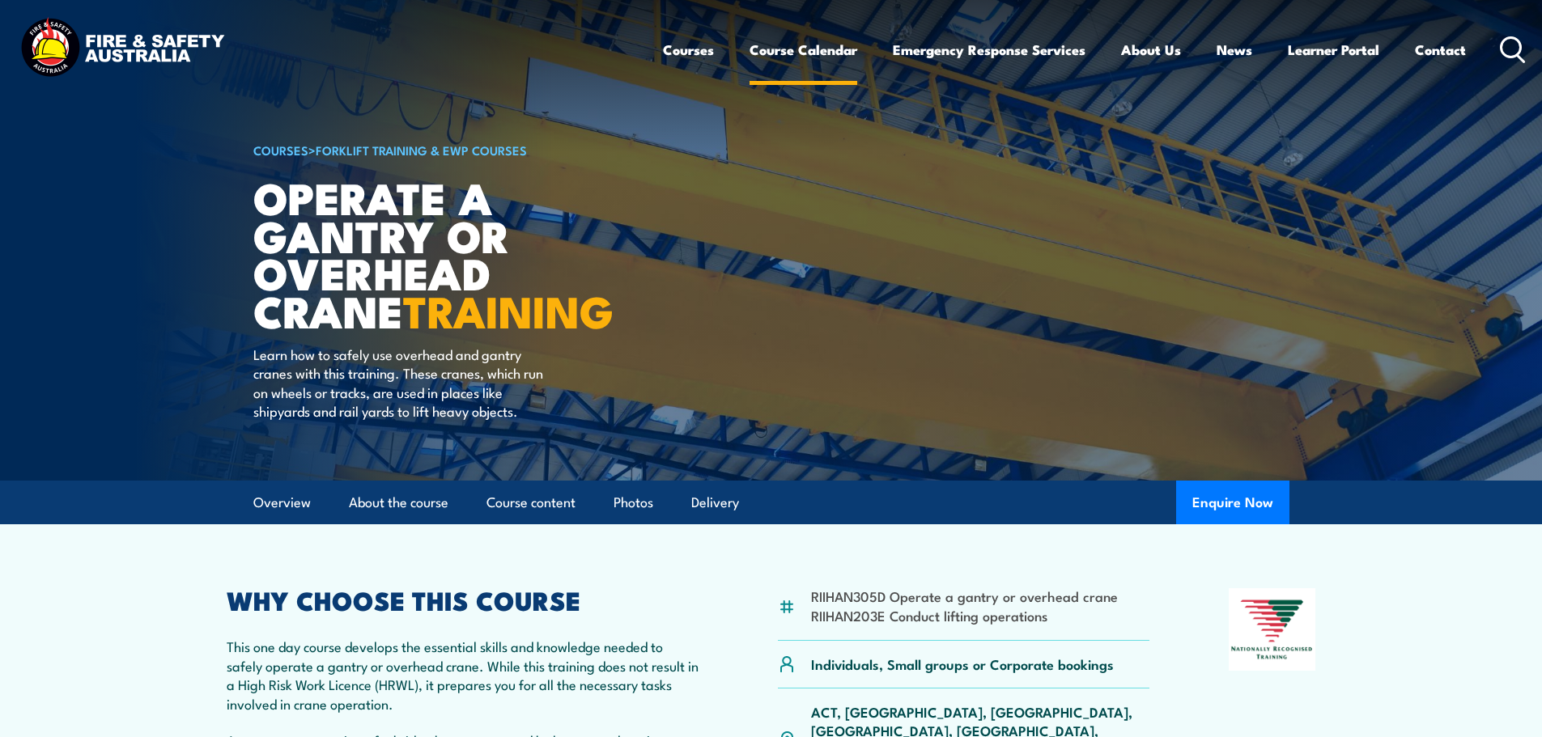
click at [809, 62] on link "Course Calendar" at bounding box center [804, 49] width 108 height 43
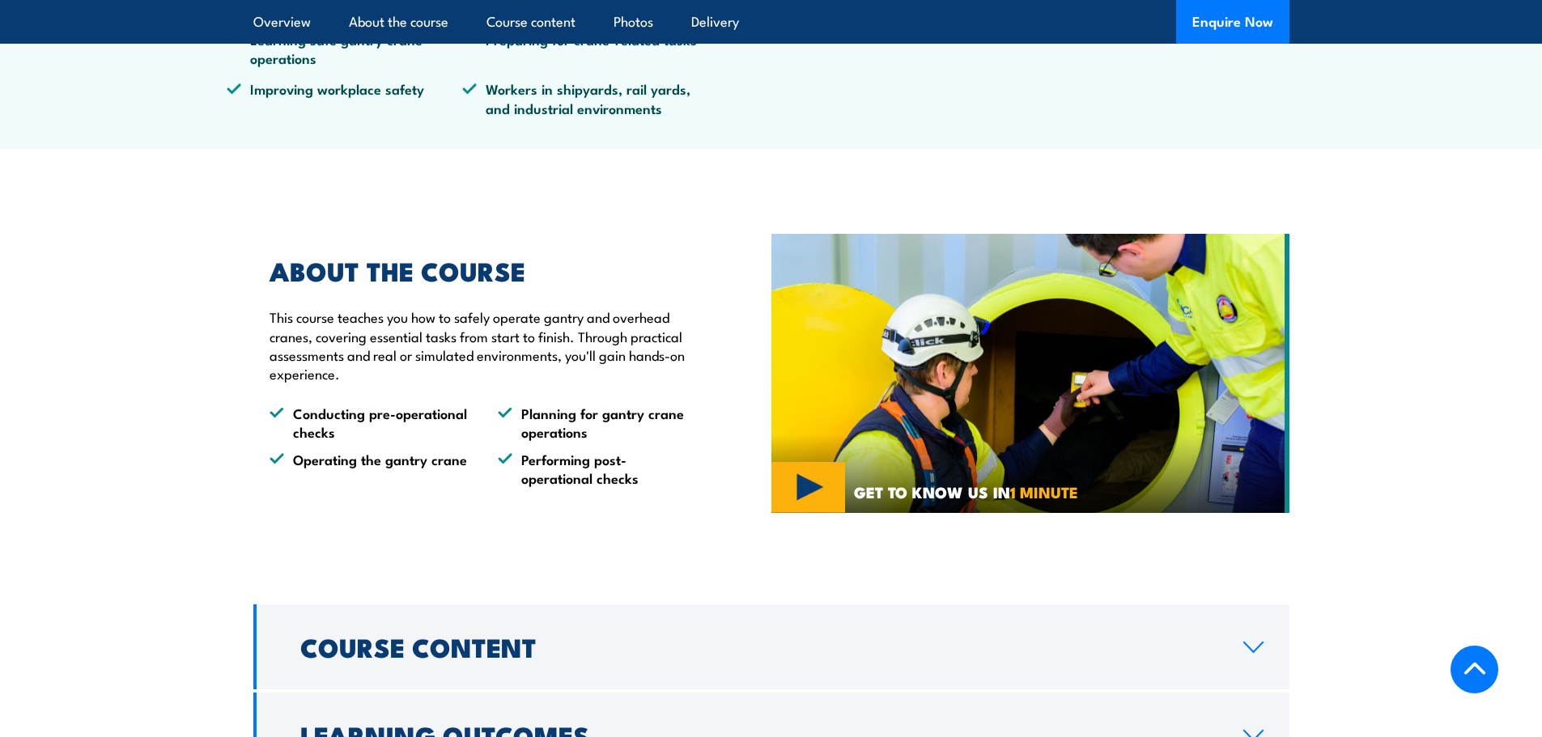
scroll to position [810, 0]
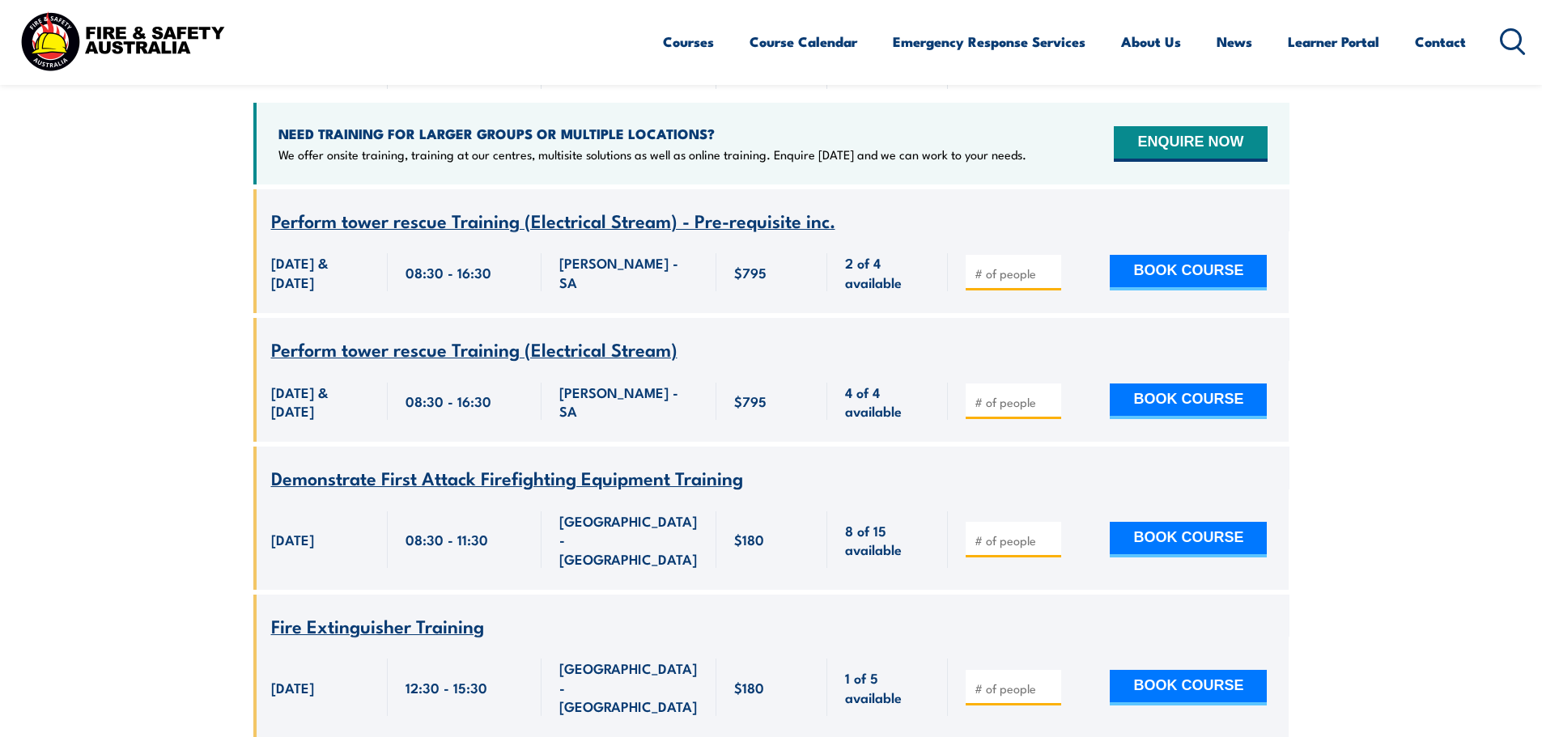
click at [988, 533] on input "number" at bounding box center [1015, 541] width 81 height 16
click at [970, 384] on div at bounding box center [1014, 402] width 96 height 36
click at [977, 394] on input "number" at bounding box center [1015, 402] width 81 height 16
type input "1"
click at [1110, 384] on button "BOOK COURSE" at bounding box center [1188, 402] width 157 height 36
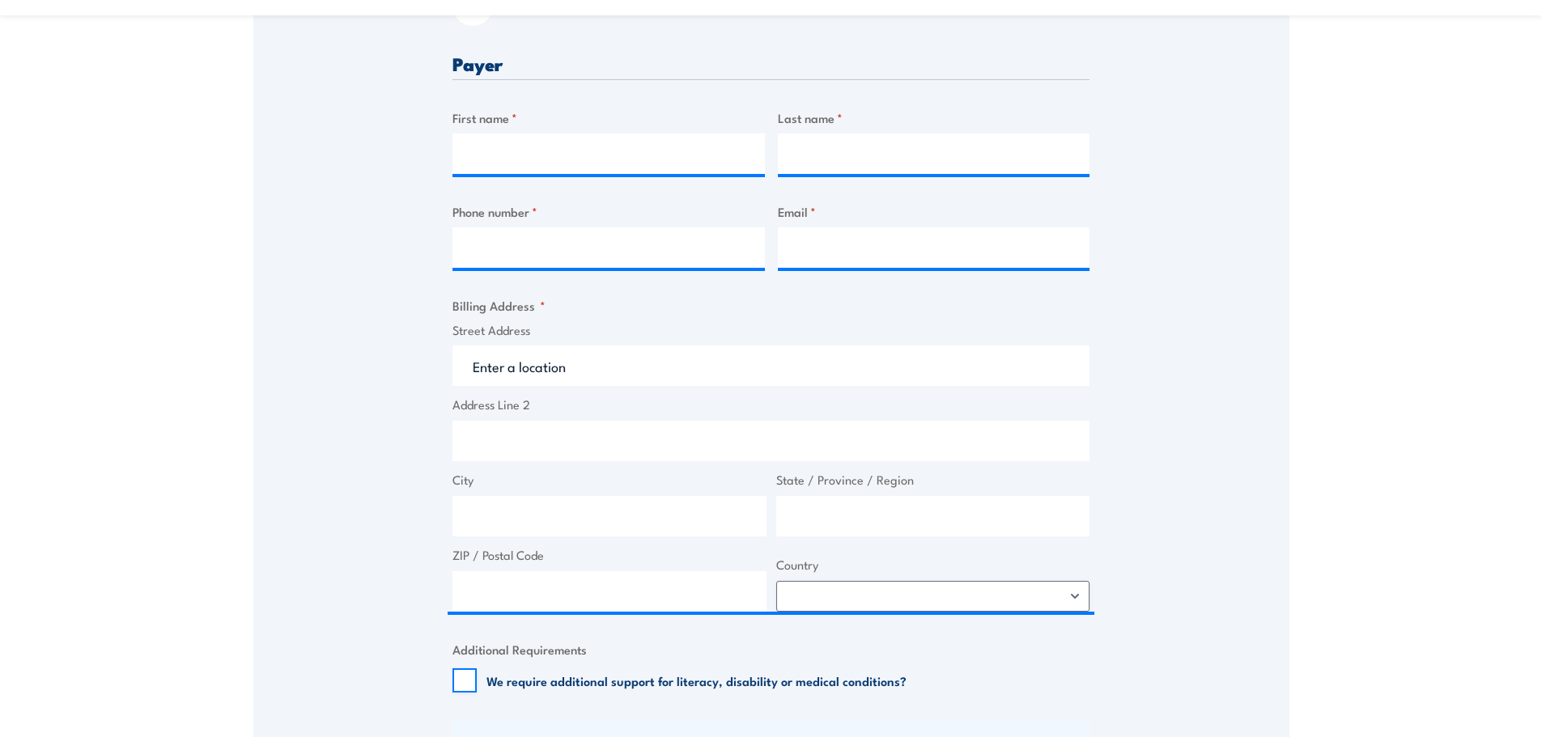
scroll to position [486, 0]
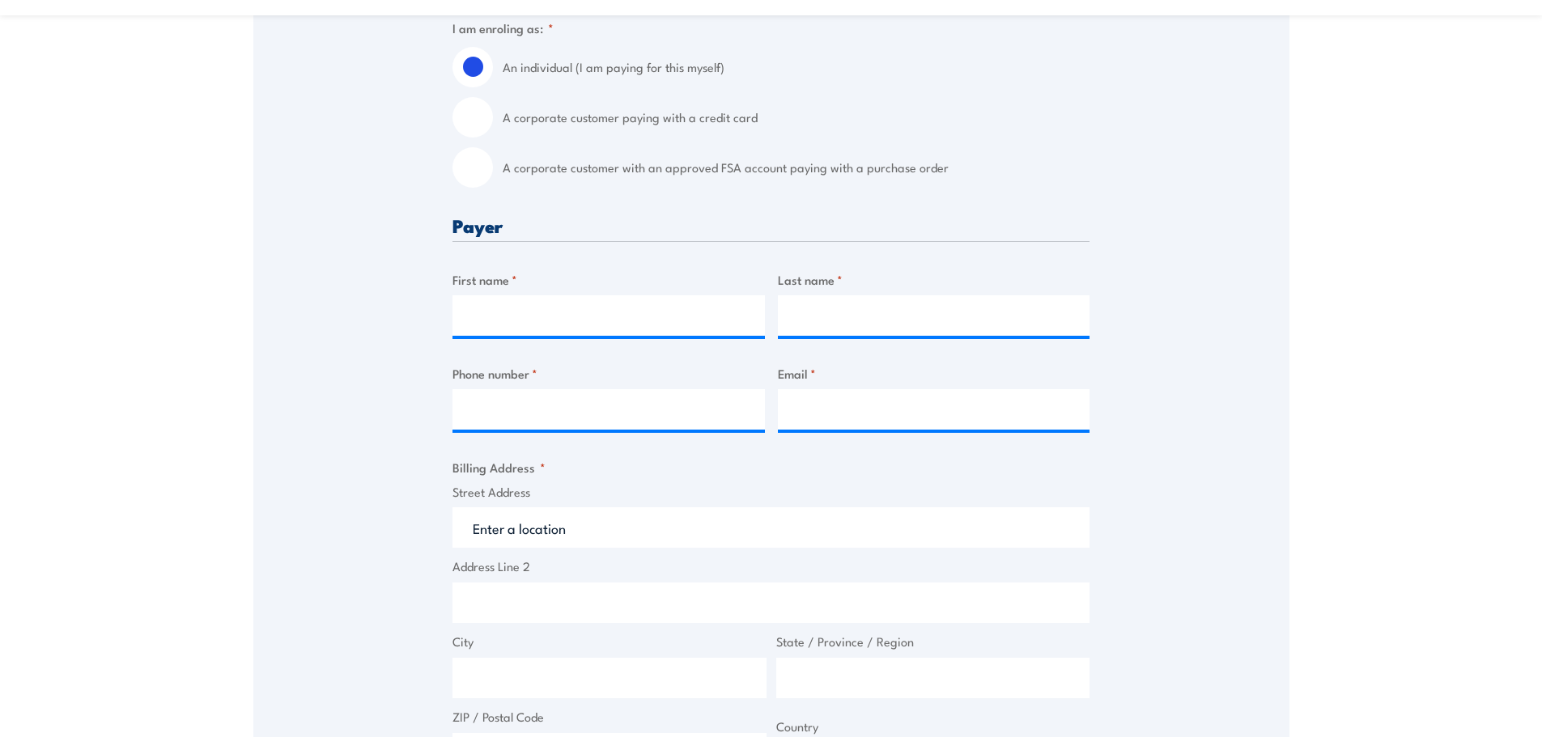
click at [598, 170] on label "A corporate customer with an approved FSA account paying with a purchase order" at bounding box center [796, 167] width 587 height 40
click at [493, 170] on input "A corporate customer with an approved FSA account paying with a purchase order" at bounding box center [473, 167] width 40 height 40
radio input "true"
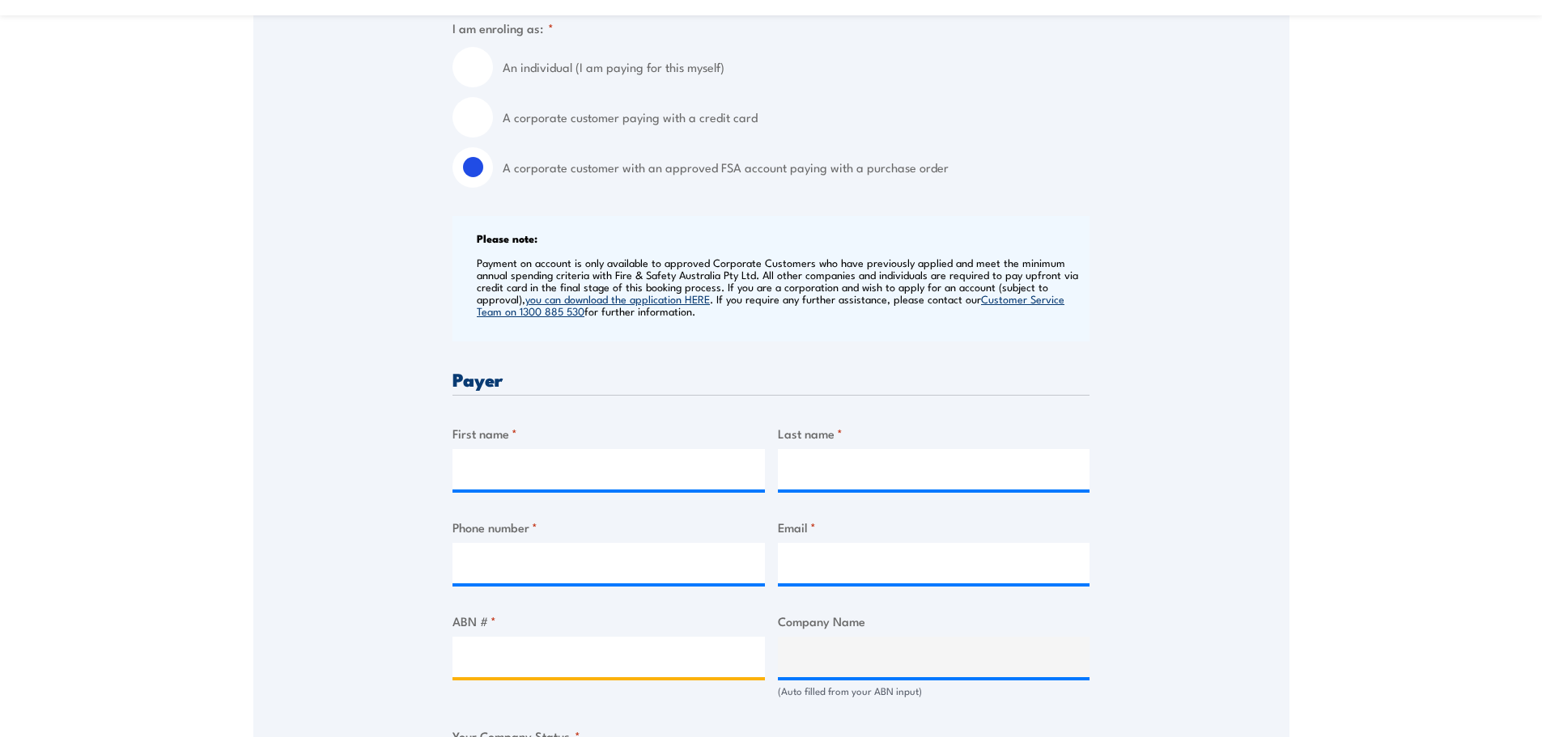
click at [522, 654] on input "ABN # *" at bounding box center [609, 657] width 312 height 40
paste input "63053514739"
type input "63053514739"
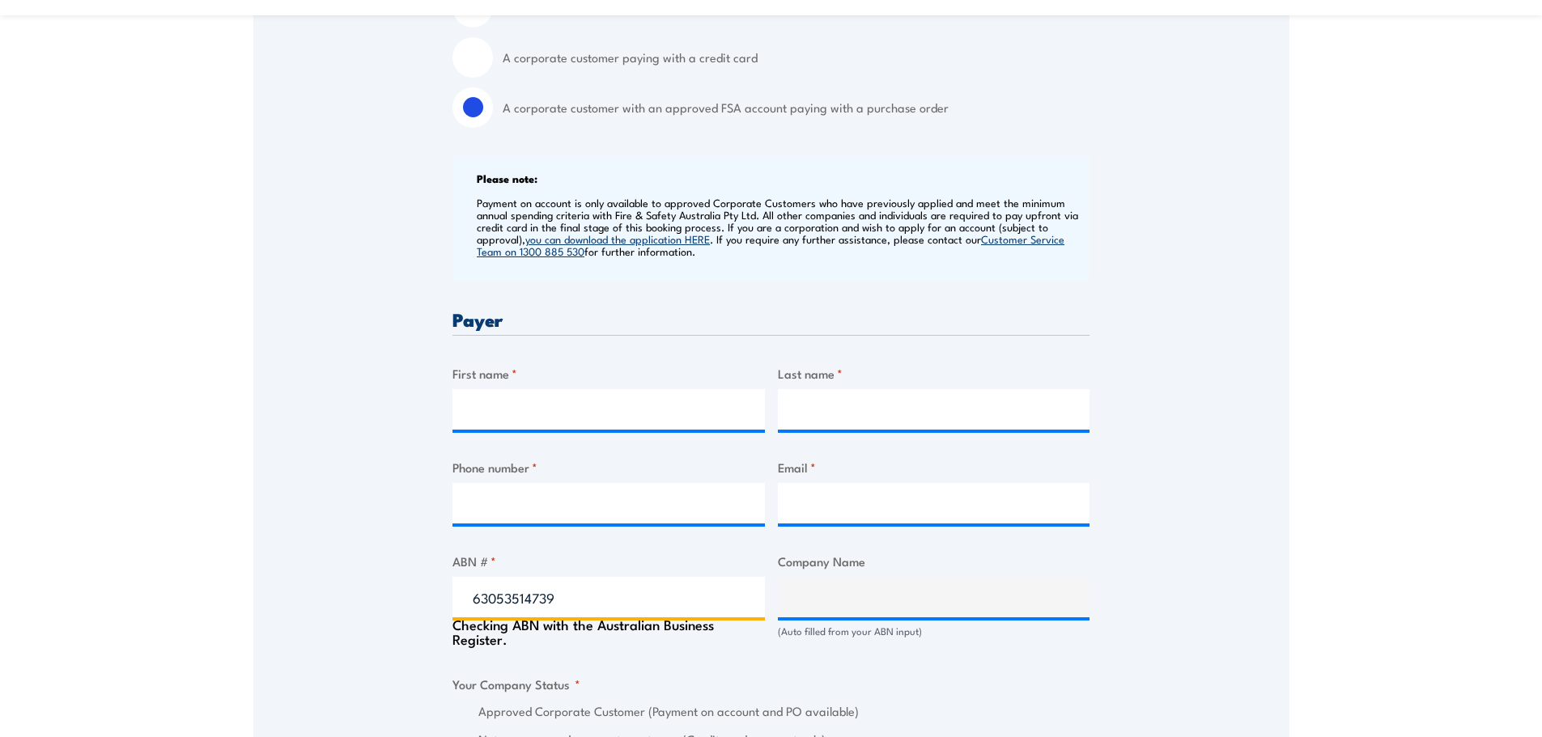
scroll to position [648, 0]
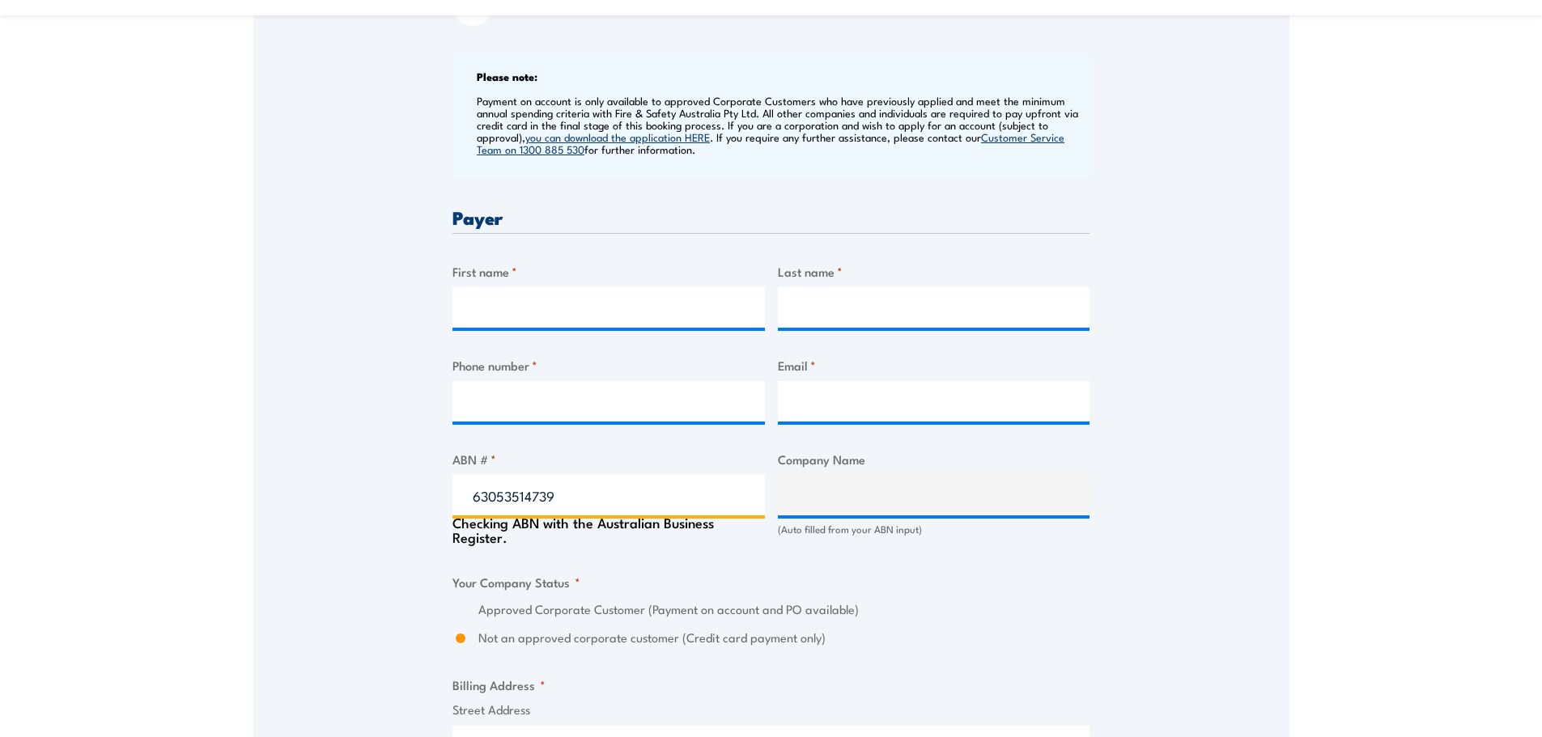
type input "KOMATSU AUSTRALIA PTY LTD"
radio input "true"
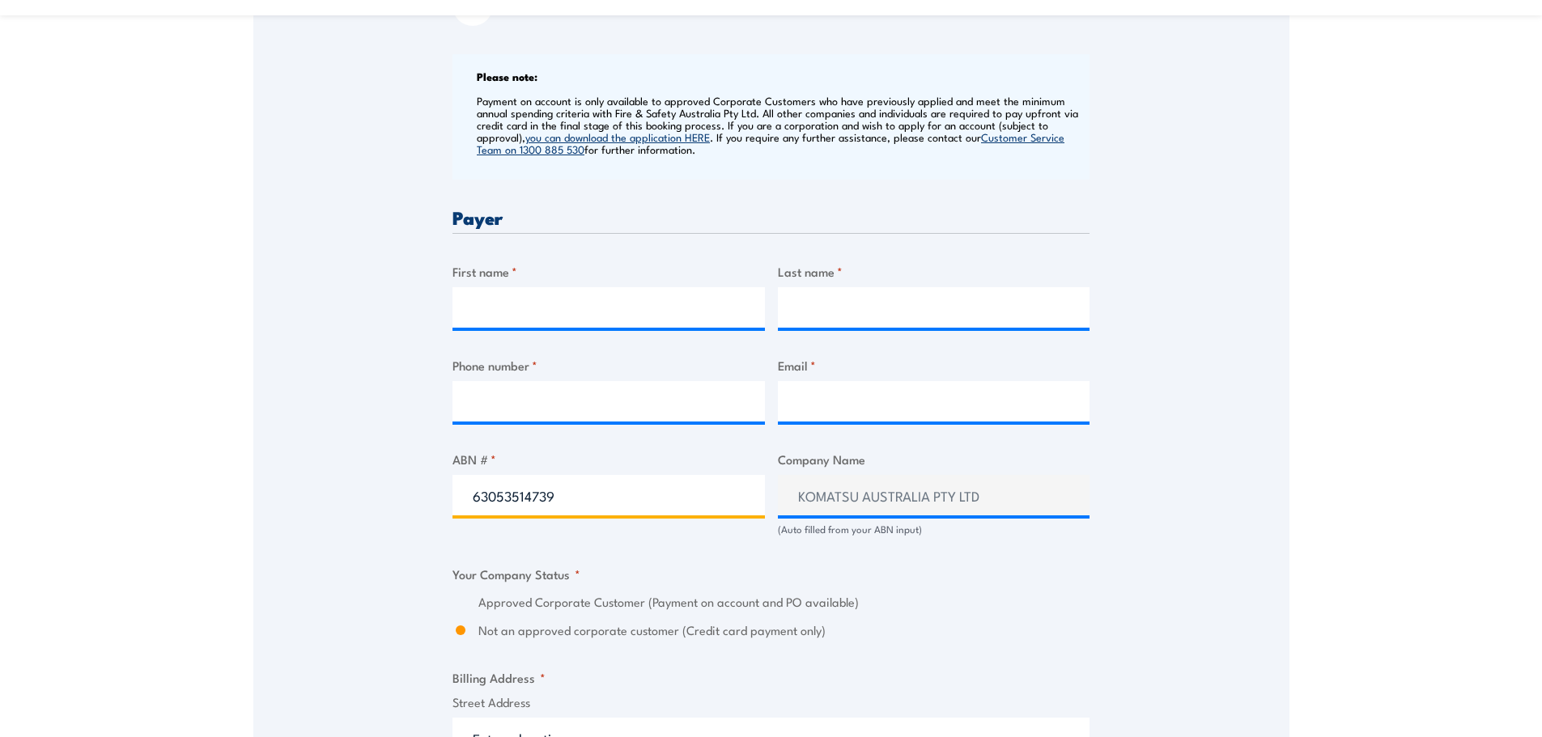
type input "63053514739"
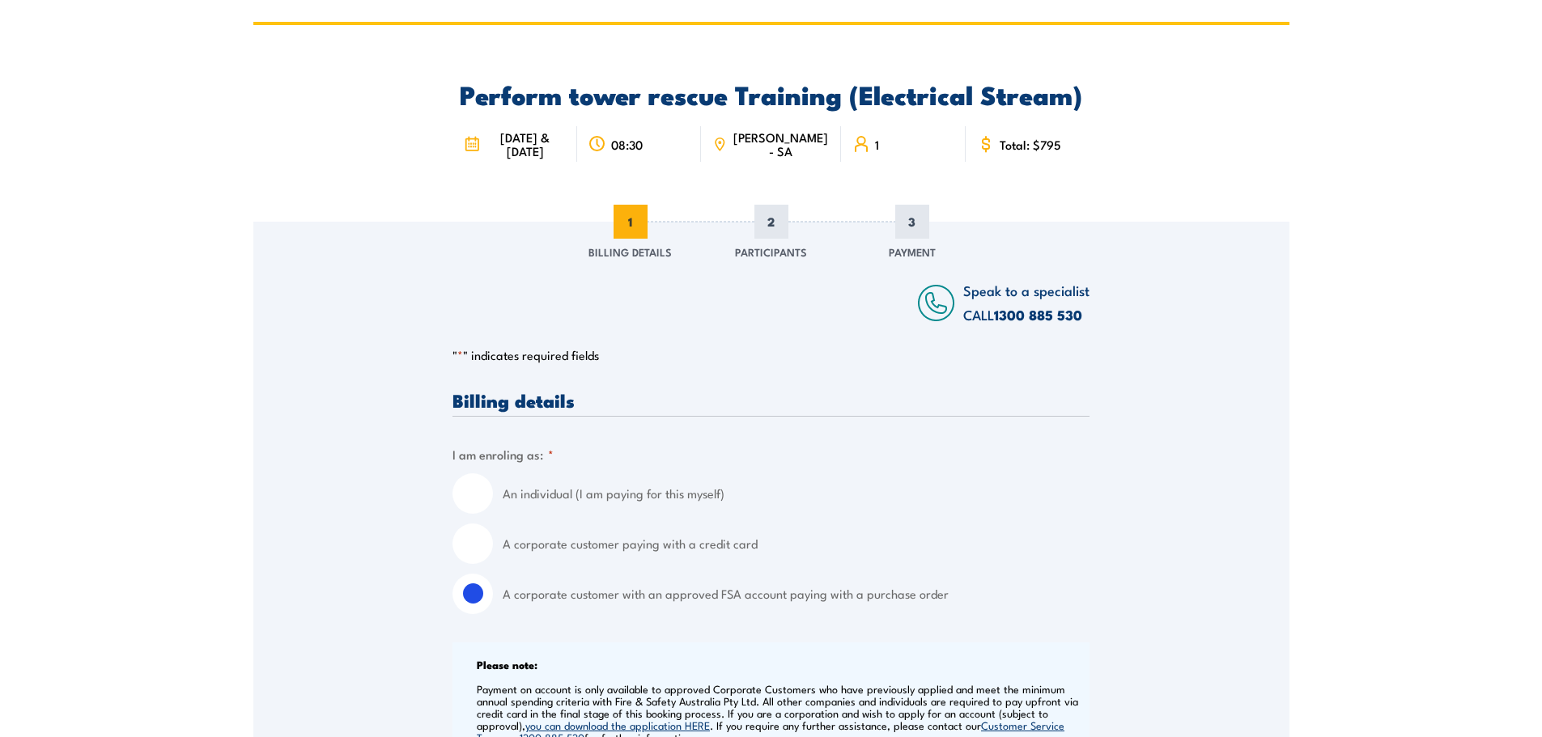
scroll to position [0, 0]
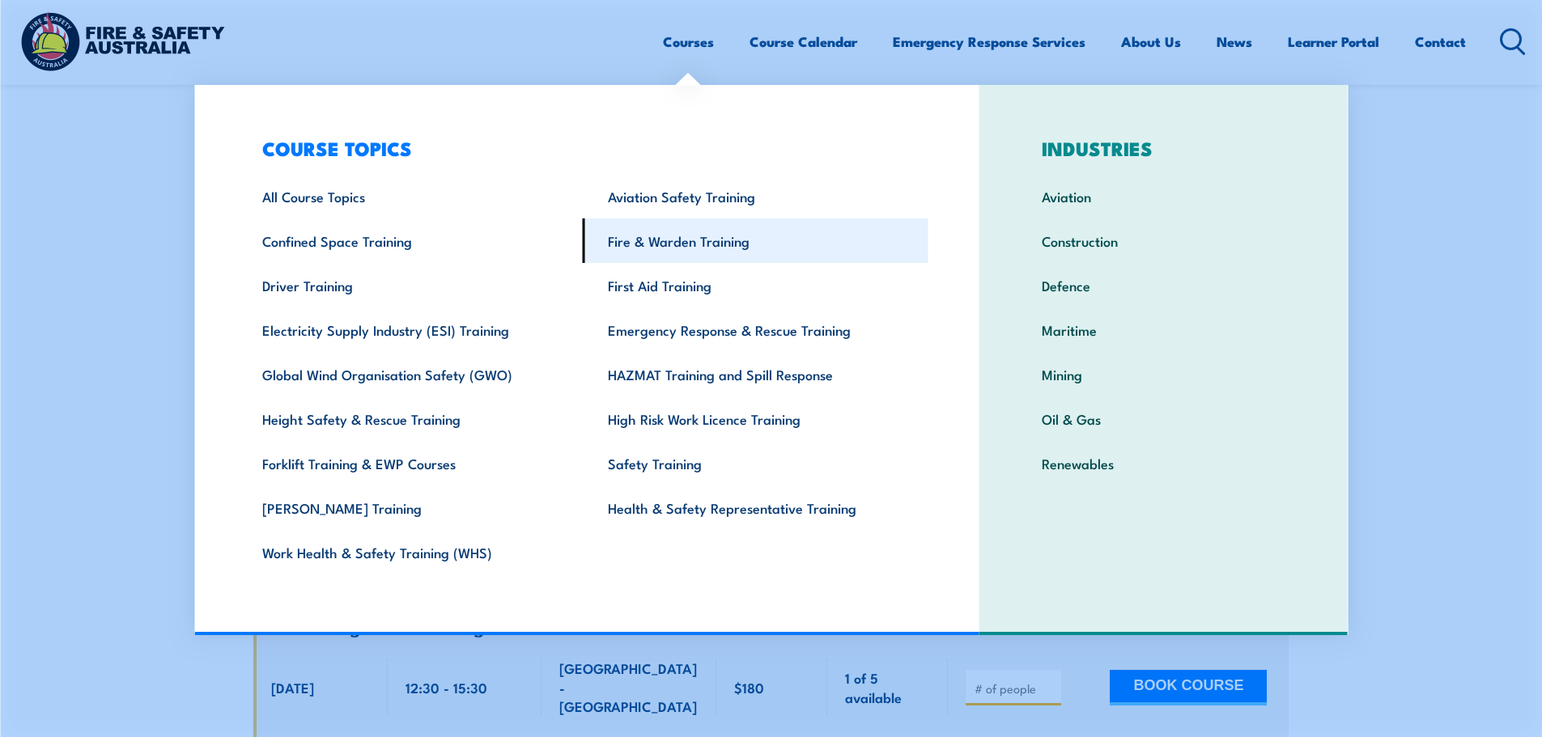
click at [655, 250] on link "Fire & Warden Training" at bounding box center [756, 241] width 346 height 45
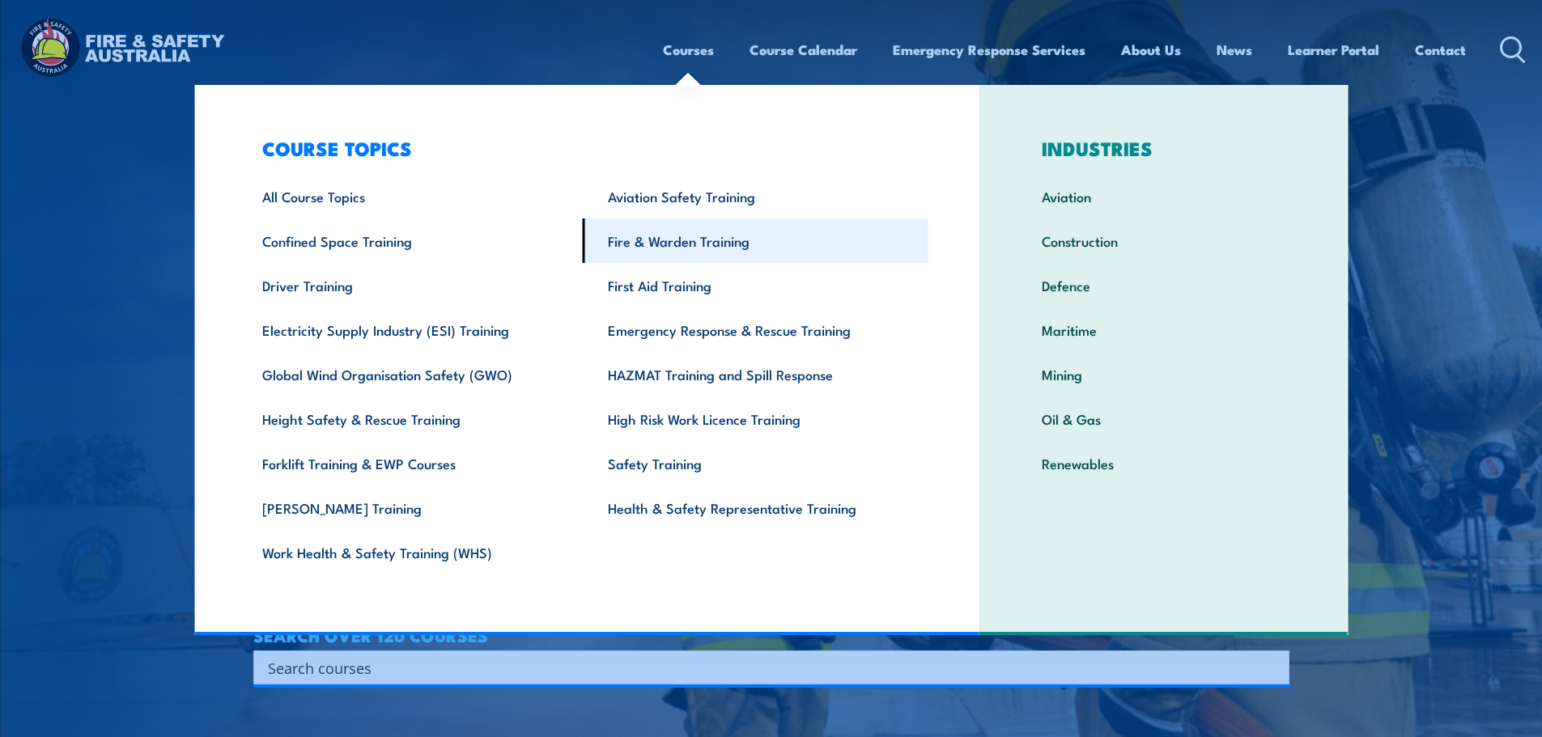
click at [661, 244] on link "Fire & Warden Training" at bounding box center [756, 241] width 346 height 45
click at [699, 246] on link "Fire & Warden Training" at bounding box center [756, 241] width 346 height 45
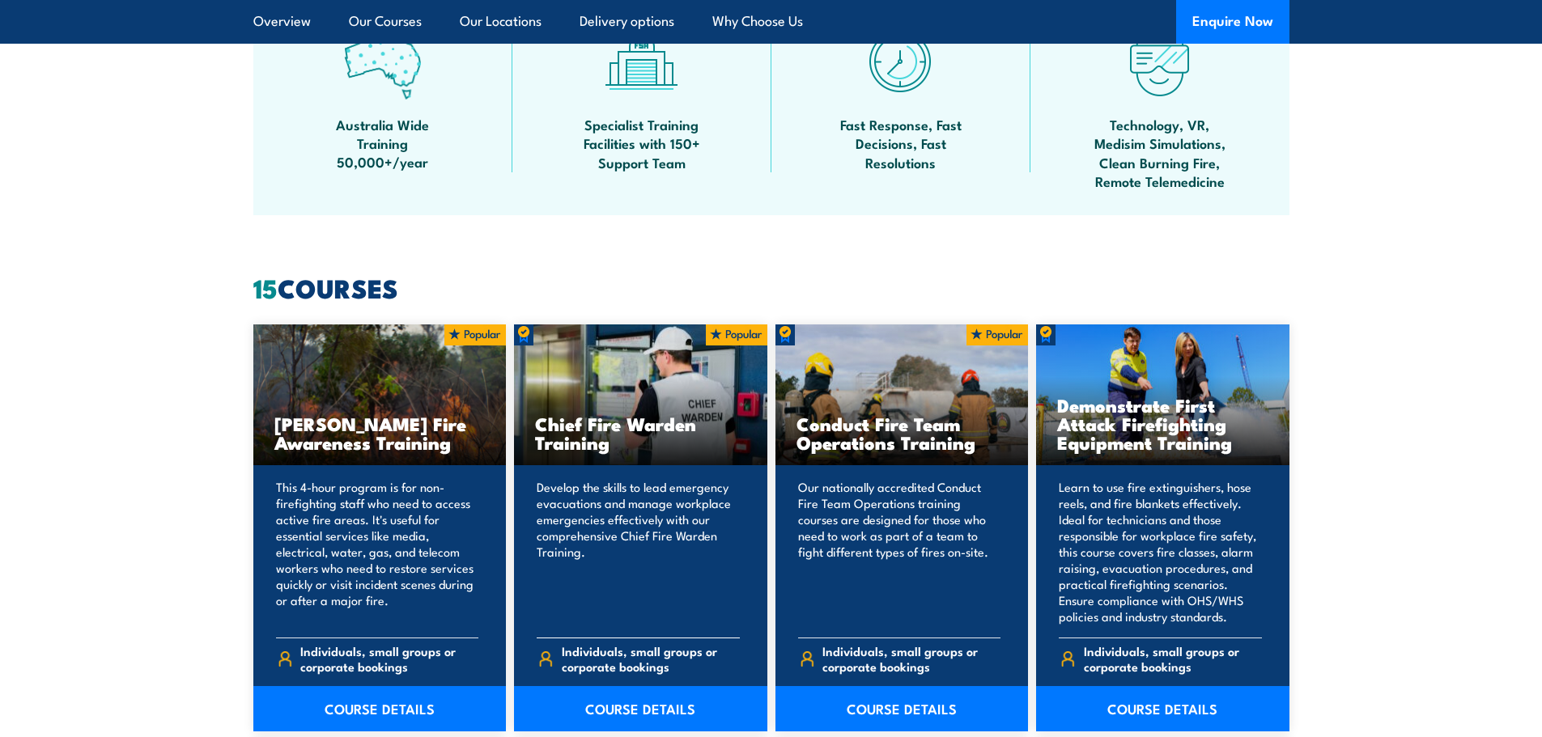
scroll to position [1214, 0]
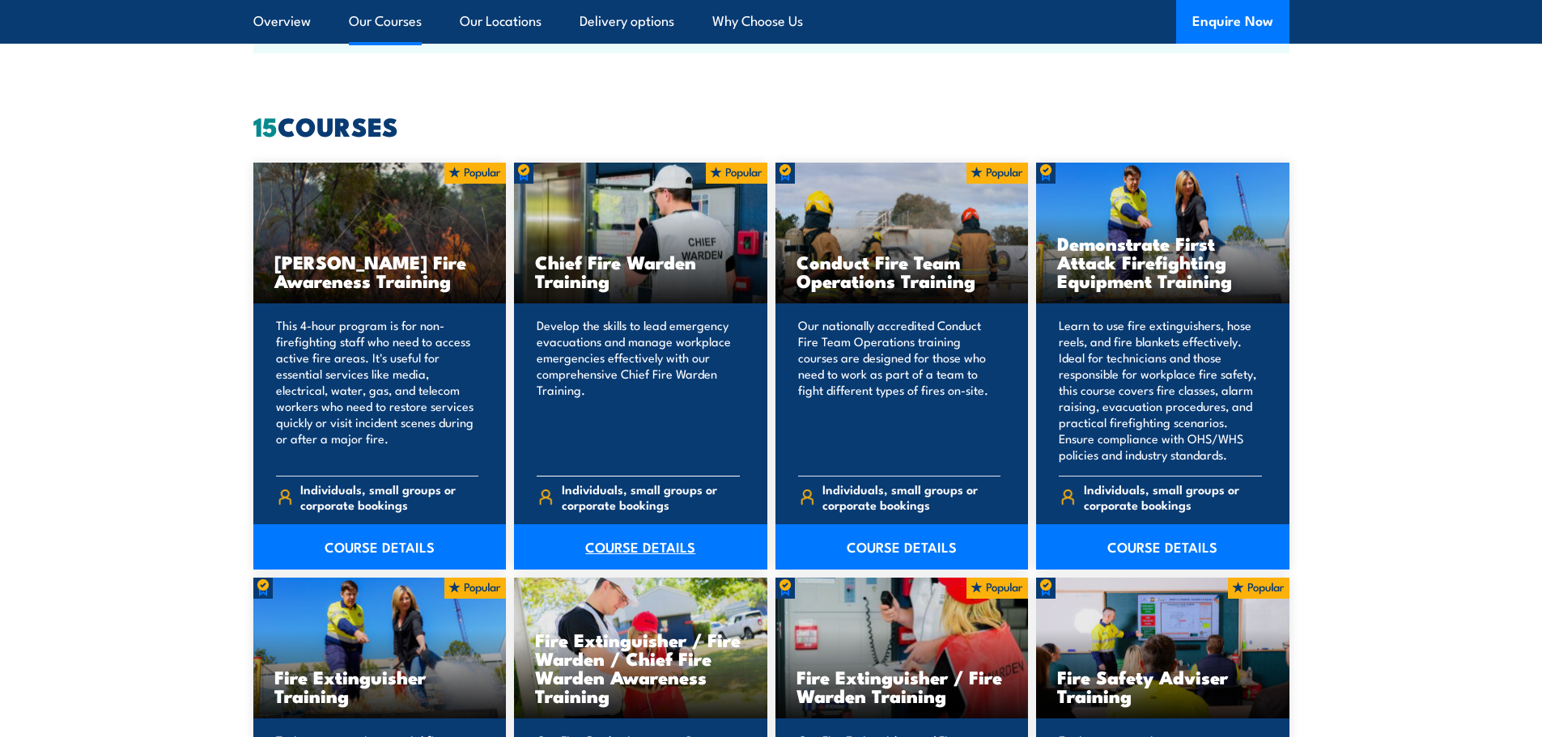
click at [657, 551] on link "COURSE DETAILS" at bounding box center [640, 547] width 253 height 45
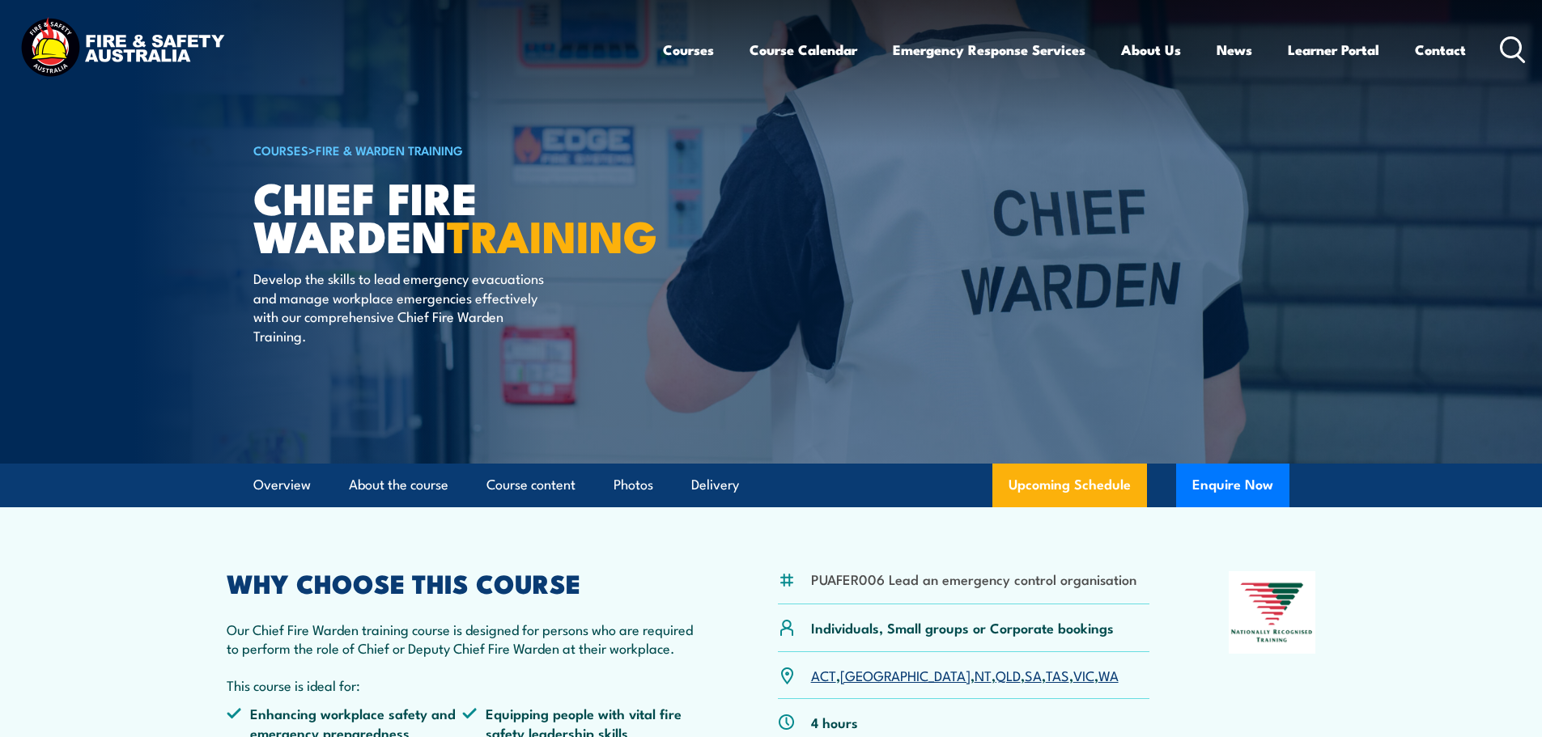
scroll to position [266, 0]
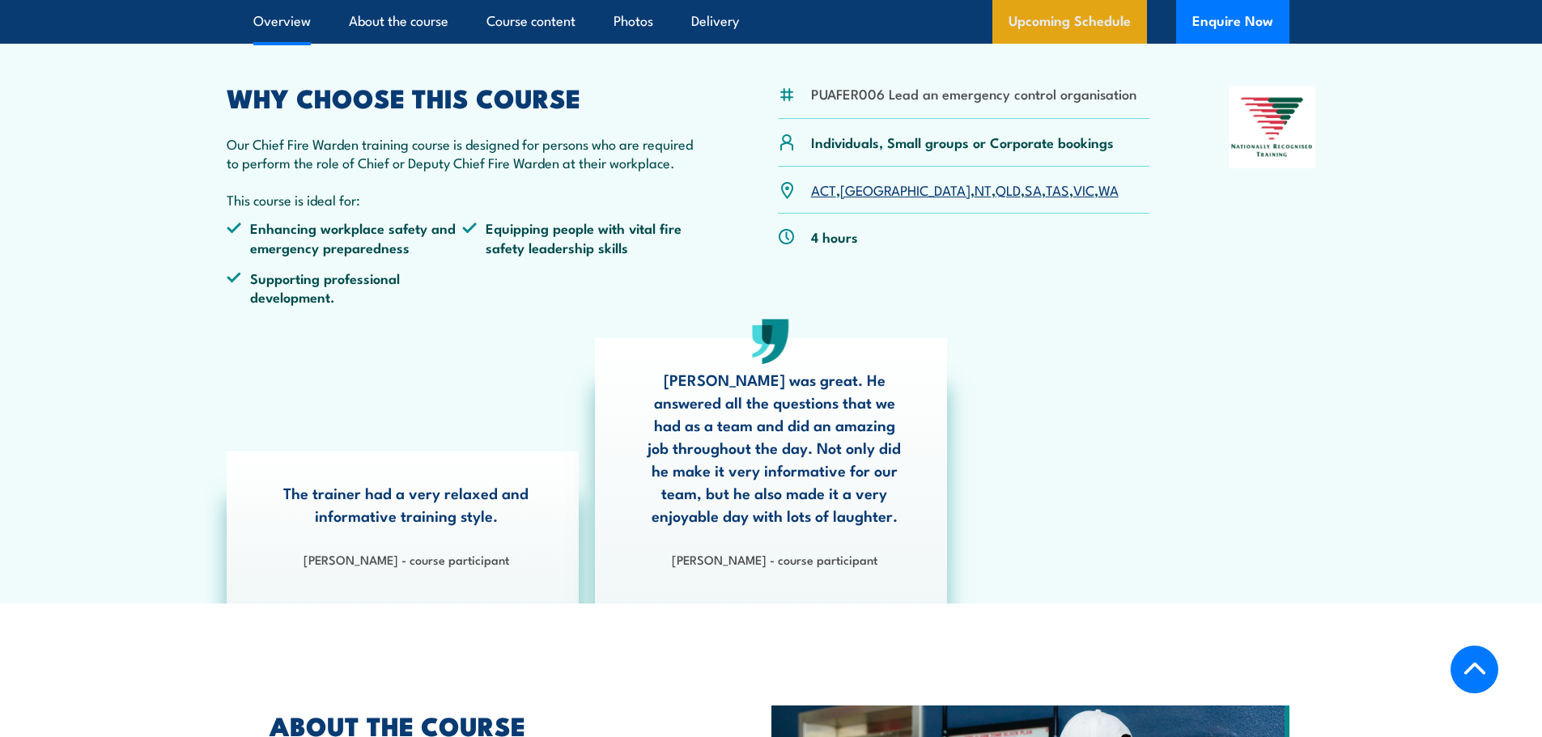
click at [1041, 22] on link "Upcoming Schedule" at bounding box center [1069, 22] width 155 height 44
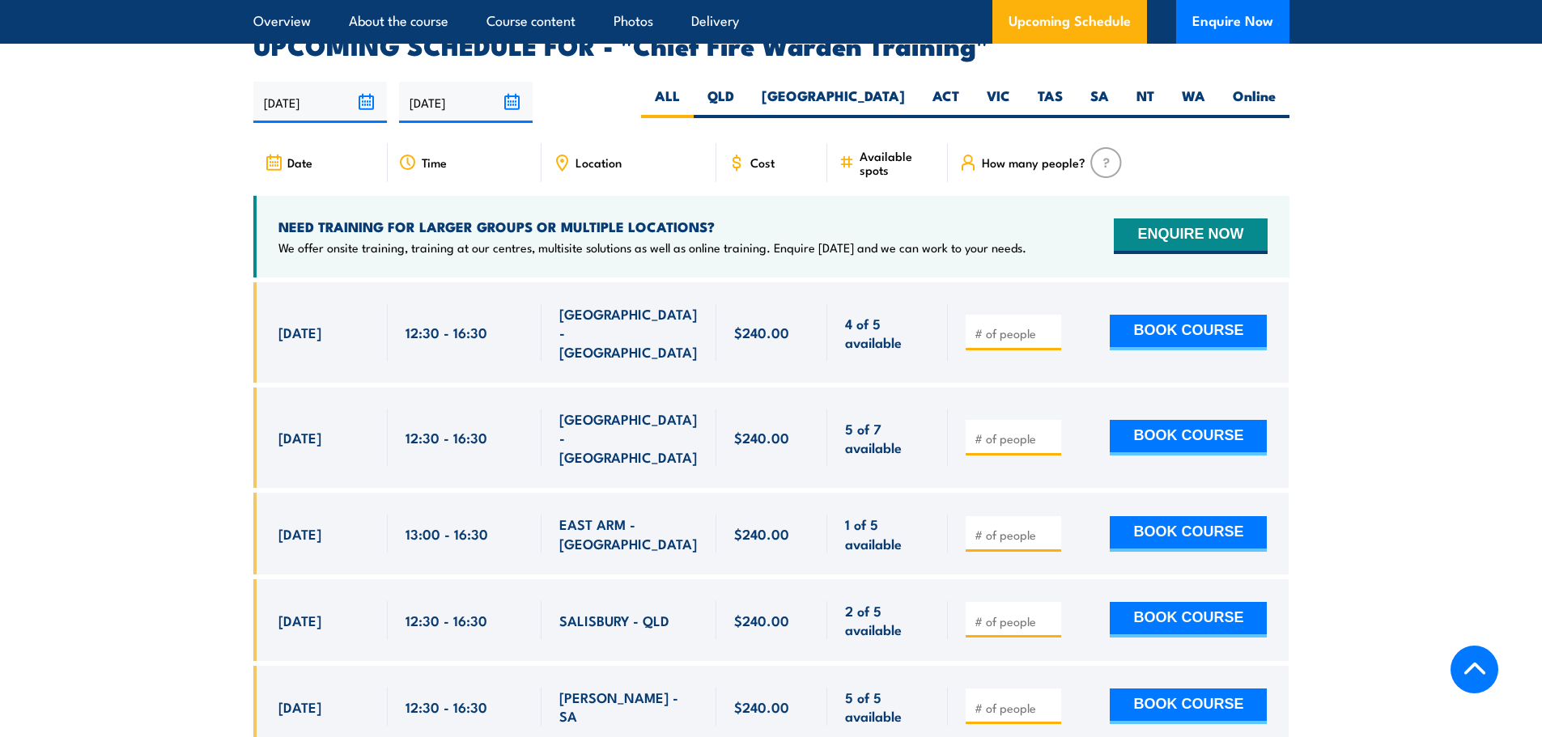
scroll to position [2888, 0]
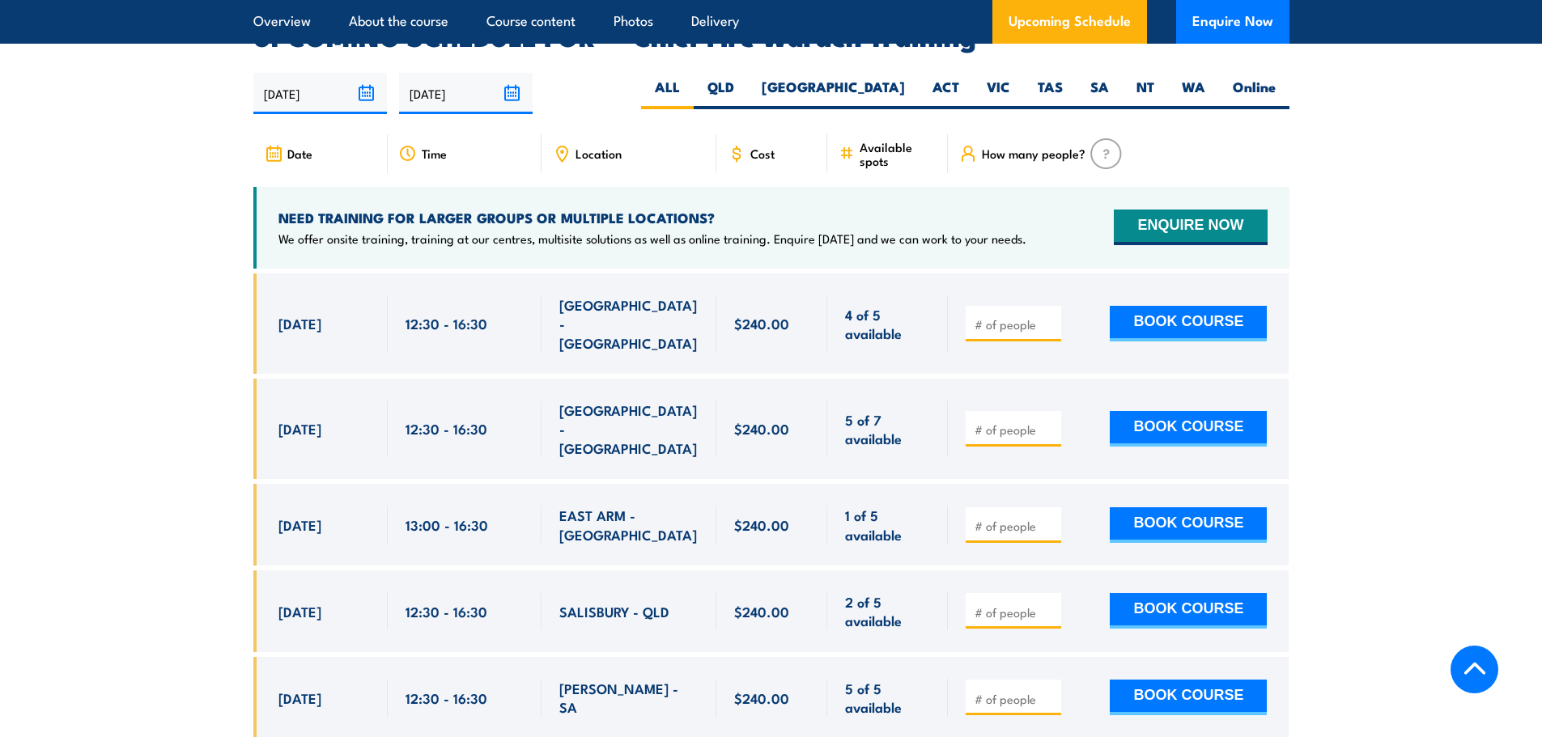
click at [982, 691] on input "number" at bounding box center [1015, 699] width 81 height 16
type input "1"
click at [1182, 680] on button "BOOK COURSE" at bounding box center [1188, 698] width 157 height 36
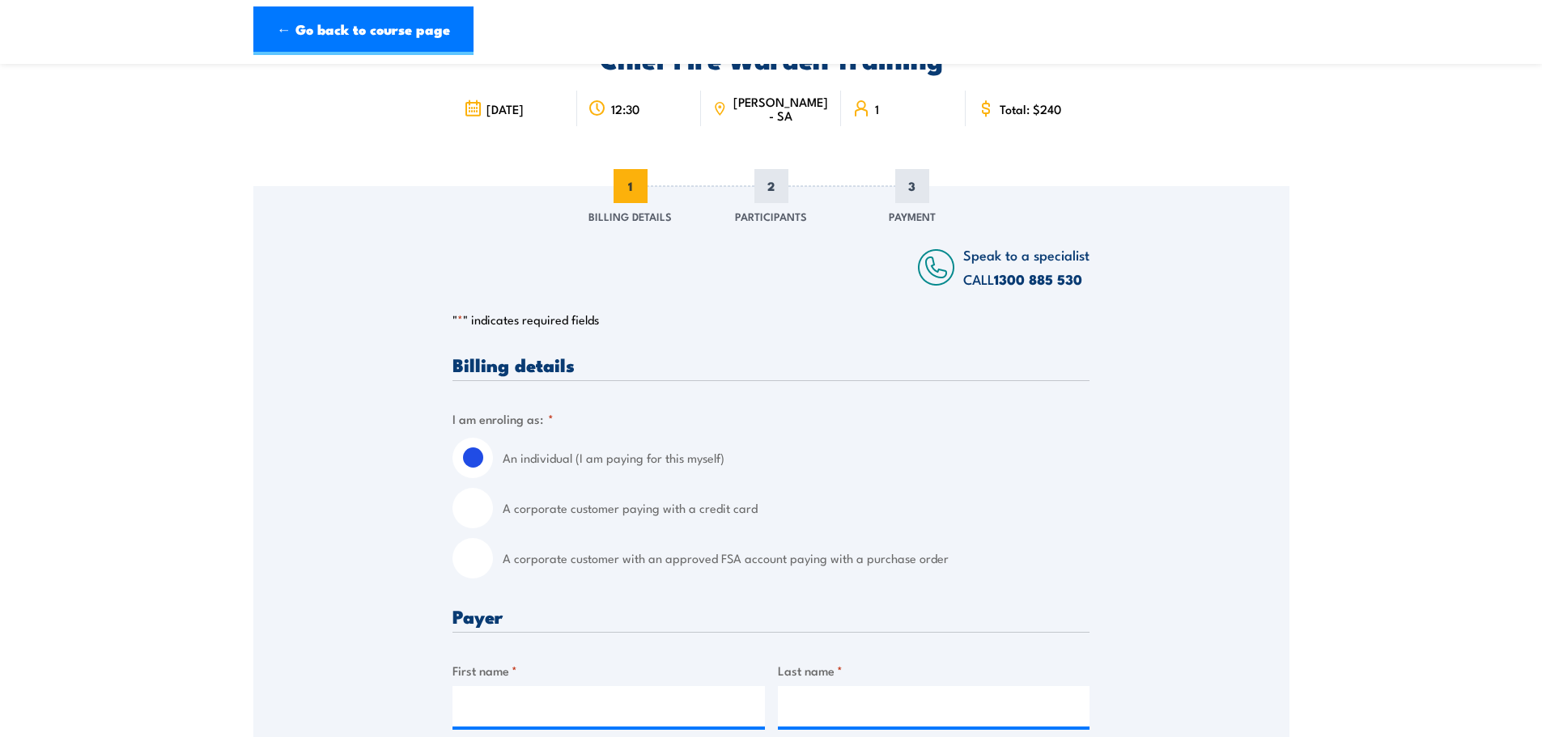
scroll to position [243, 0]
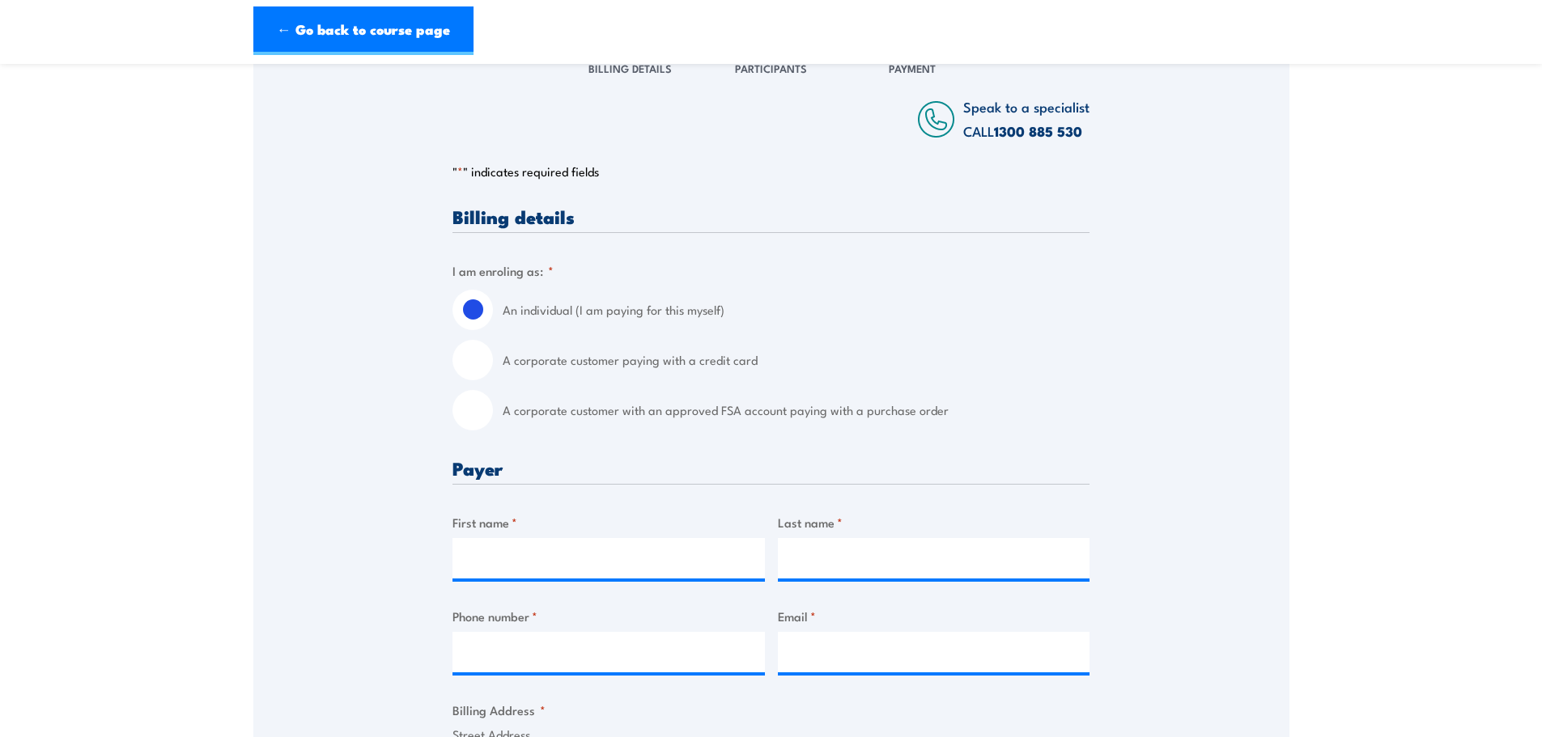
click at [580, 418] on label "A corporate customer with an approved FSA account paying with a purchase order" at bounding box center [796, 410] width 587 height 40
click at [493, 418] on input "A corporate customer with an approved FSA account paying with a purchase order" at bounding box center [473, 410] width 40 height 40
radio input "true"
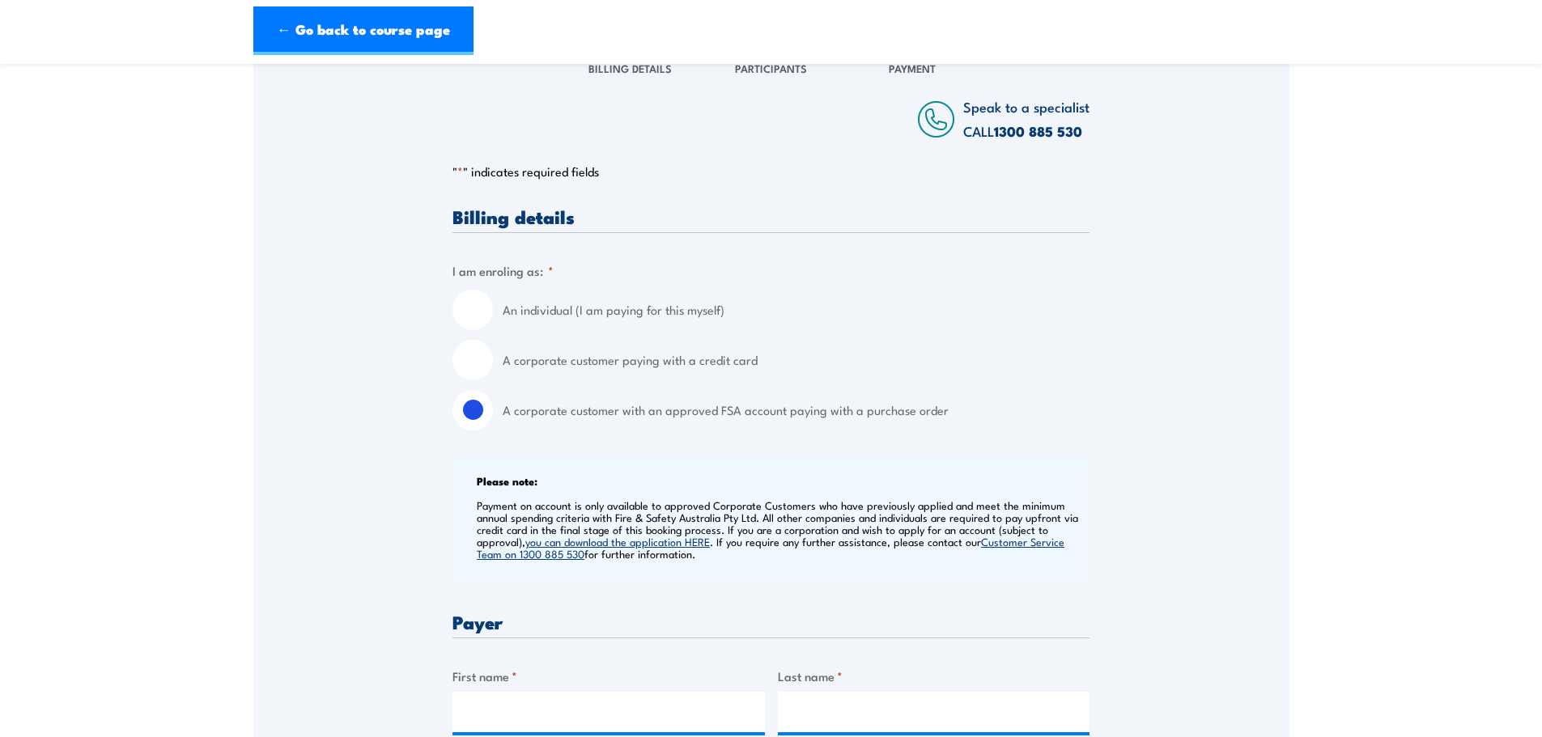
scroll to position [486, 0]
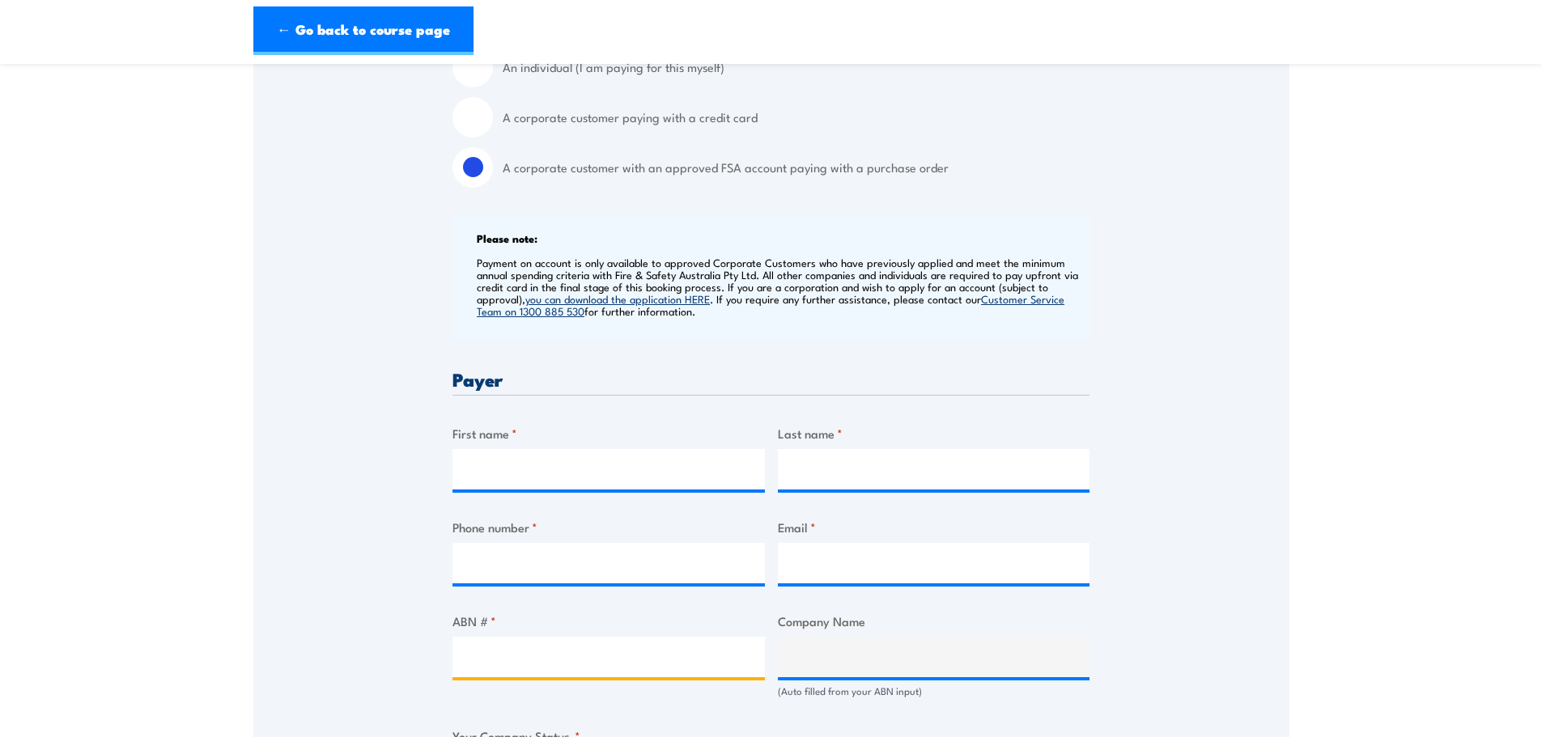
click at [499, 669] on input "ABN # *" at bounding box center [609, 657] width 312 height 40
paste input "63 053 514 739"
type input "63 053 514 739"
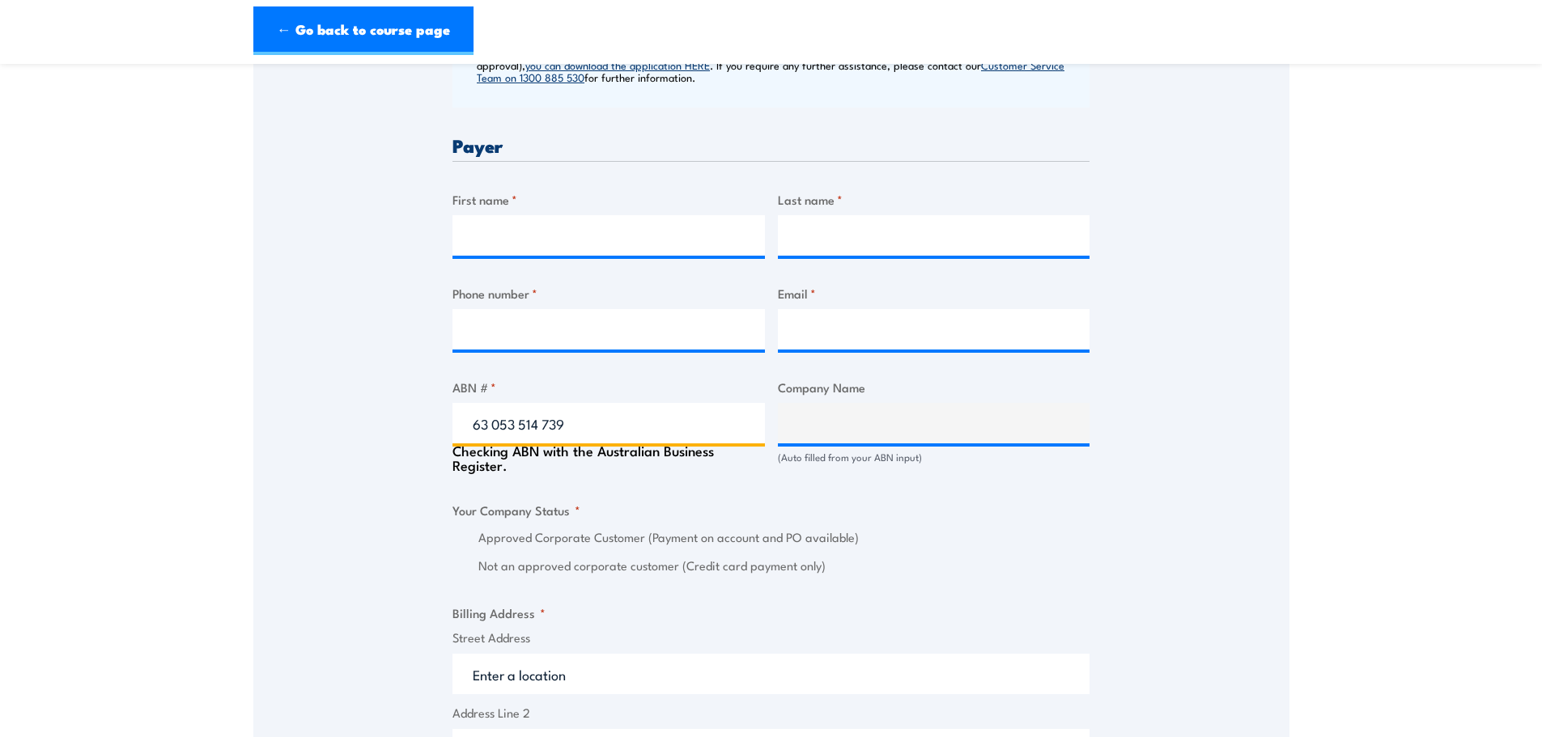
scroll to position [729, 0]
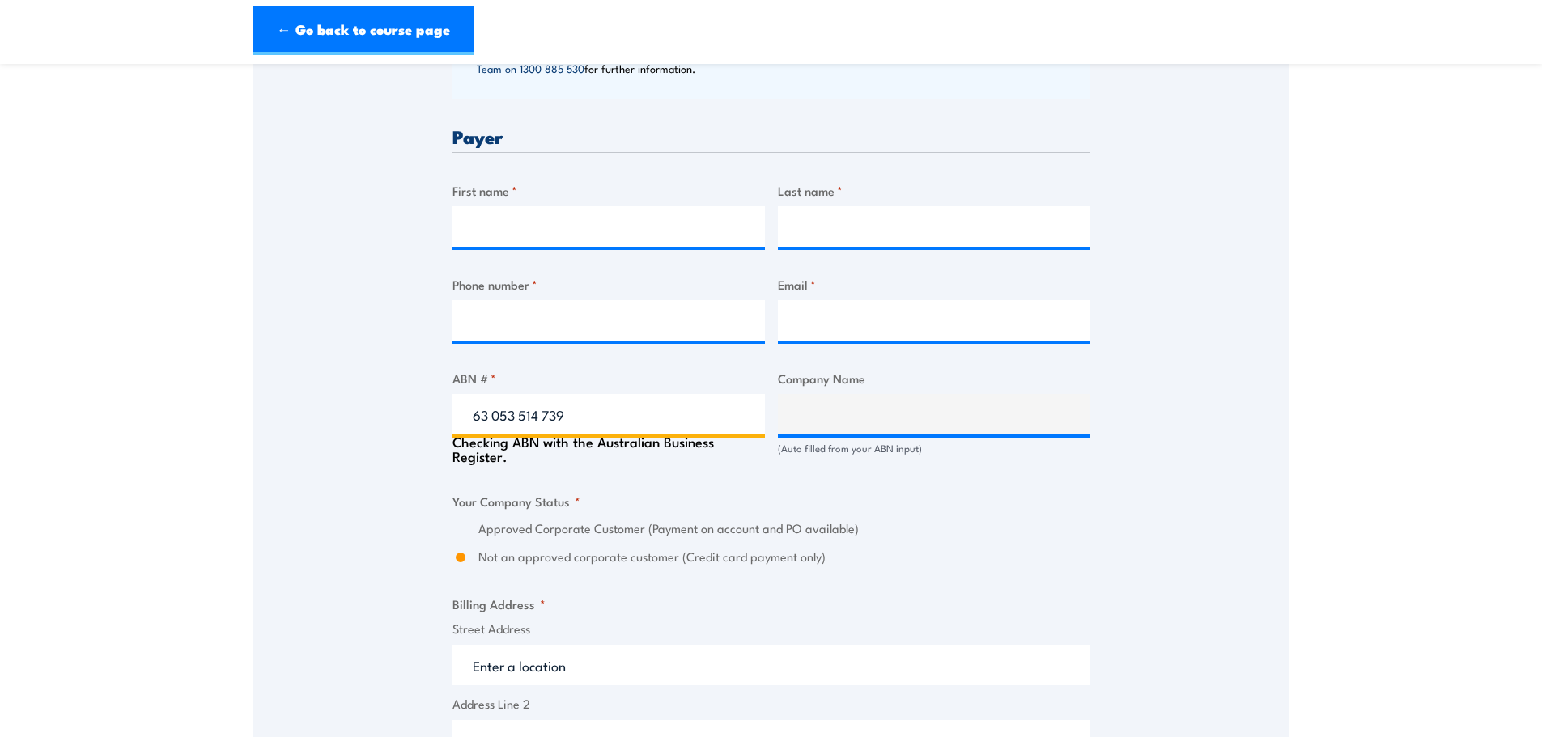
type input "KOMATSU AUSTRALIA PTY LTD"
radio input "true"
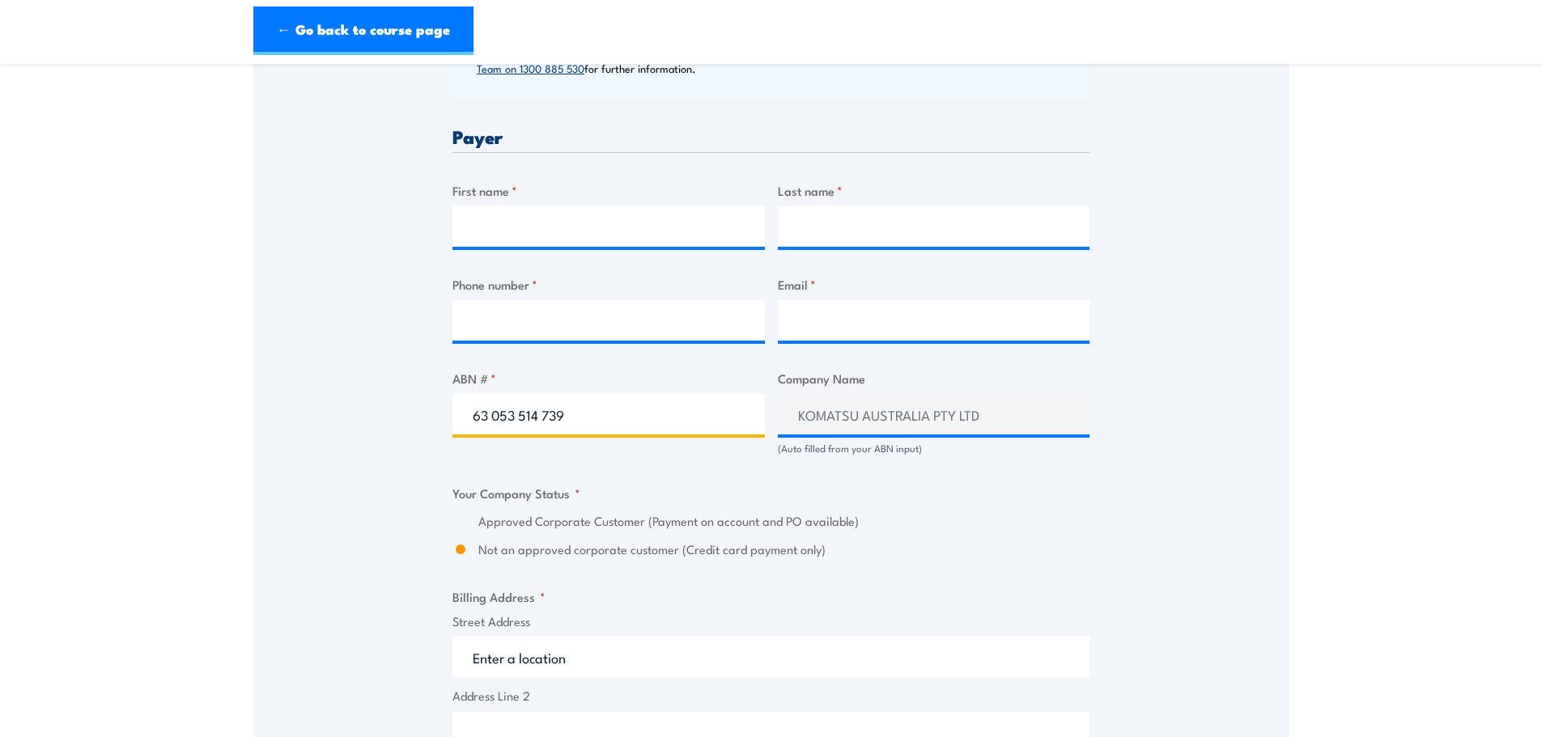
type input "63 053 514 739"
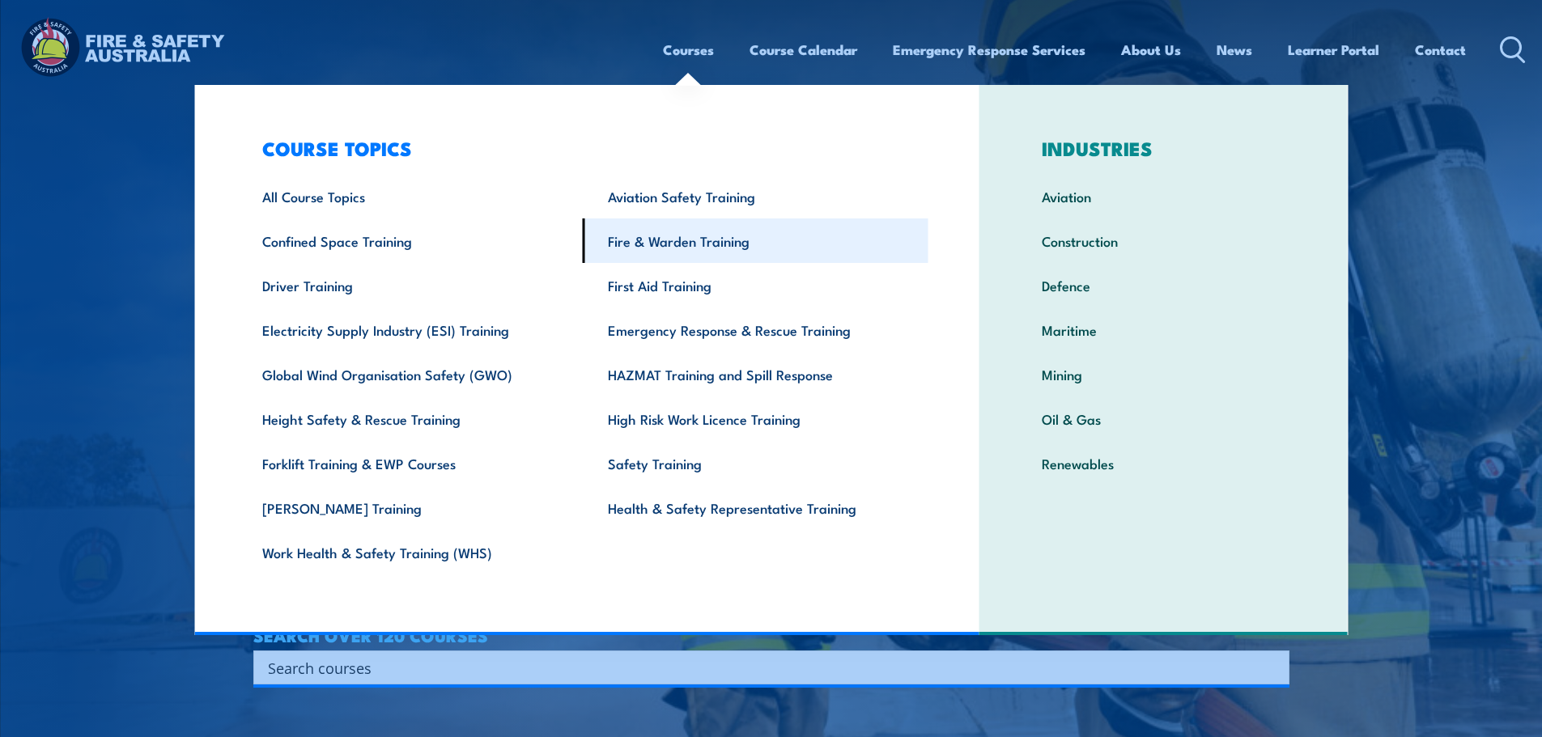
click at [674, 240] on link "Fire & Warden Training" at bounding box center [756, 241] width 346 height 45
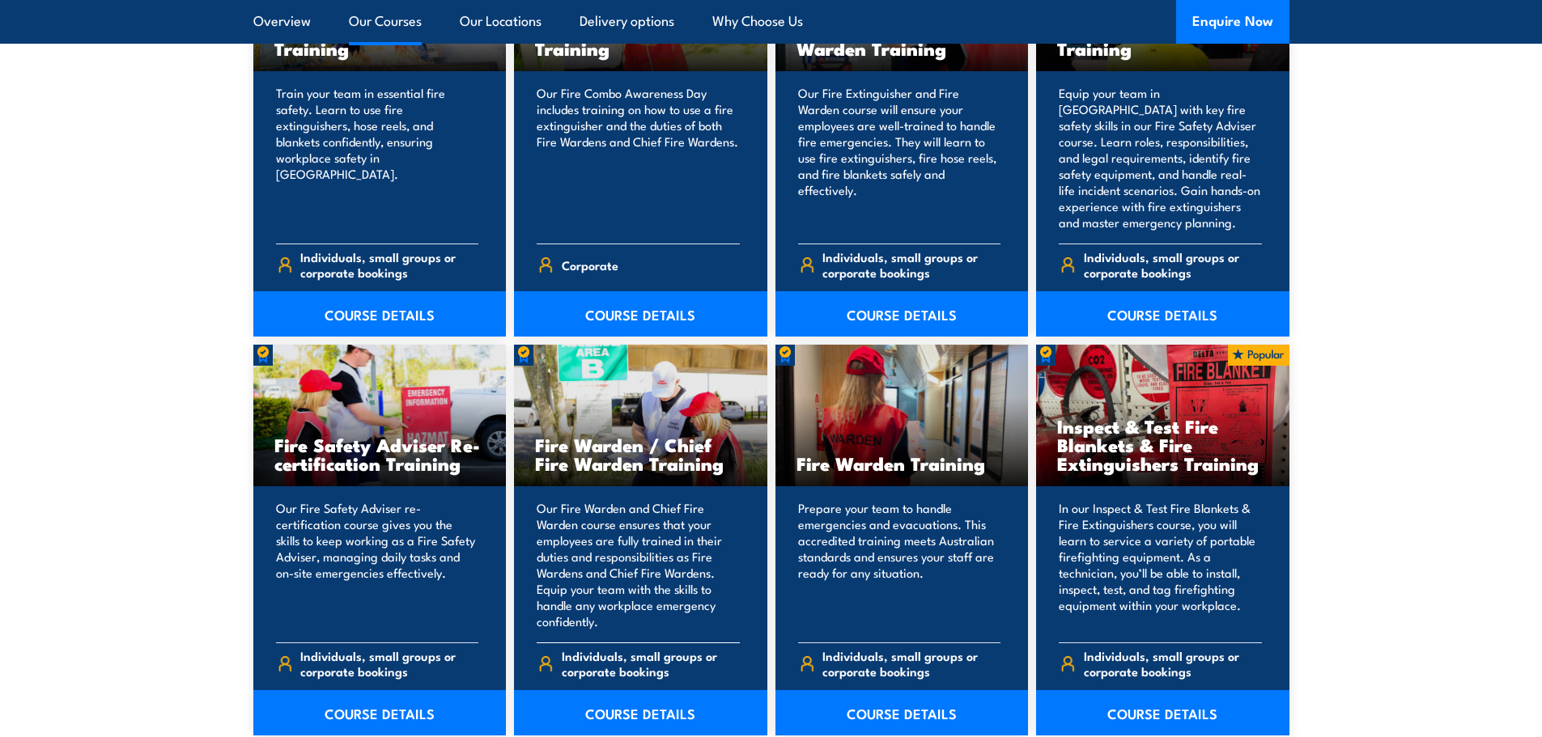
scroll to position [1943, 0]
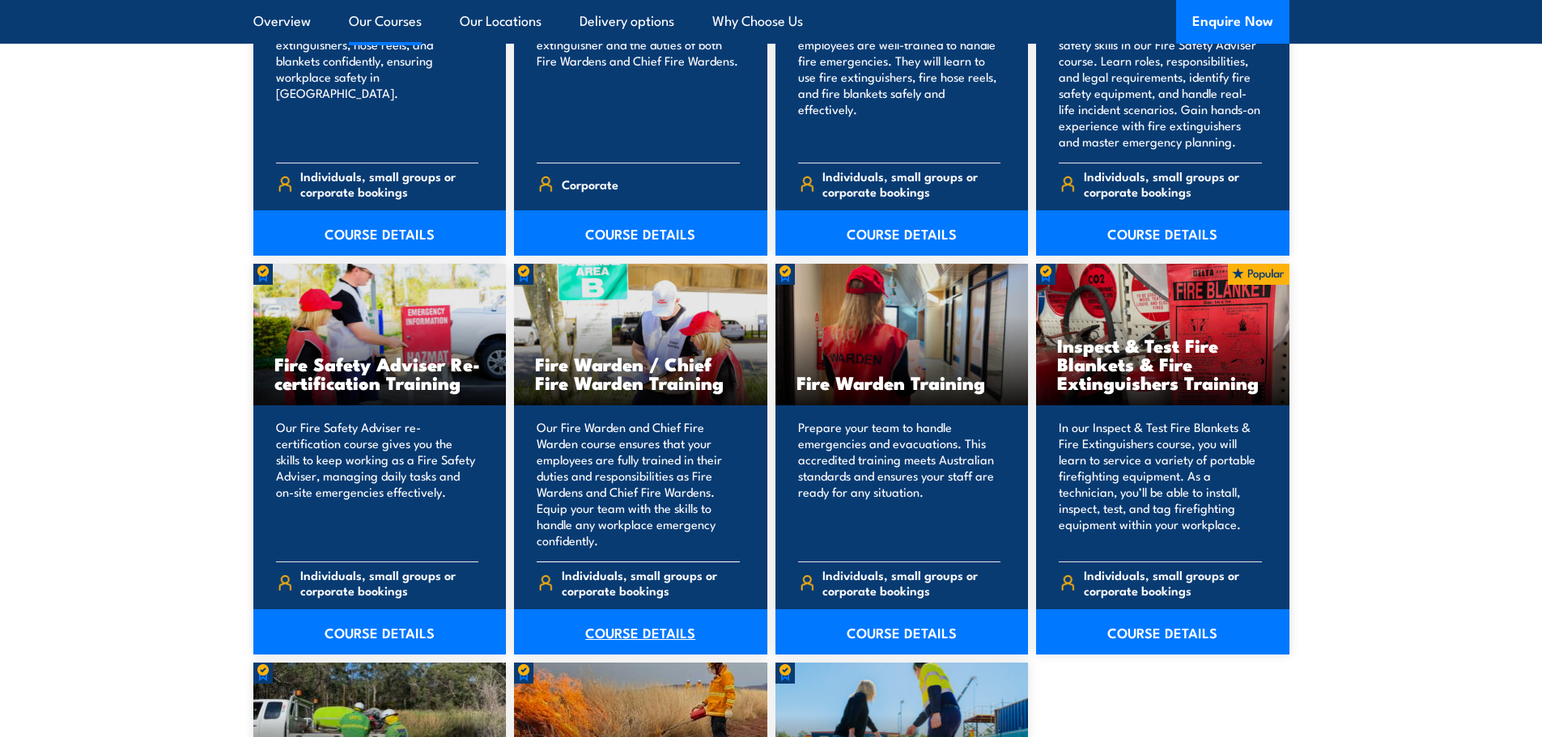
click at [647, 624] on link "COURSE DETAILS" at bounding box center [640, 632] width 253 height 45
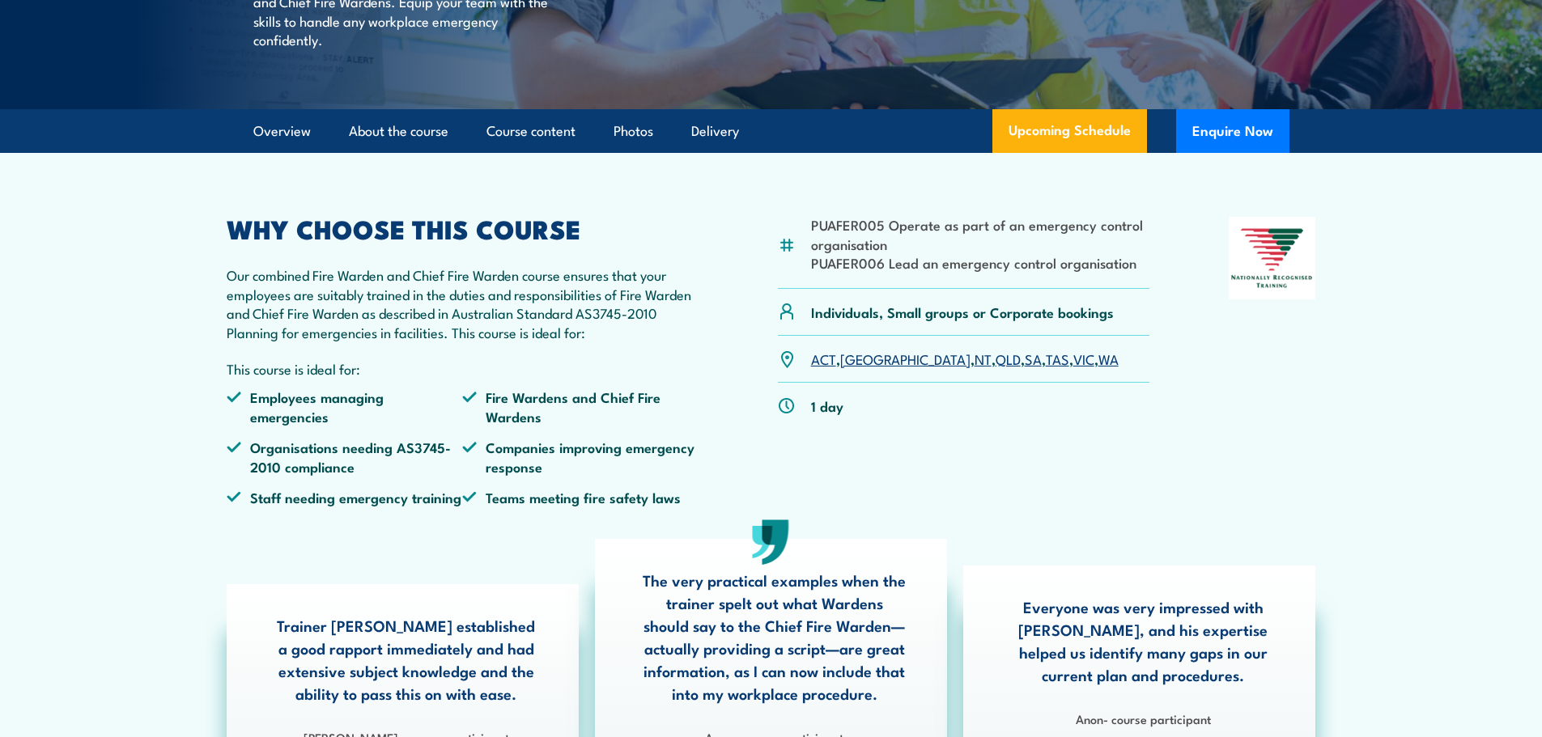
scroll to position [405, 0]
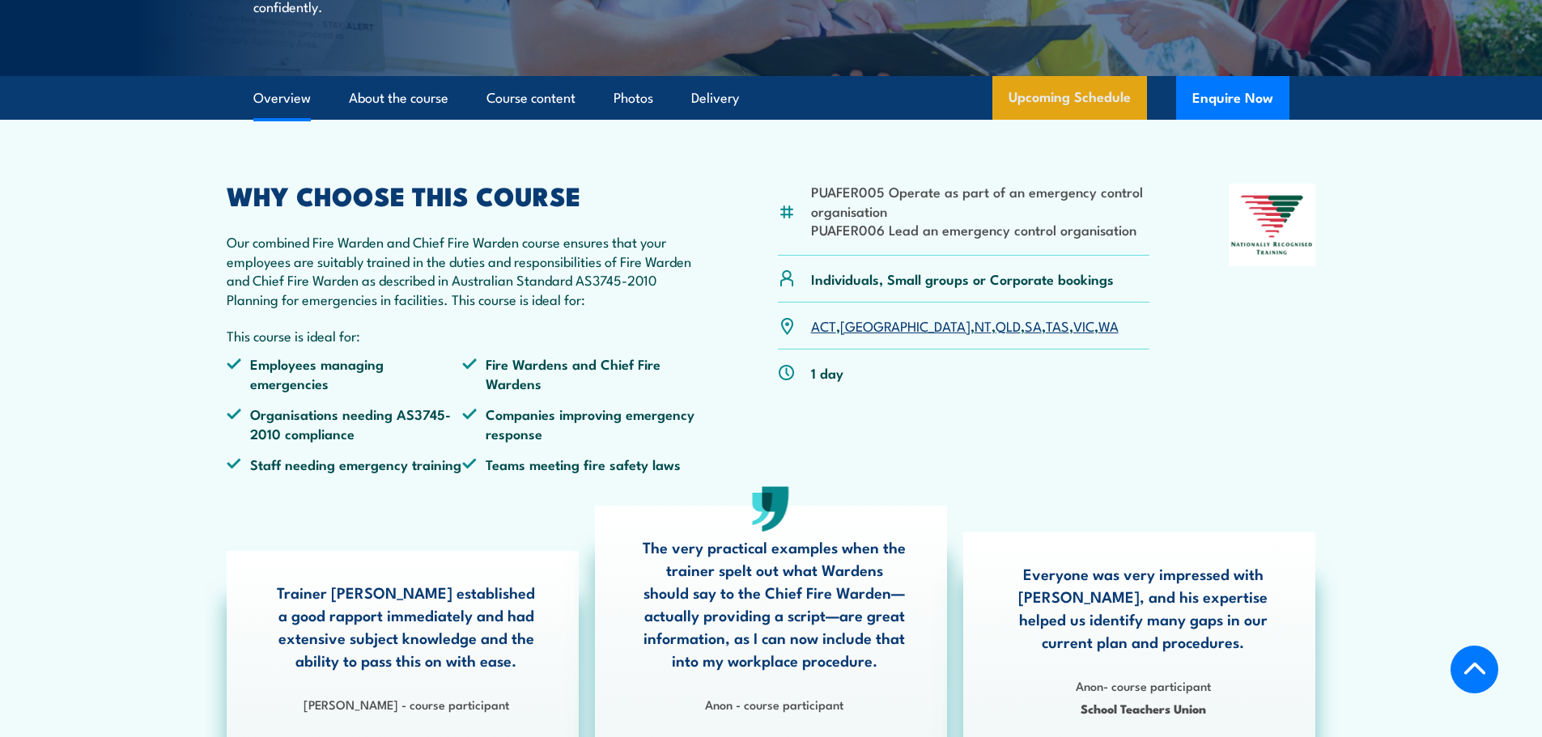
click at [1065, 120] on link "Upcoming Schedule" at bounding box center [1069, 98] width 155 height 44
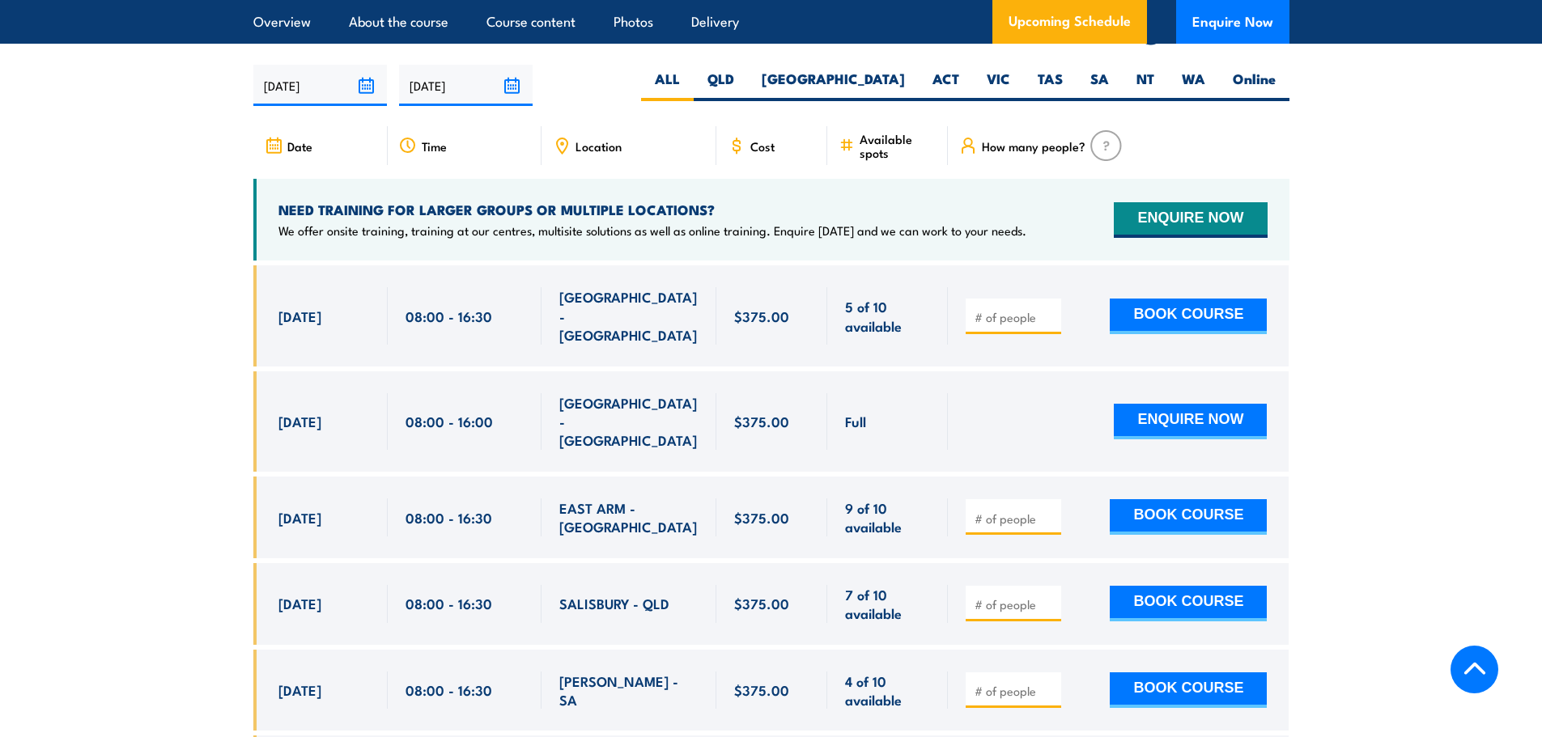
scroll to position [2705, 0]
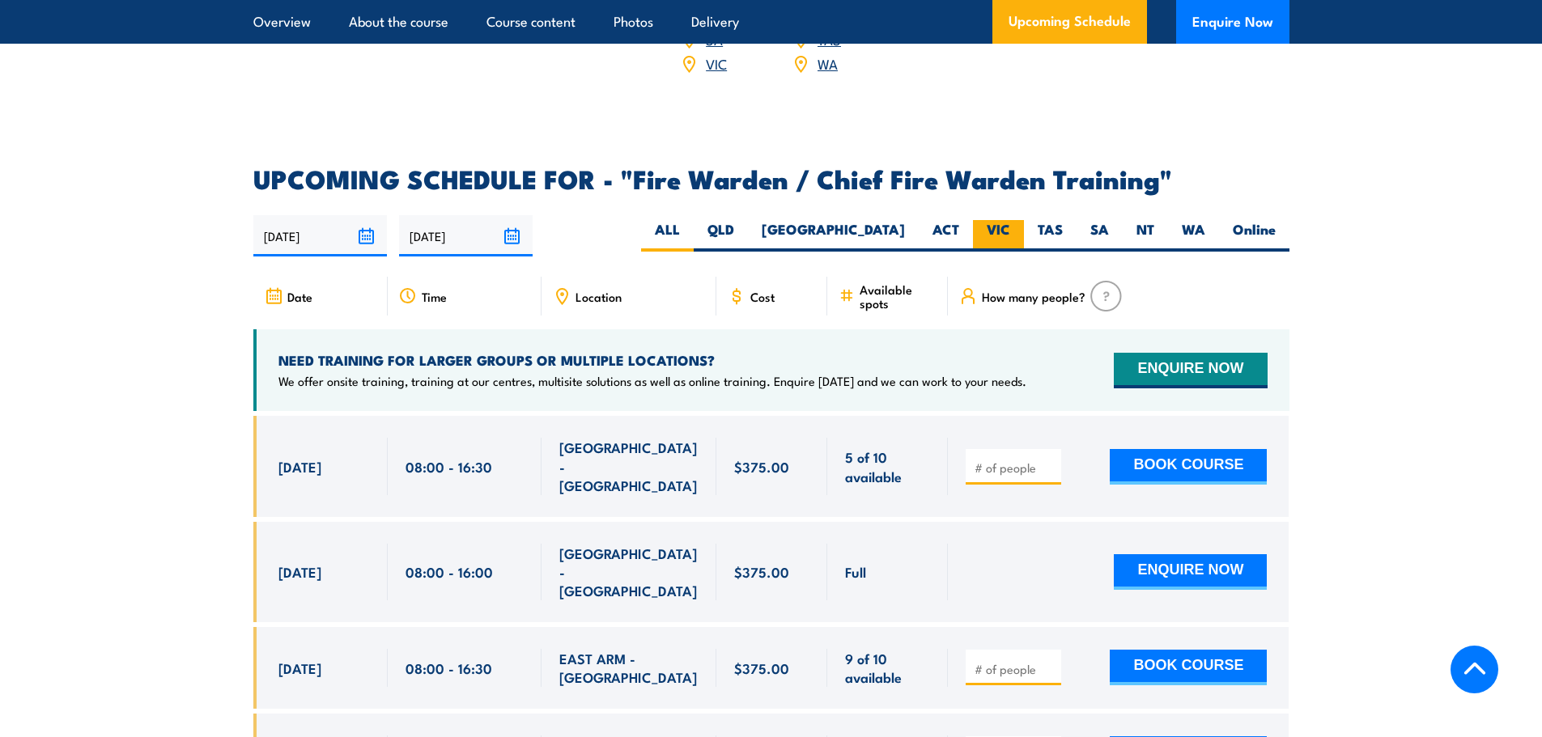
click at [1005, 233] on label "VIC" at bounding box center [998, 236] width 51 height 32
click at [1010, 231] on input "VIC" at bounding box center [1015, 225] width 11 height 11
radio input "true"
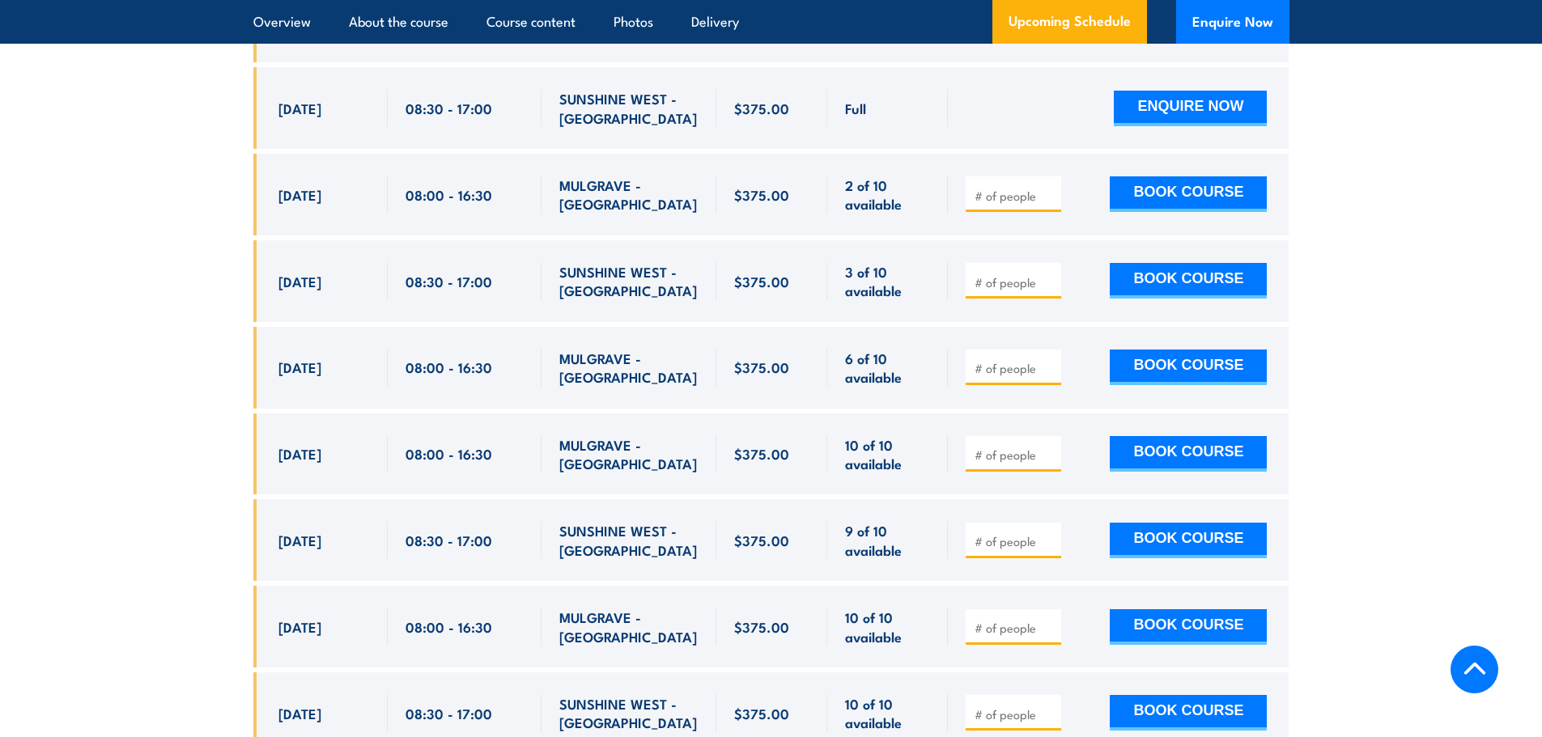
scroll to position [3191, 0]
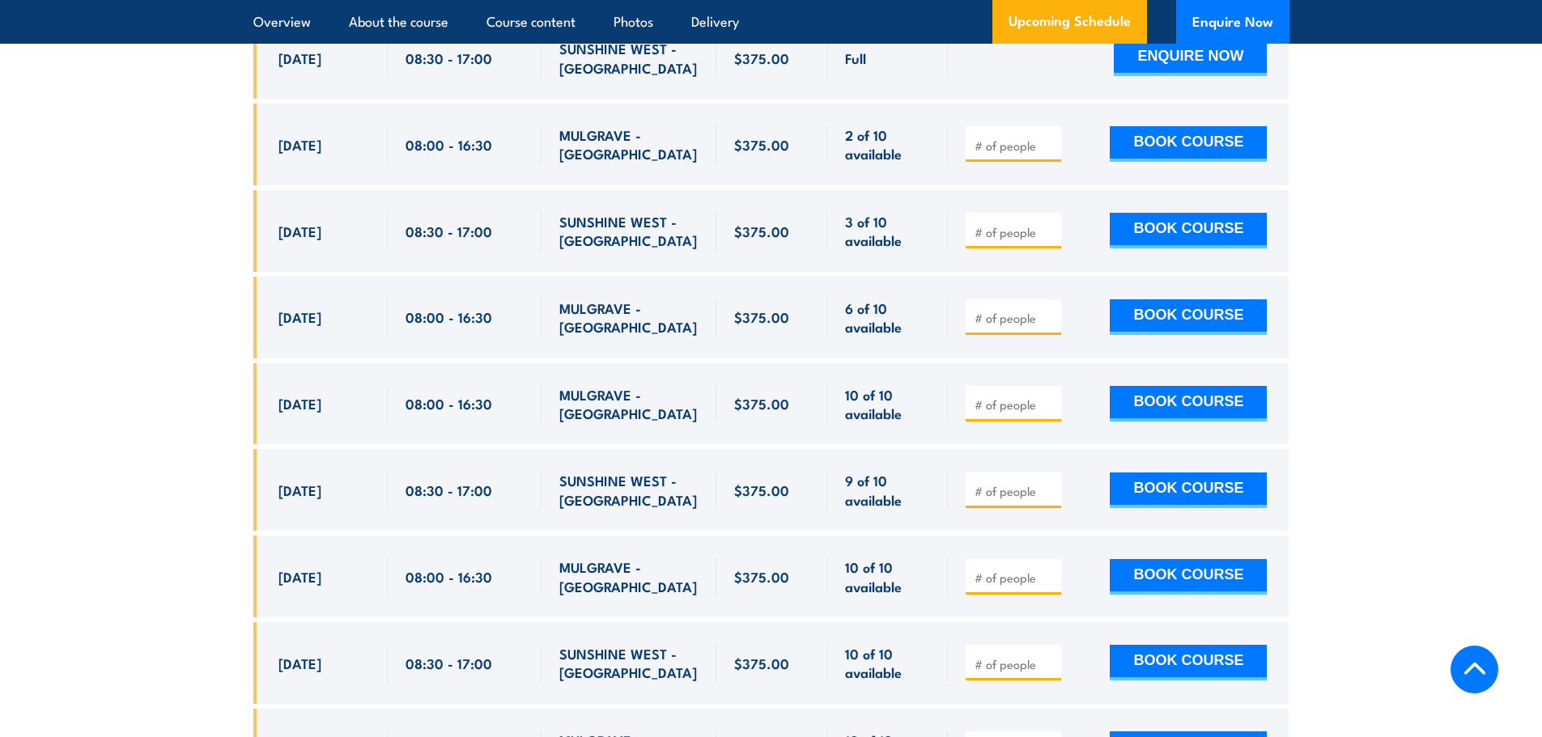
click at [1004, 483] on input "number" at bounding box center [1015, 491] width 81 height 16
type input "1"
click at [1157, 477] on button "BOOK COURSE" at bounding box center [1188, 491] width 157 height 36
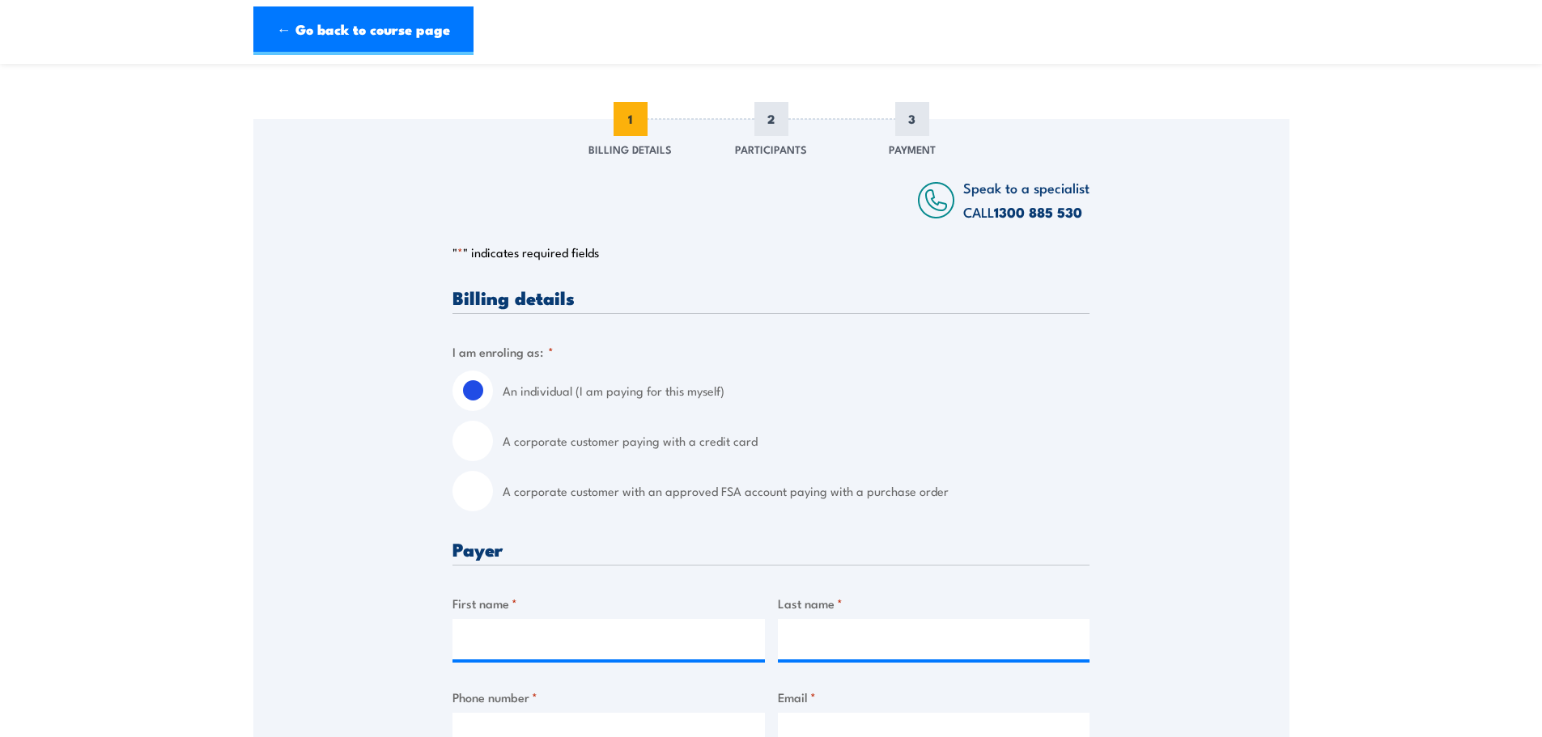
scroll to position [243, 0]
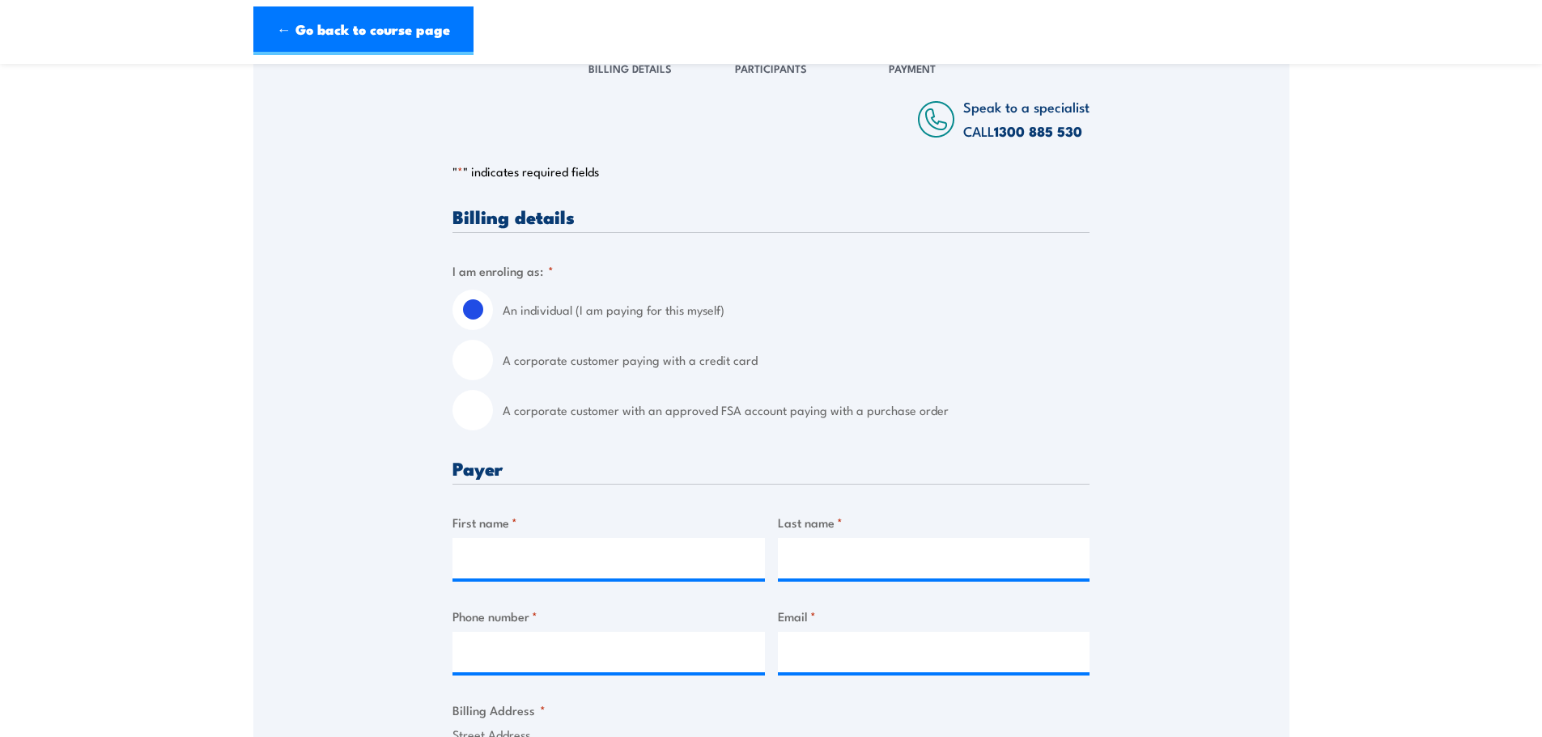
click at [563, 362] on label "A corporate customer paying with a credit card" at bounding box center [796, 360] width 587 height 40
click at [493, 362] on input "A corporate customer paying with a credit card" at bounding box center [473, 360] width 40 height 40
radio input "true"
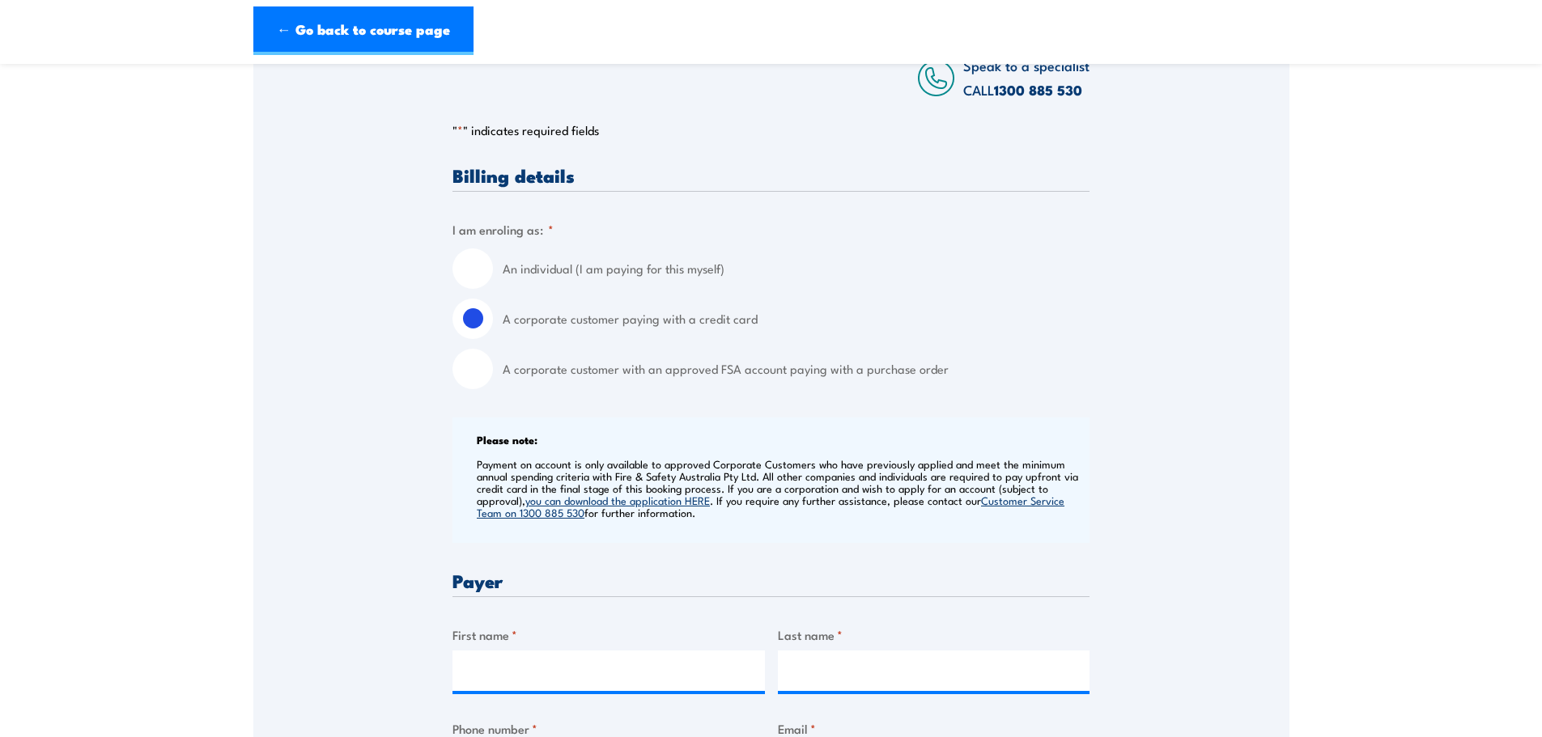
scroll to position [324, 0]
